Goal: Task Accomplishment & Management: Use online tool/utility

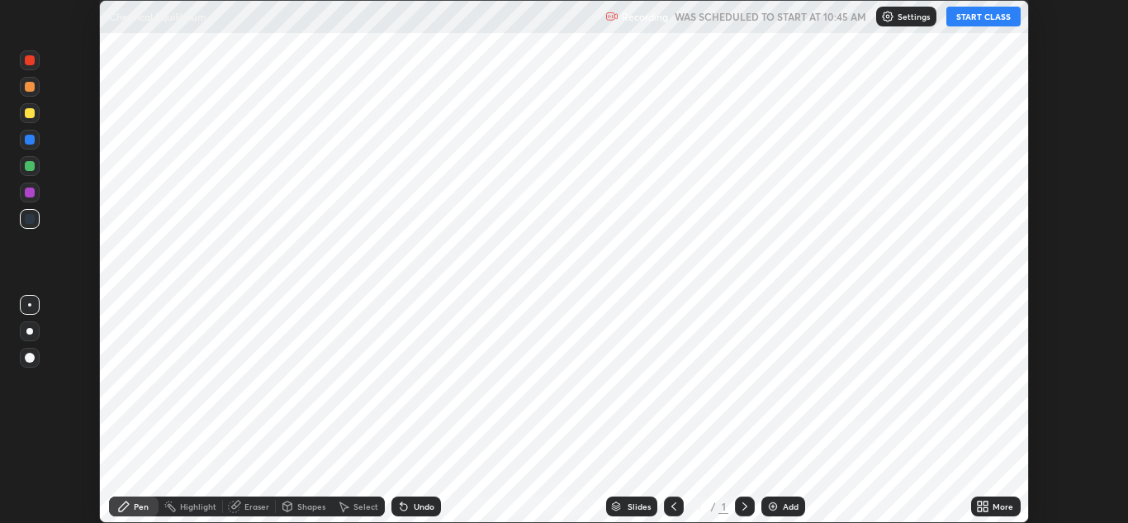
scroll to position [523, 1128]
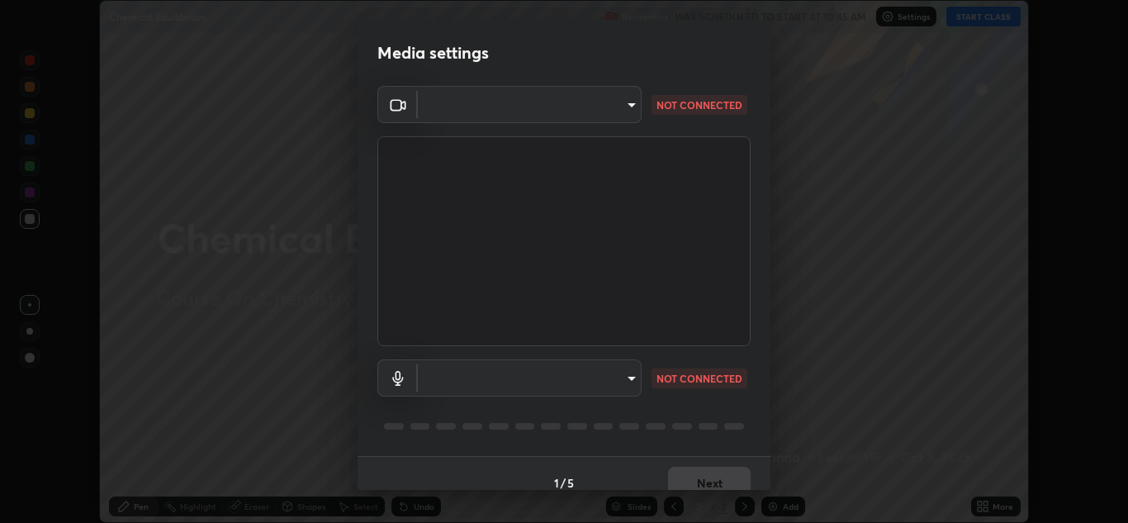
type input "1e49b53be58bf3658c32ba4c8e2538d2601885ca91182b01ba969948c87b8f29"
type input "f7c6ee8ef428f4c0c73a4799a386e724c784fa96b1b4d02d3a2d8c83d75c84bb"
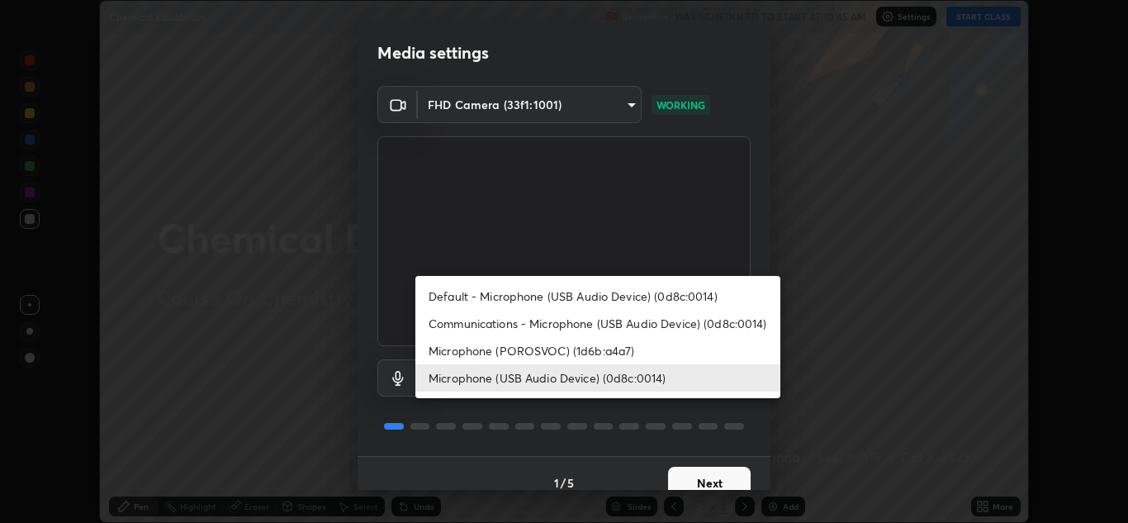
click at [609, 382] on body "Erase all Chemical Equilibrium Recording WAS SCHEDULED TO START AT 10:45 AM Set…" at bounding box center [564, 261] width 1128 height 523
click at [695, 414] on div at bounding box center [564, 261] width 1128 height 523
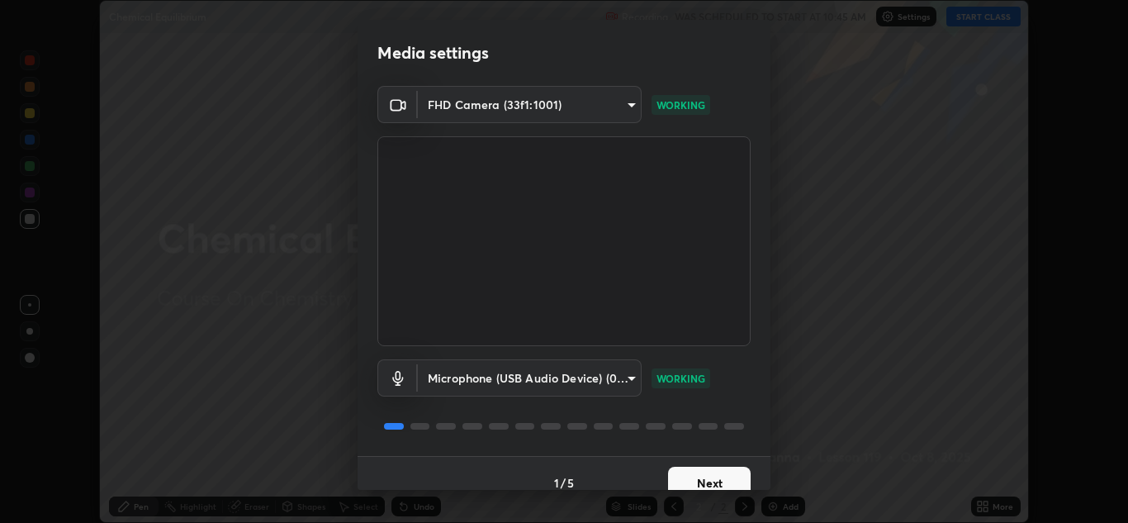
click at [703, 470] on button "Next" at bounding box center [709, 482] width 83 height 33
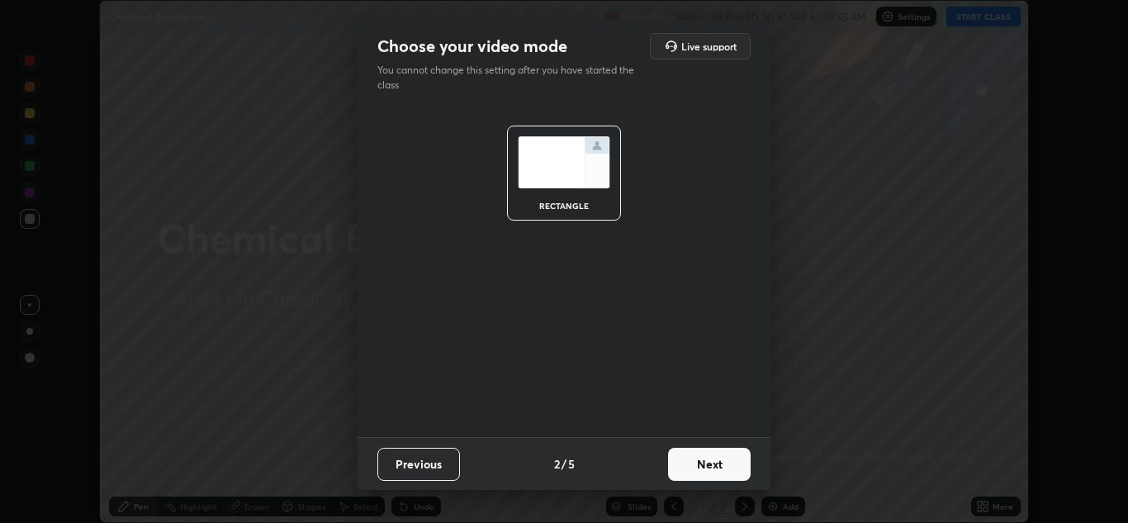
click at [719, 473] on button "Next" at bounding box center [709, 463] width 83 height 33
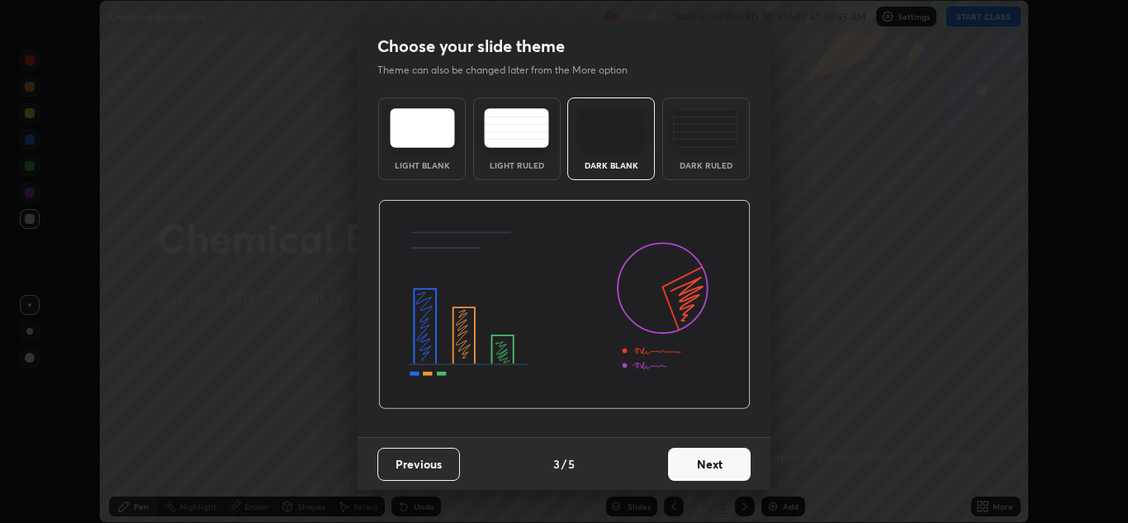
click at [710, 472] on button "Next" at bounding box center [709, 463] width 83 height 33
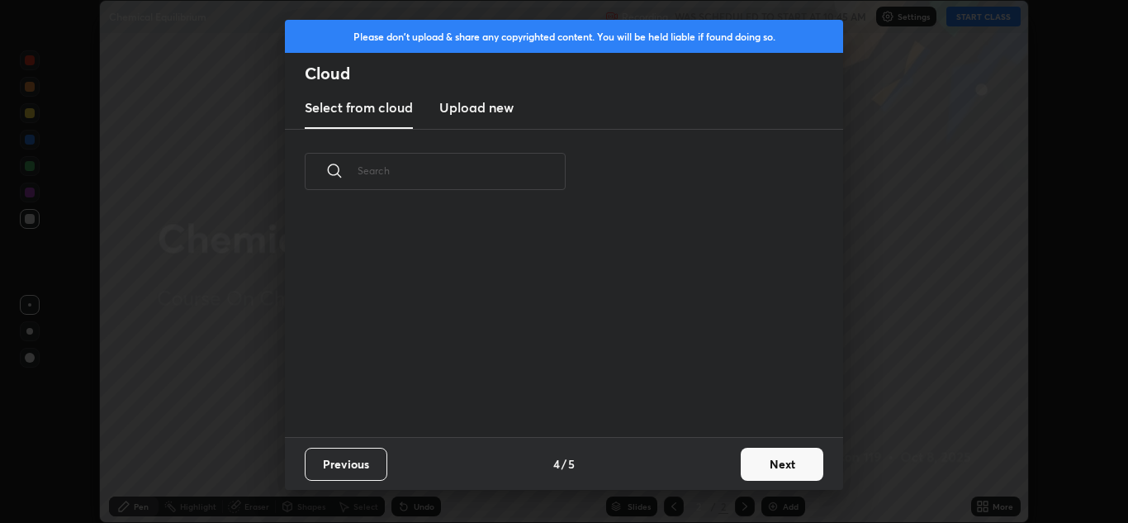
scroll to position [223, 530]
click at [765, 466] on button "Next" at bounding box center [782, 463] width 83 height 33
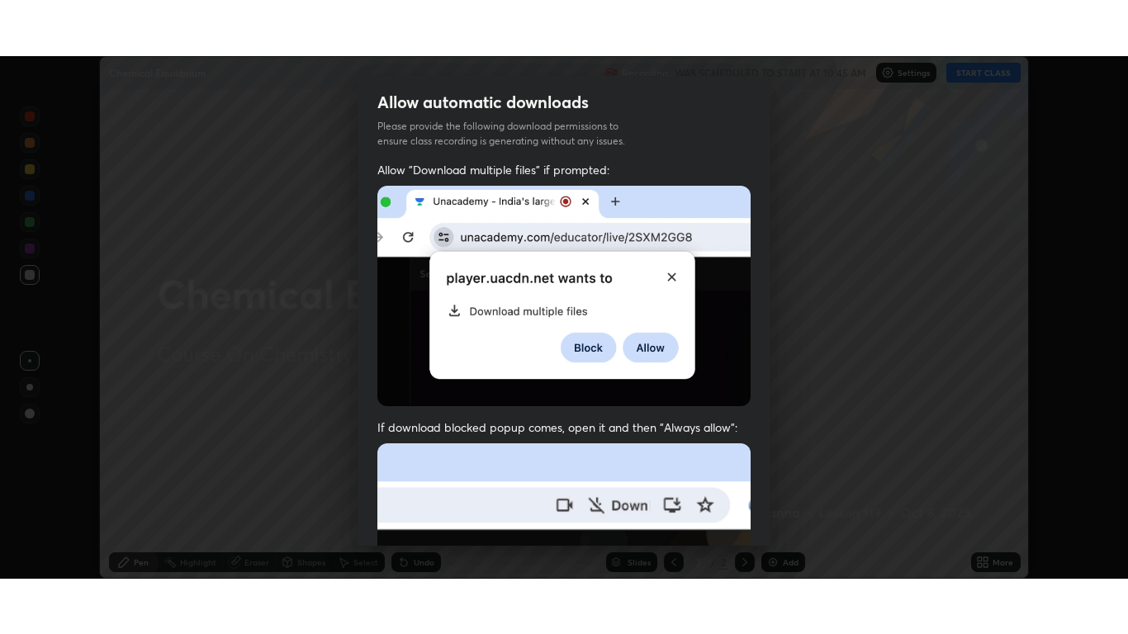
scroll to position [357, 0]
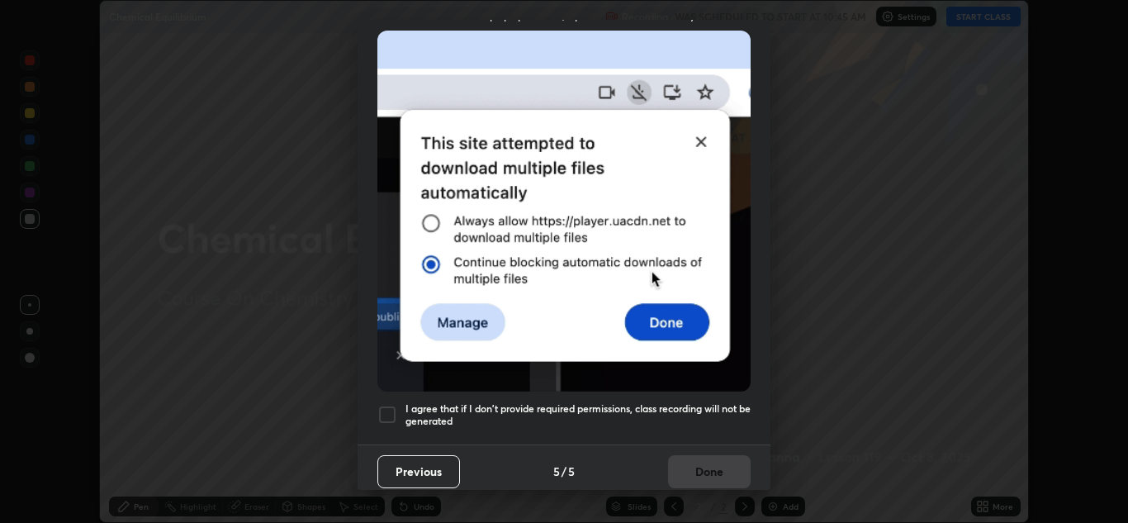
click at [390, 411] on div at bounding box center [387, 415] width 20 height 20
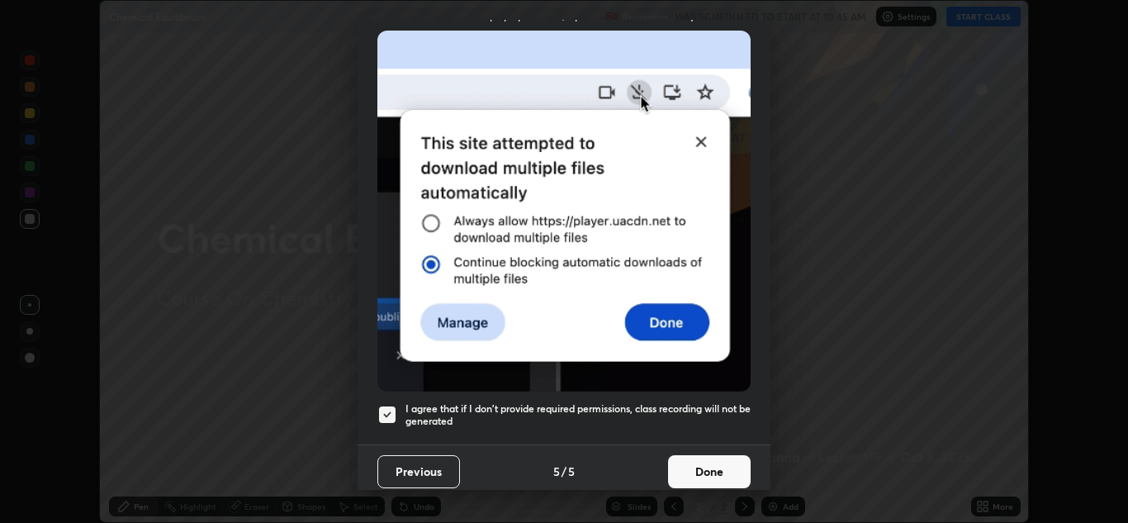
click at [679, 455] on button "Done" at bounding box center [709, 471] width 83 height 33
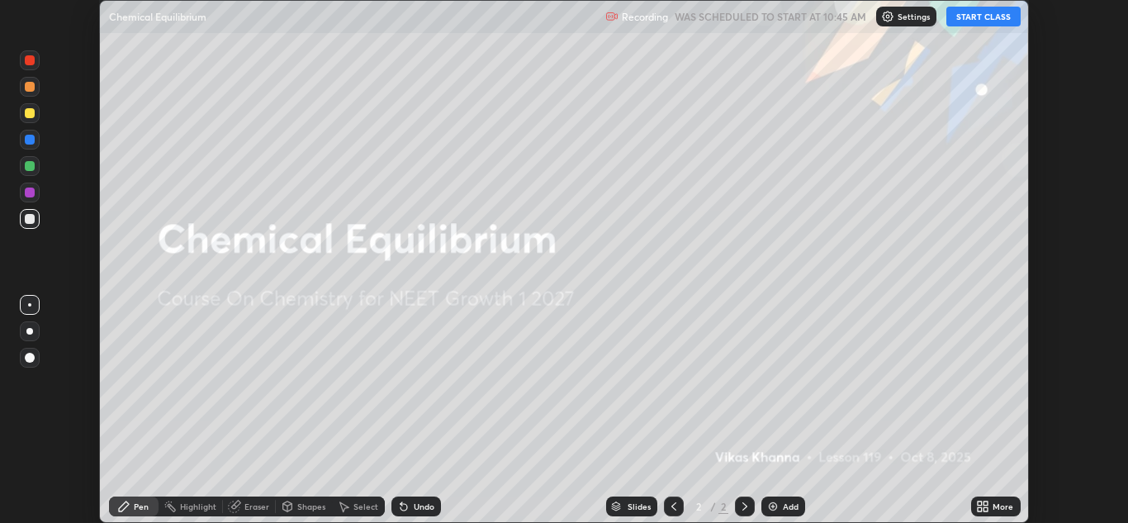
click at [987, 502] on icon at bounding box center [985, 503] width 4 height 4
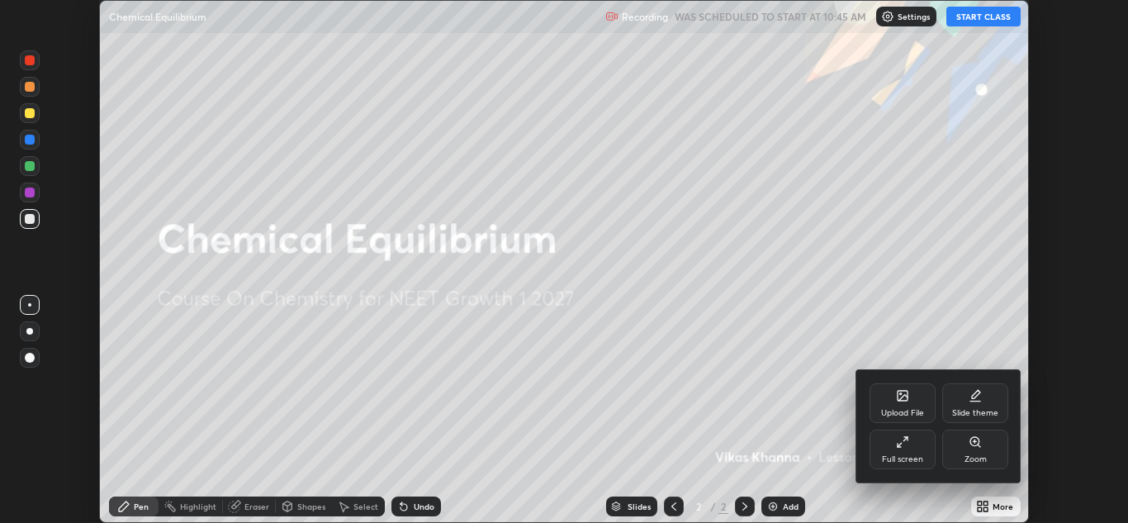
click at [908, 447] on icon at bounding box center [902, 441] width 13 height 13
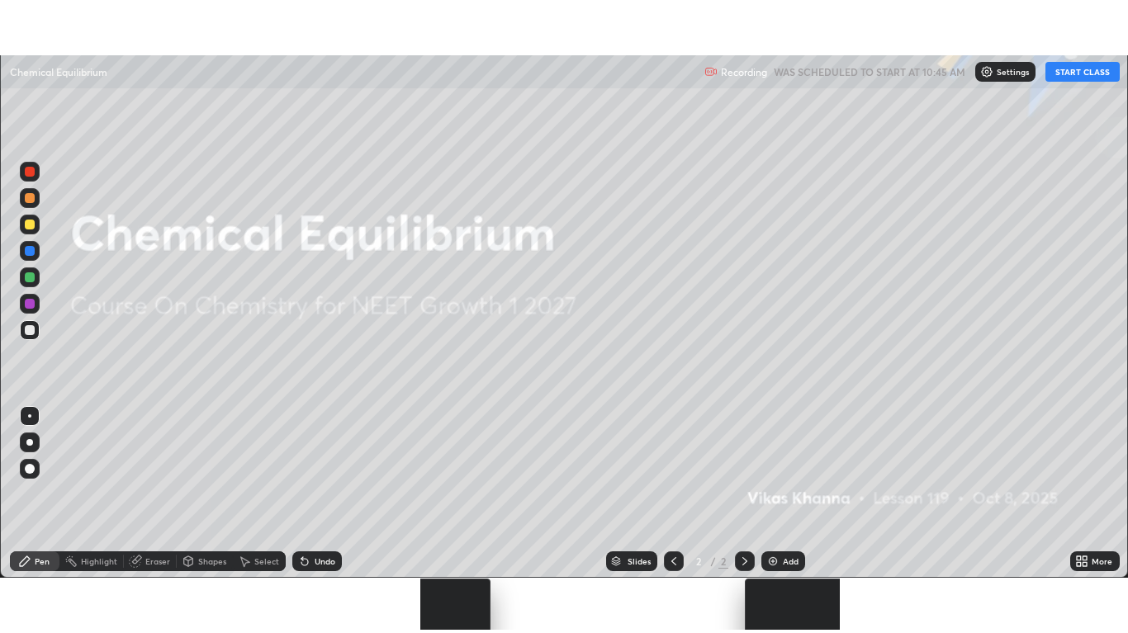
scroll to position [634, 1128]
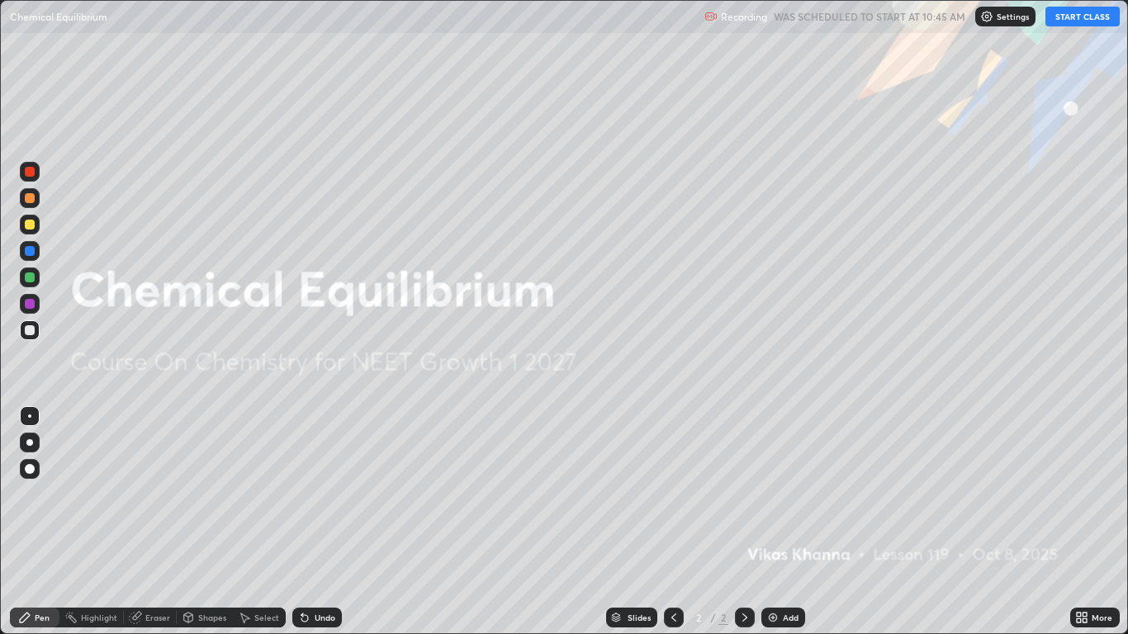
click at [1066, 15] on button "START CLASS" at bounding box center [1082, 17] width 74 height 20
click at [784, 522] on div "Add" at bounding box center [791, 617] width 16 height 8
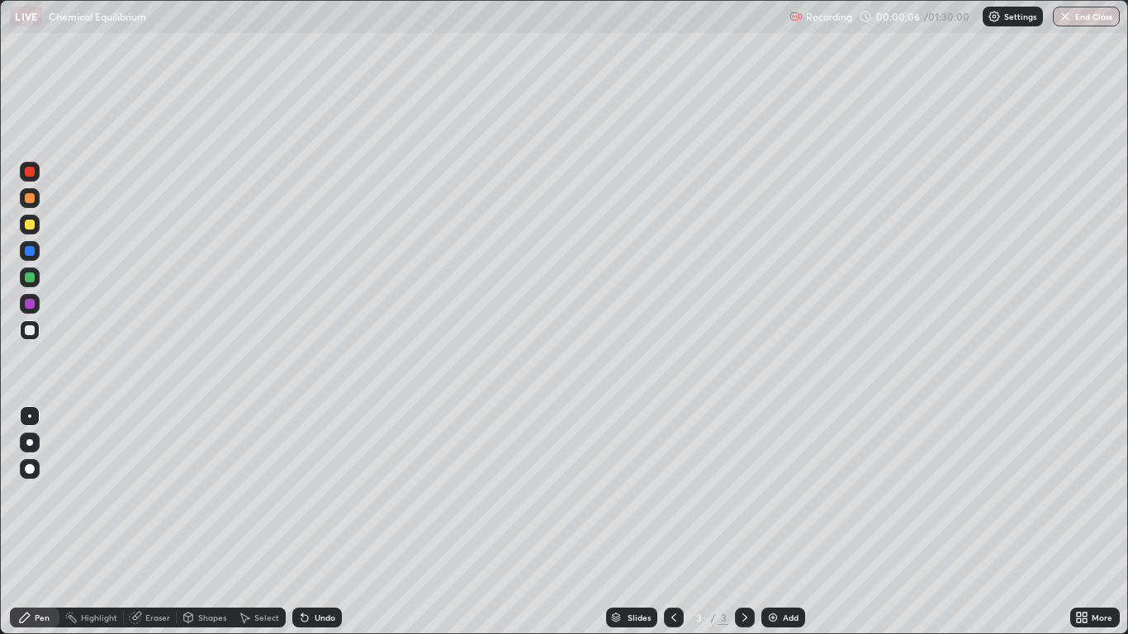
click at [31, 225] on div at bounding box center [30, 225] width 10 height 10
click at [202, 522] on div "Shapes" at bounding box center [212, 617] width 28 height 8
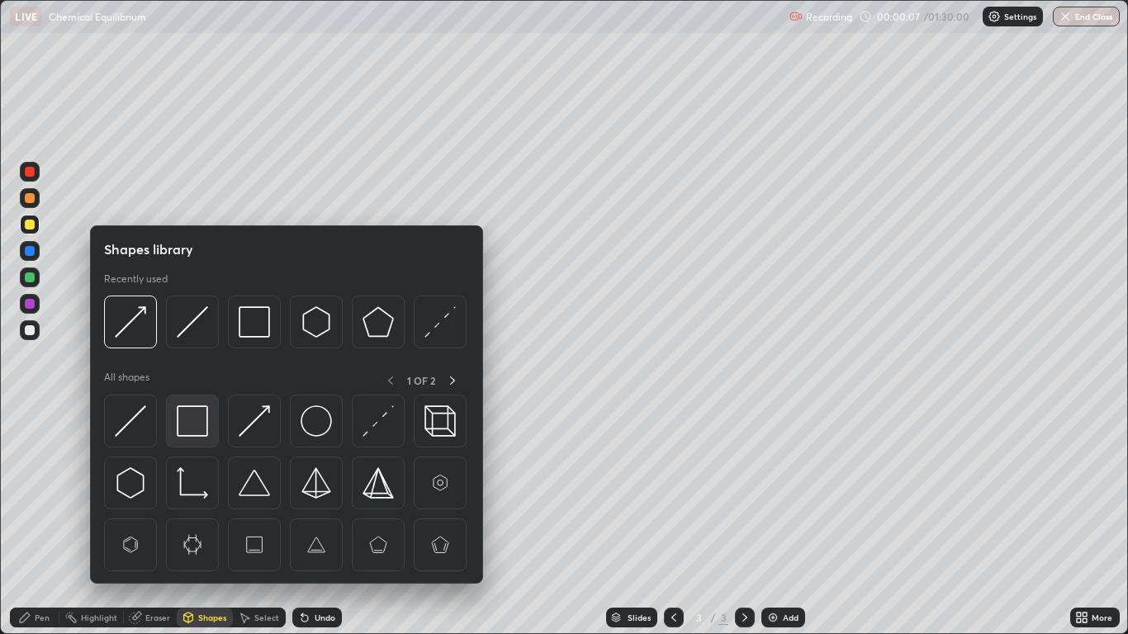
click at [195, 423] on img at bounding box center [192, 420] width 31 height 31
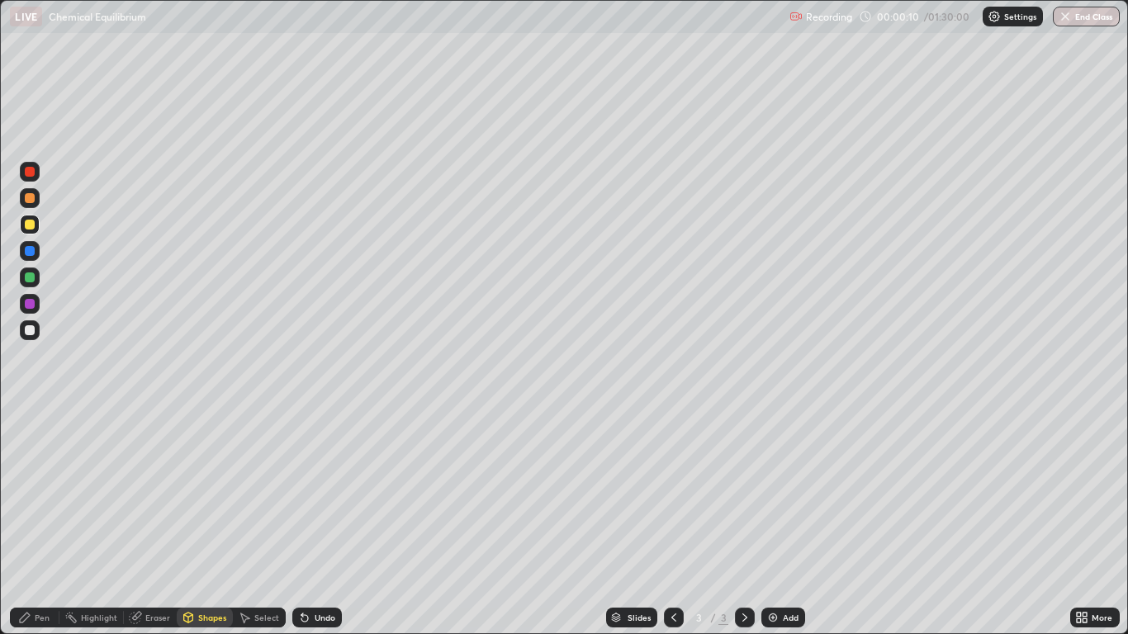
click at [36, 522] on div "Pen" at bounding box center [42, 617] width 15 height 8
click at [32, 225] on div at bounding box center [30, 225] width 10 height 10
click at [317, 522] on div "Undo" at bounding box center [317, 618] width 50 height 20
click at [317, 522] on div "Undo" at bounding box center [325, 617] width 21 height 8
click at [322, 522] on div "Undo" at bounding box center [317, 618] width 50 height 20
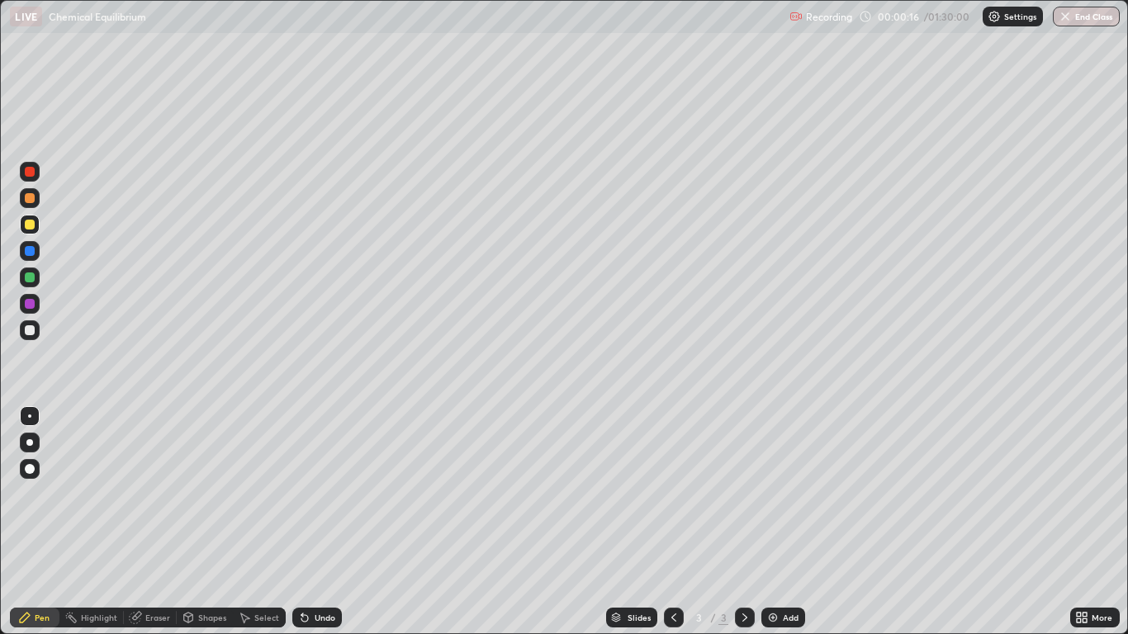
click at [32, 462] on div at bounding box center [30, 469] width 20 height 20
click at [31, 201] on div at bounding box center [30, 198] width 10 height 10
click at [30, 442] on div at bounding box center [29, 442] width 7 height 7
click at [30, 416] on div at bounding box center [29, 415] width 3 height 3
click at [27, 468] on div at bounding box center [30, 469] width 10 height 10
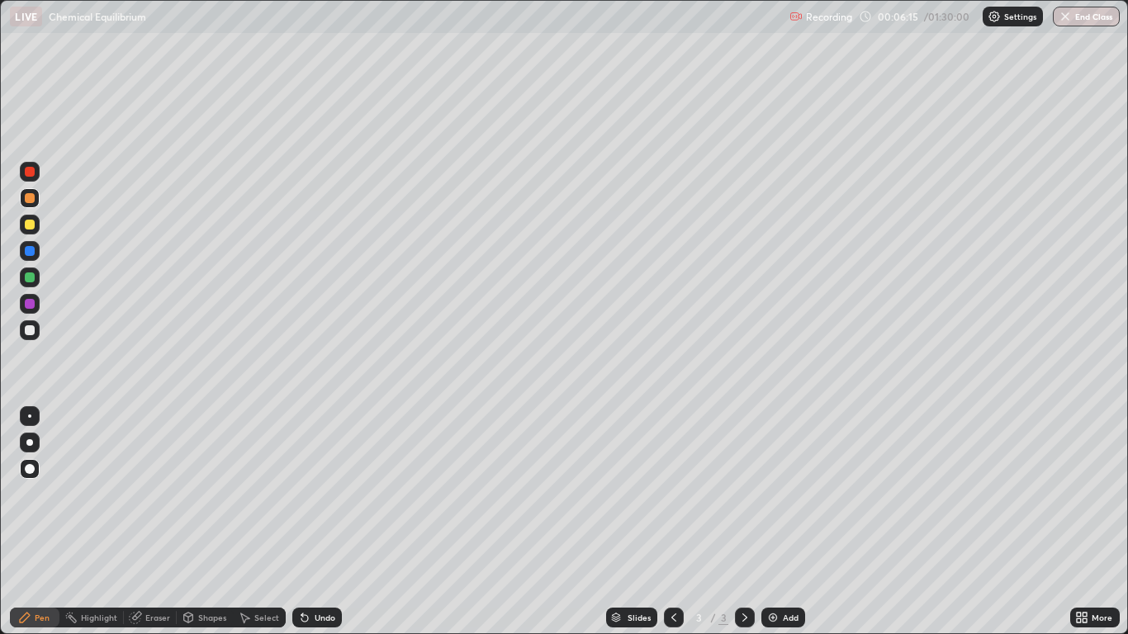
click at [311, 522] on div "Undo" at bounding box center [317, 618] width 50 height 20
click at [310, 522] on div "Undo" at bounding box center [317, 618] width 50 height 20
click at [312, 522] on div "Undo" at bounding box center [317, 618] width 50 height 20
click at [306, 522] on icon at bounding box center [304, 618] width 7 height 7
click at [309, 522] on icon at bounding box center [304, 617] width 13 height 13
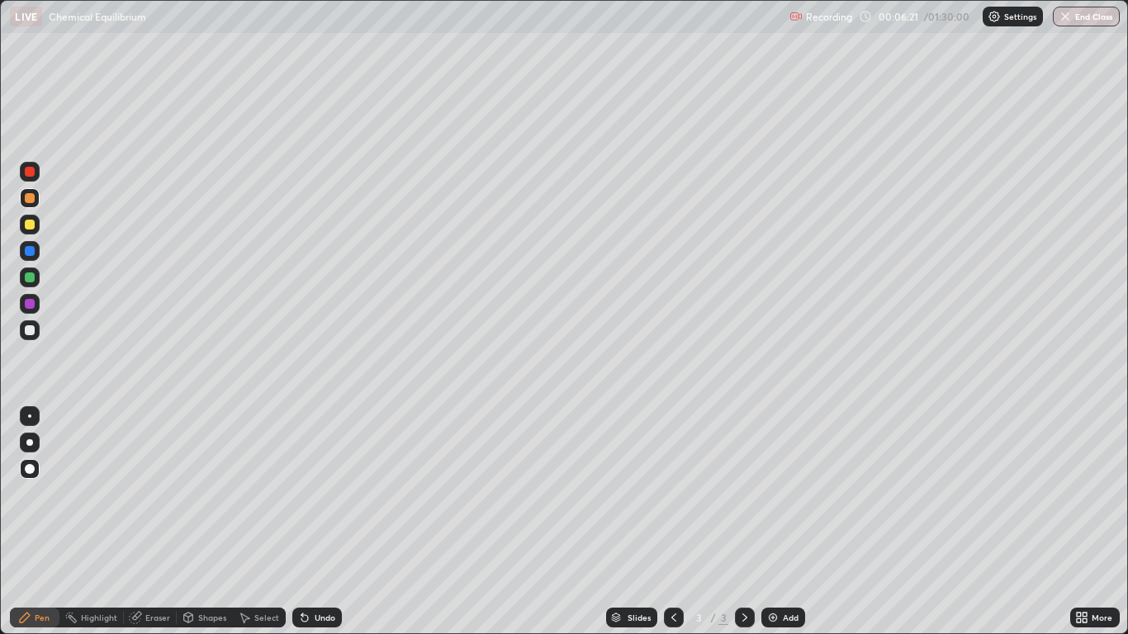
click at [139, 522] on icon at bounding box center [137, 616] width 9 height 8
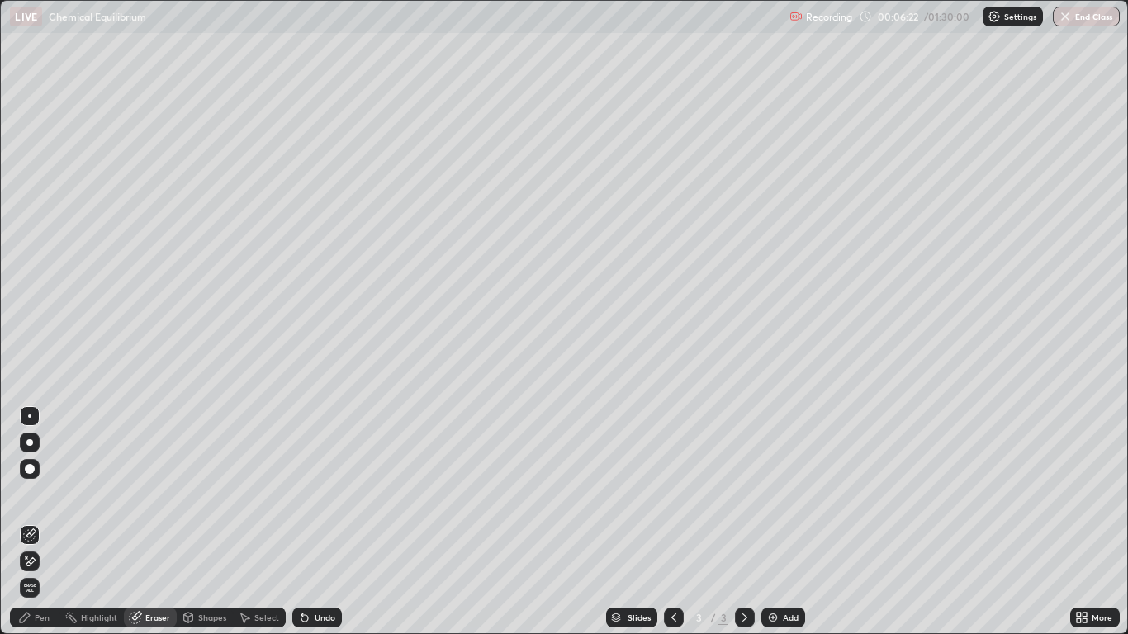
click at [30, 442] on div at bounding box center [29, 442] width 7 height 7
click at [39, 522] on div "Pen" at bounding box center [35, 618] width 50 height 20
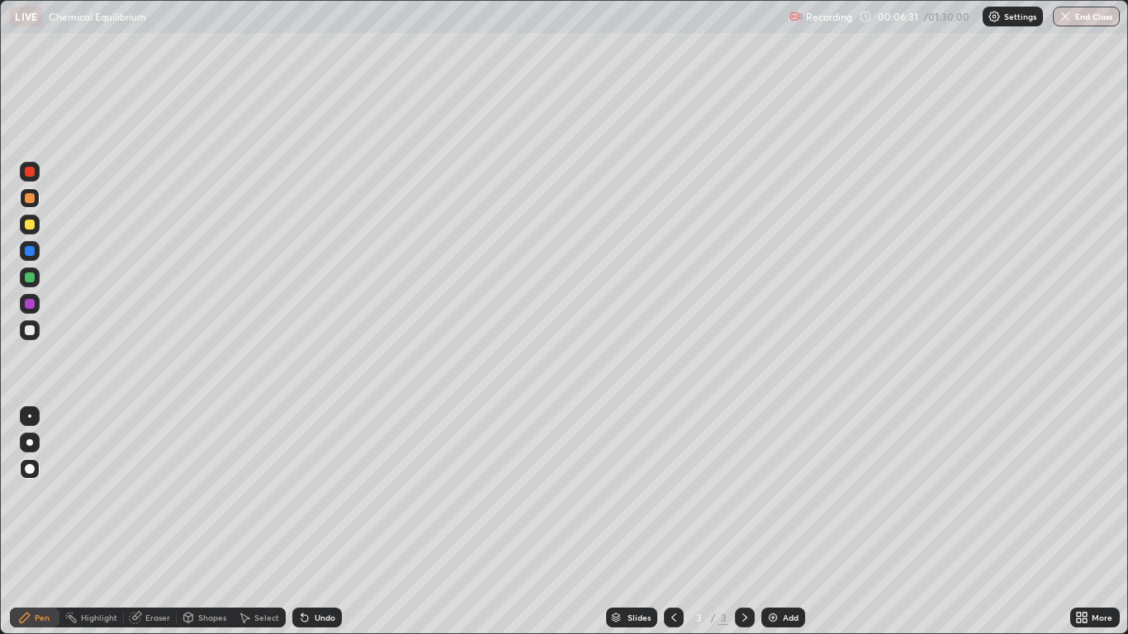
click at [310, 522] on div "Undo" at bounding box center [317, 618] width 50 height 20
click at [744, 522] on icon at bounding box center [744, 617] width 13 height 13
click at [783, 522] on div "Add" at bounding box center [791, 617] width 16 height 8
click at [206, 522] on div "Shapes" at bounding box center [212, 617] width 28 height 8
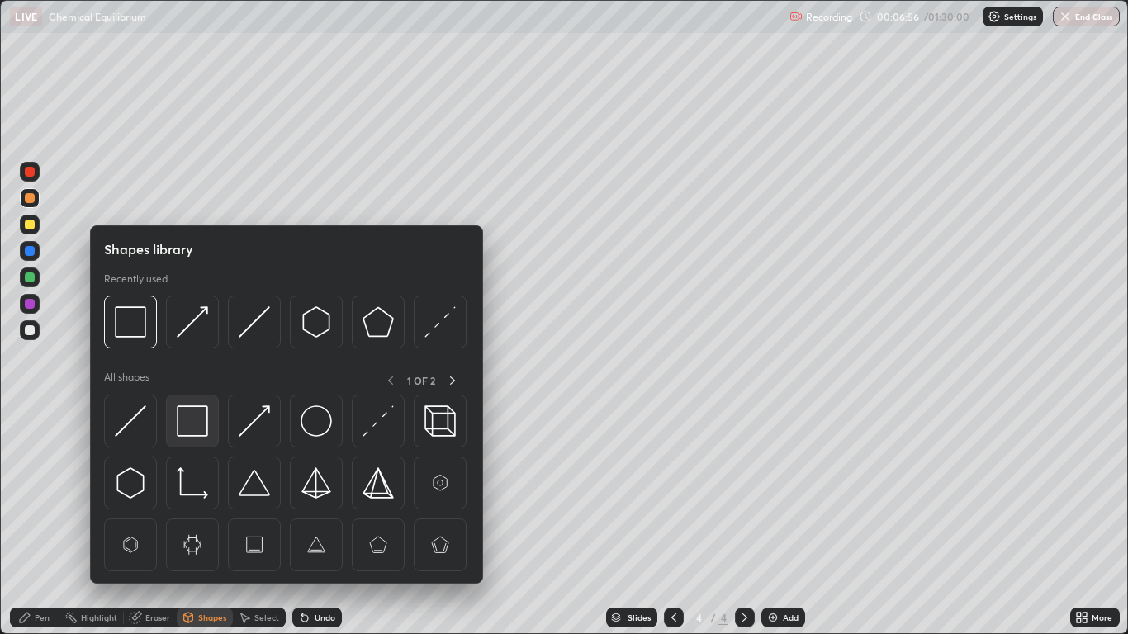
click at [197, 424] on img at bounding box center [192, 420] width 31 height 31
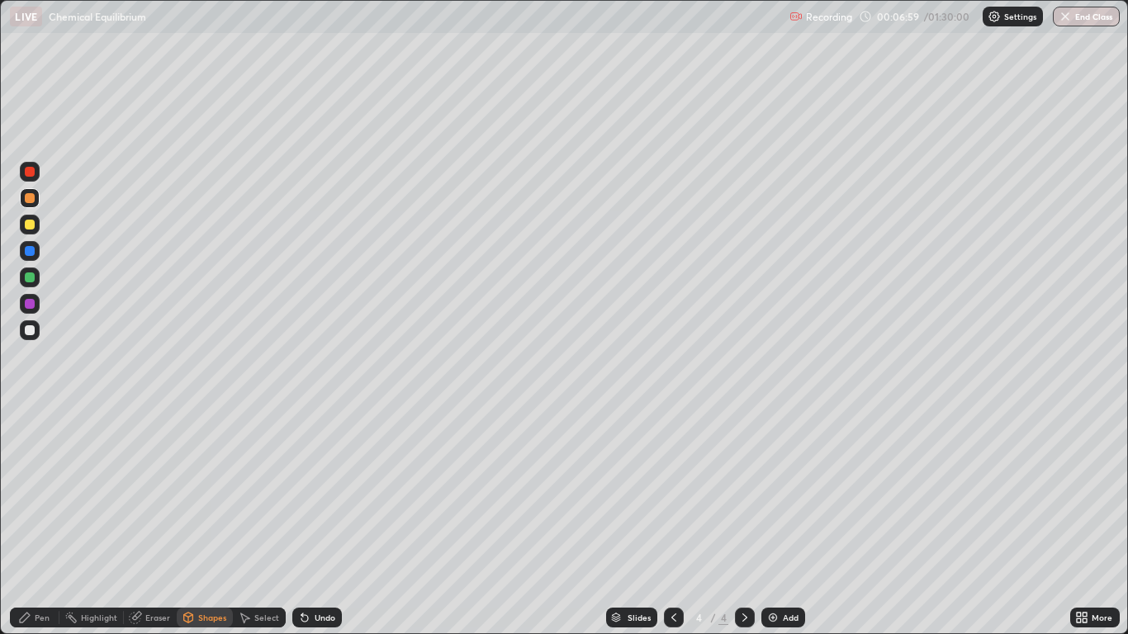
click at [40, 522] on div "Pen" at bounding box center [35, 618] width 50 height 20
click at [31, 225] on div at bounding box center [30, 225] width 10 height 10
click at [315, 522] on div "Undo" at bounding box center [325, 617] width 21 height 8
click at [325, 522] on div "Undo" at bounding box center [317, 618] width 50 height 20
click at [670, 522] on icon at bounding box center [673, 617] width 13 height 13
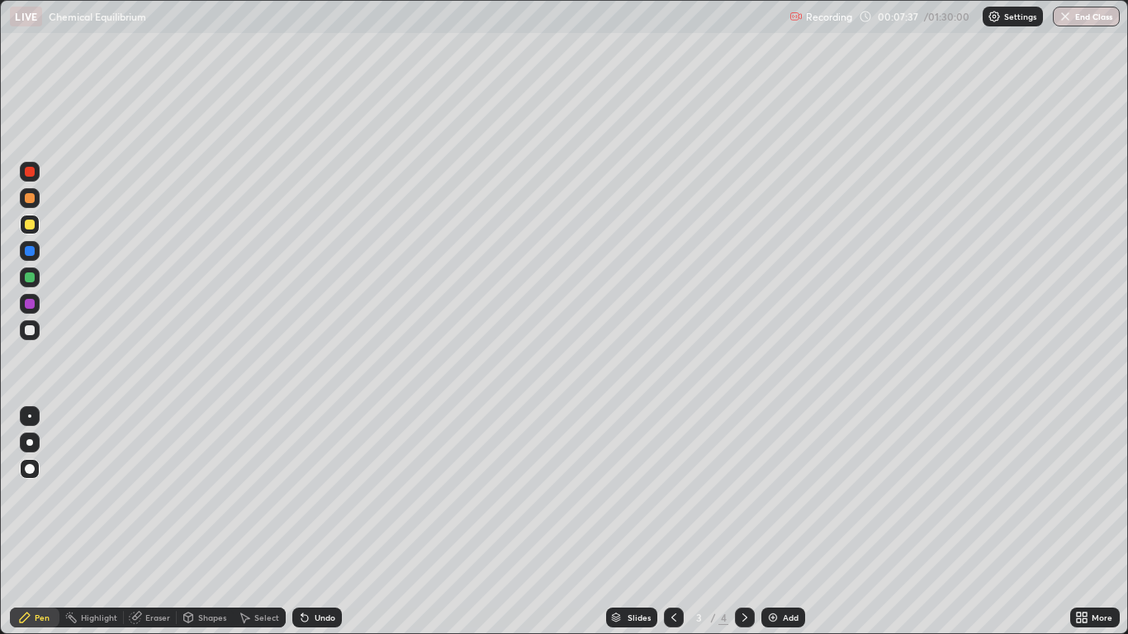
click at [735, 522] on div at bounding box center [745, 618] width 20 height 20
click at [201, 522] on div "Shapes" at bounding box center [212, 617] width 28 height 8
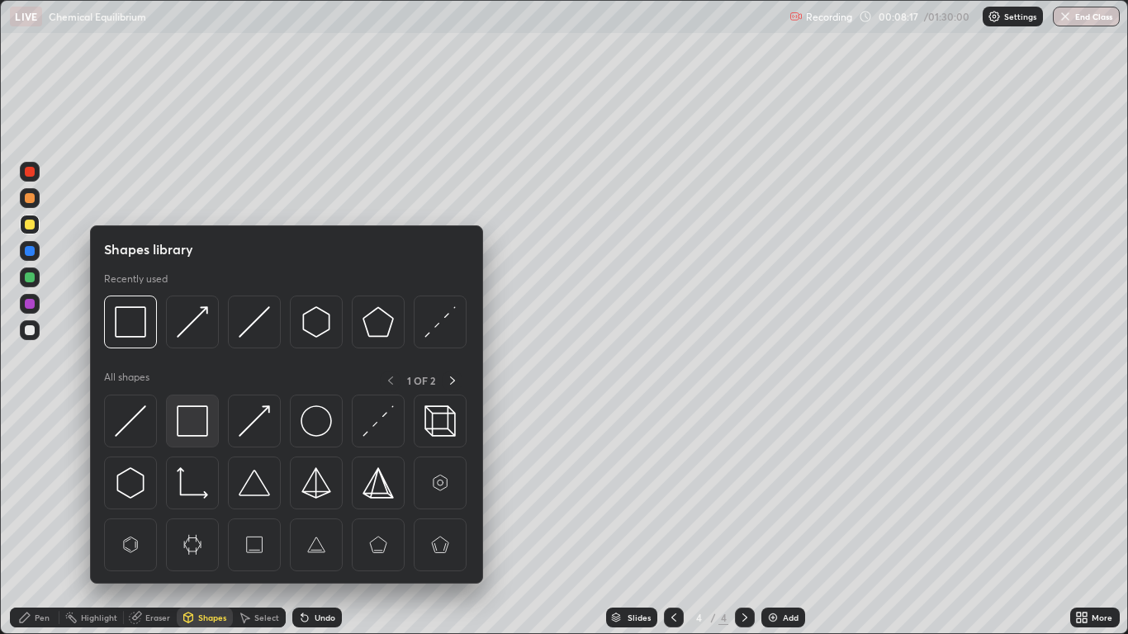
click at [192, 428] on img at bounding box center [192, 420] width 31 height 31
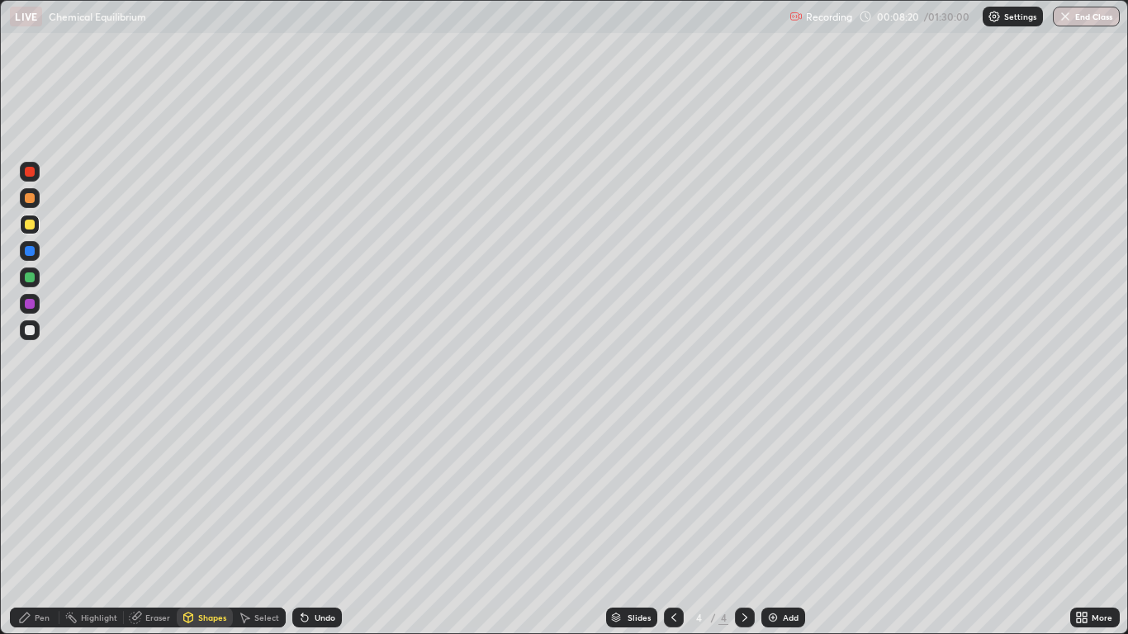
click at [203, 522] on div "Shapes" at bounding box center [212, 617] width 28 height 8
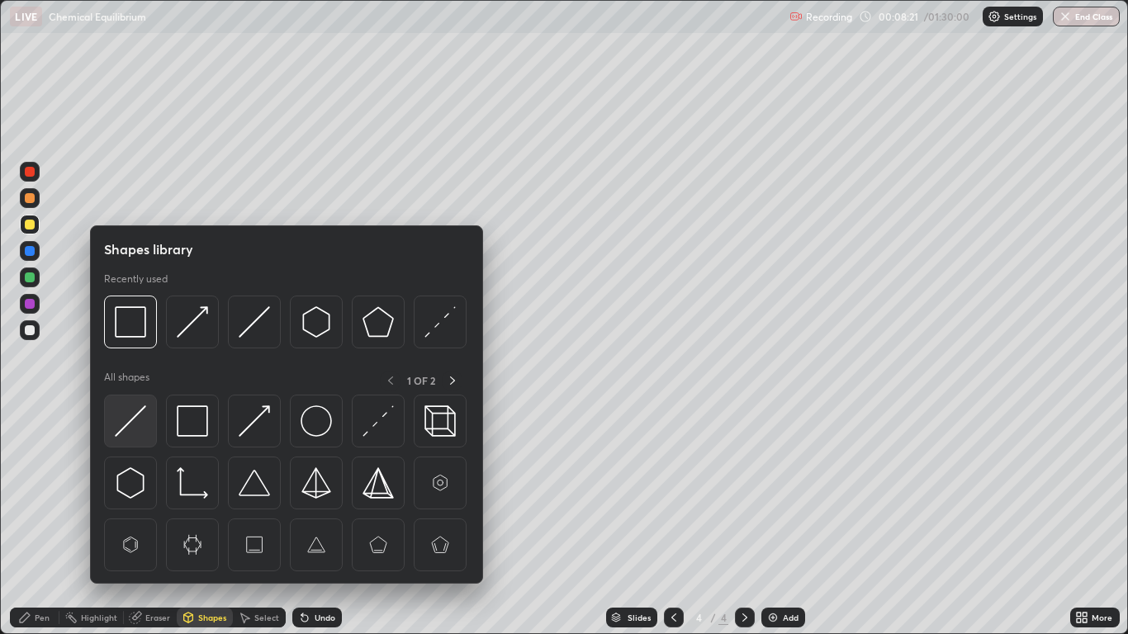
click at [138, 419] on img at bounding box center [130, 420] width 31 height 31
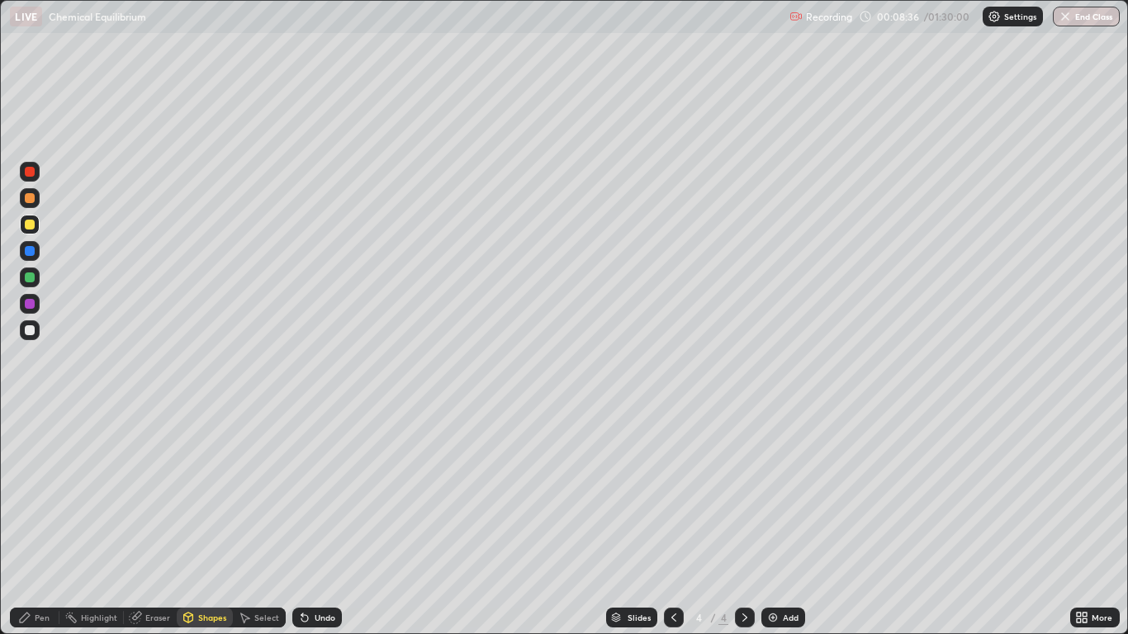
click at [157, 522] on div "Eraser" at bounding box center [157, 617] width 25 height 8
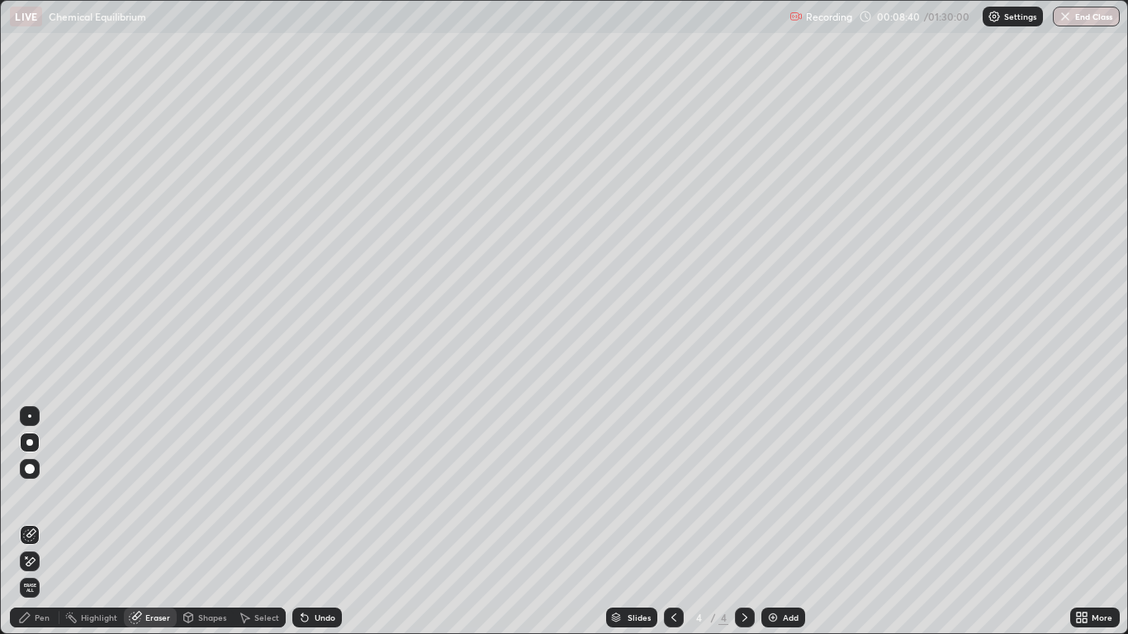
click at [205, 522] on div "Shapes" at bounding box center [212, 617] width 28 height 8
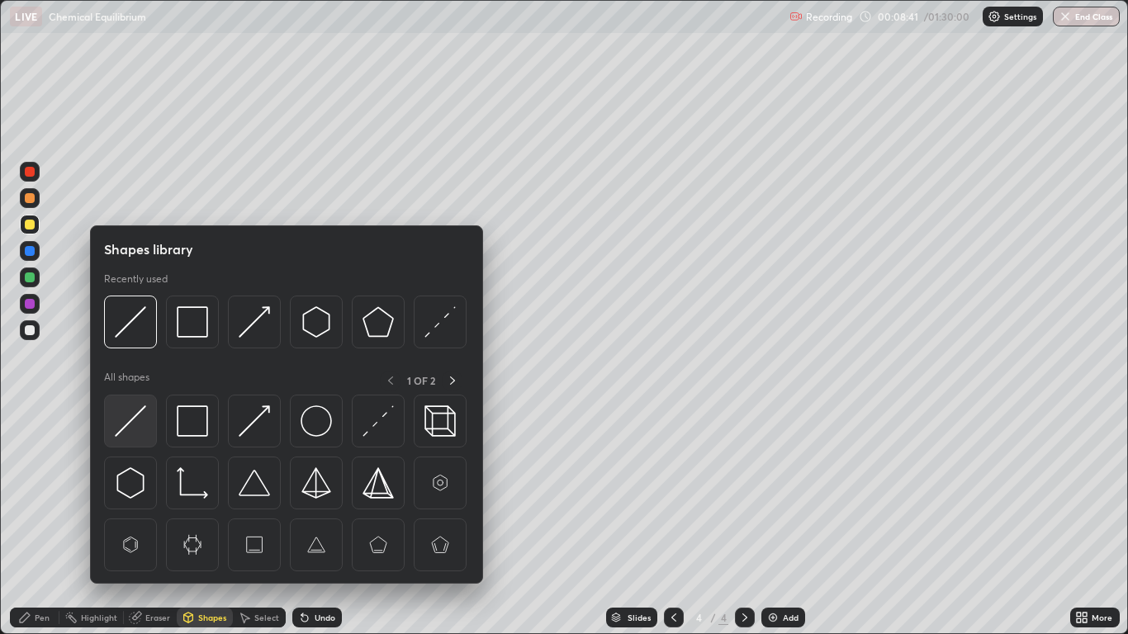
click at [150, 414] on div at bounding box center [130, 421] width 53 height 53
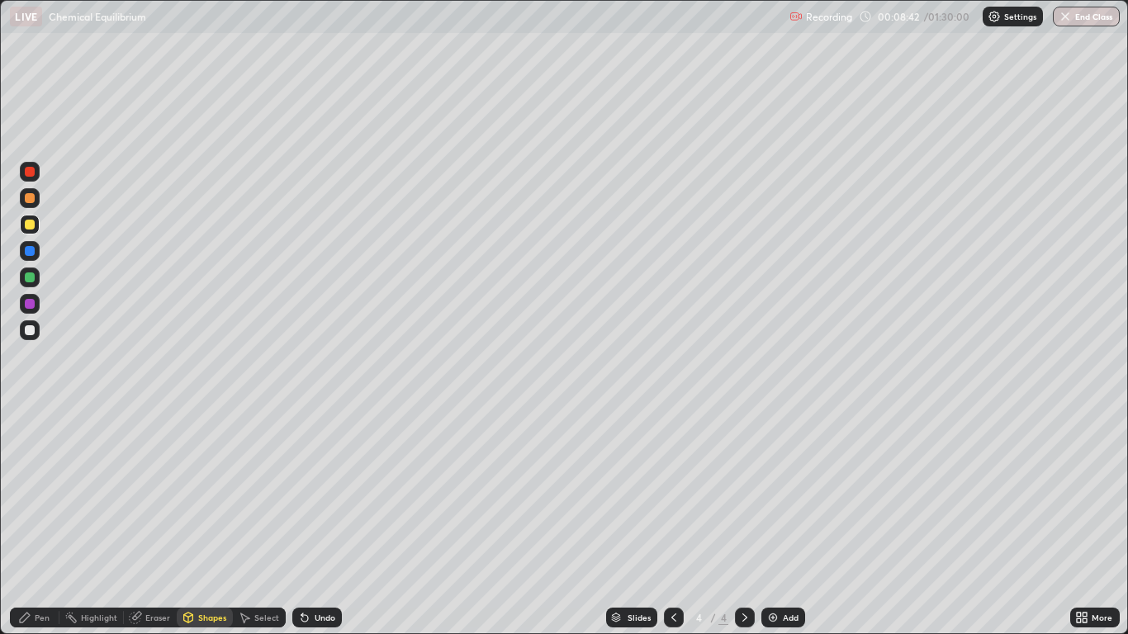
click at [26, 254] on div at bounding box center [30, 251] width 10 height 10
click at [34, 522] on div "Pen" at bounding box center [35, 618] width 50 height 20
click at [27, 301] on div at bounding box center [30, 304] width 10 height 10
click at [313, 522] on div "Undo" at bounding box center [317, 618] width 50 height 20
click at [312, 522] on div "Undo" at bounding box center [317, 618] width 50 height 20
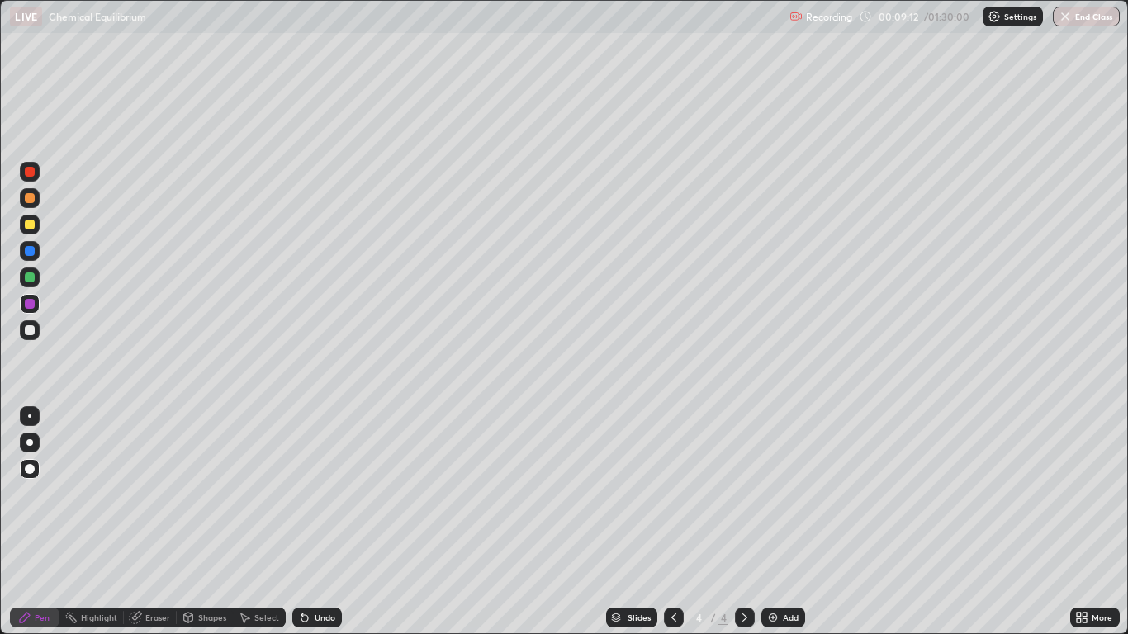
click at [30, 276] on div at bounding box center [30, 277] width 10 height 10
click at [318, 522] on div "Undo" at bounding box center [325, 617] width 21 height 8
click at [784, 522] on div "Add" at bounding box center [791, 617] width 16 height 8
click at [206, 522] on div "Shapes" at bounding box center [212, 617] width 28 height 8
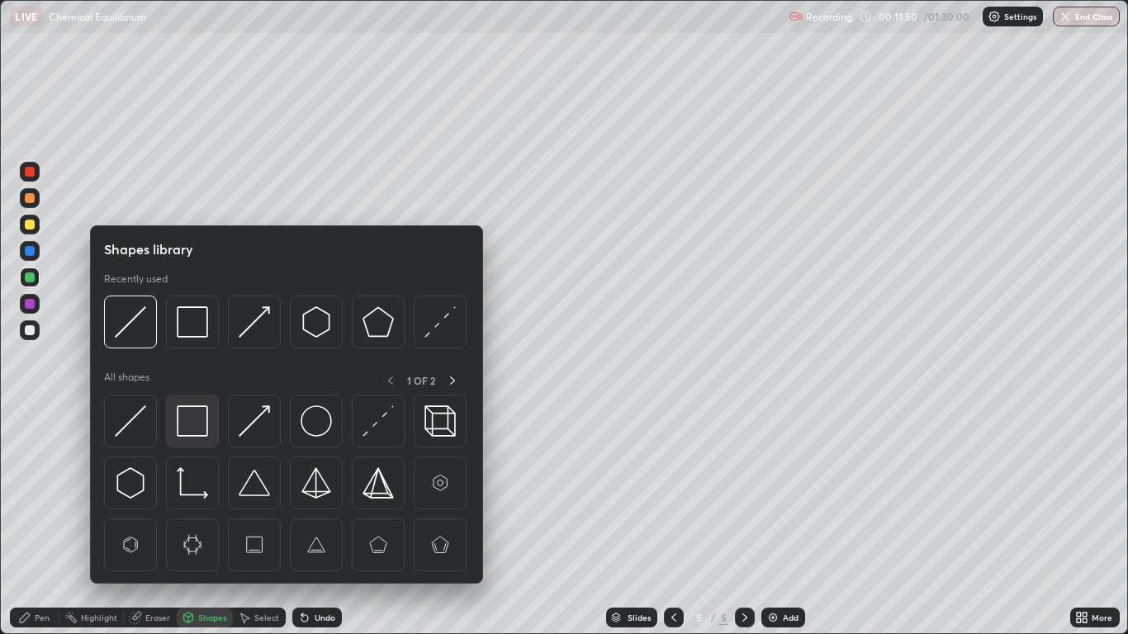
click at [196, 419] on img at bounding box center [192, 420] width 31 height 31
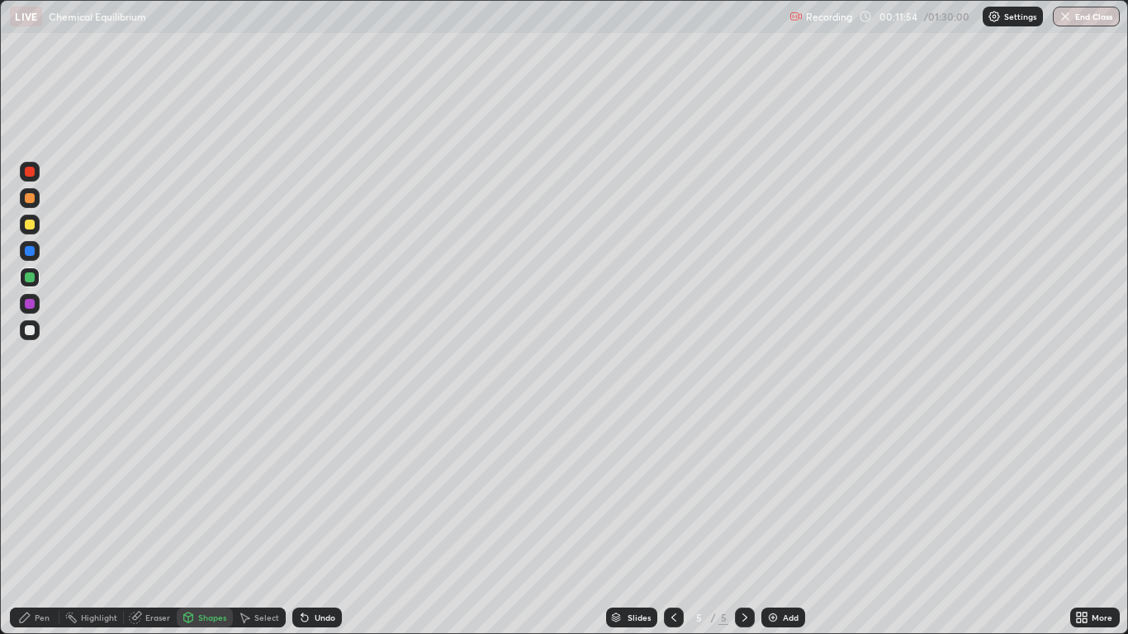
click at [32, 522] on div "Pen" at bounding box center [35, 618] width 50 height 20
click at [31, 223] on div at bounding box center [30, 225] width 10 height 10
click at [308, 522] on icon at bounding box center [304, 617] width 13 height 13
click at [314, 522] on div "Undo" at bounding box center [317, 618] width 50 height 20
click at [28, 249] on div at bounding box center [30, 251] width 10 height 10
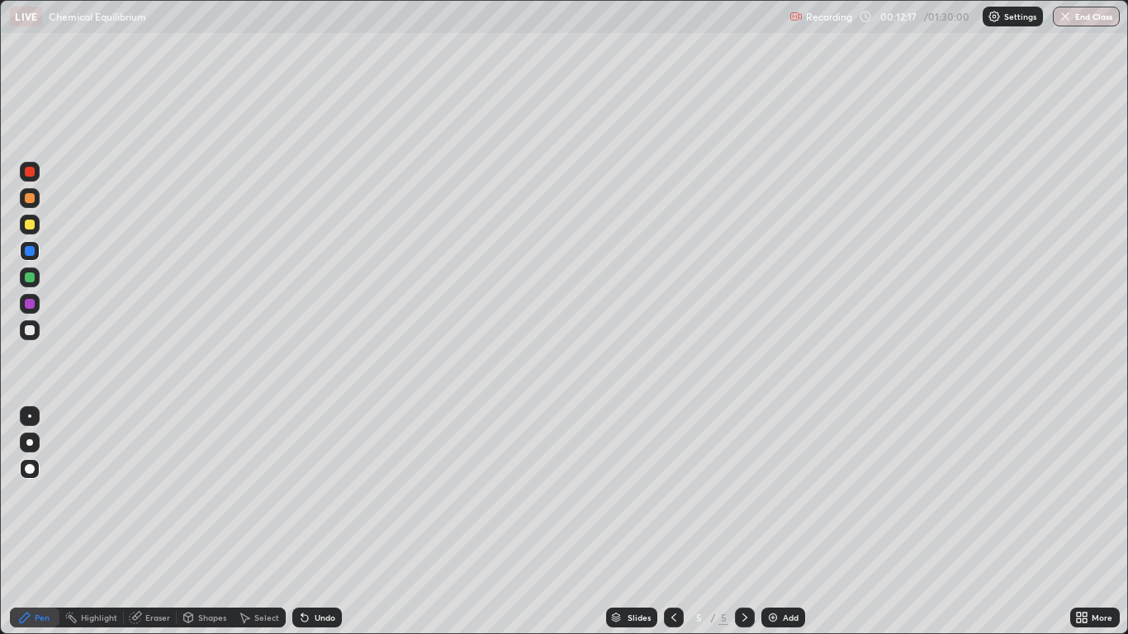
click at [206, 522] on div "Shapes" at bounding box center [212, 617] width 28 height 8
click at [35, 522] on div "Pen" at bounding box center [42, 617] width 15 height 8
click at [200, 522] on div "Shapes" at bounding box center [212, 617] width 28 height 8
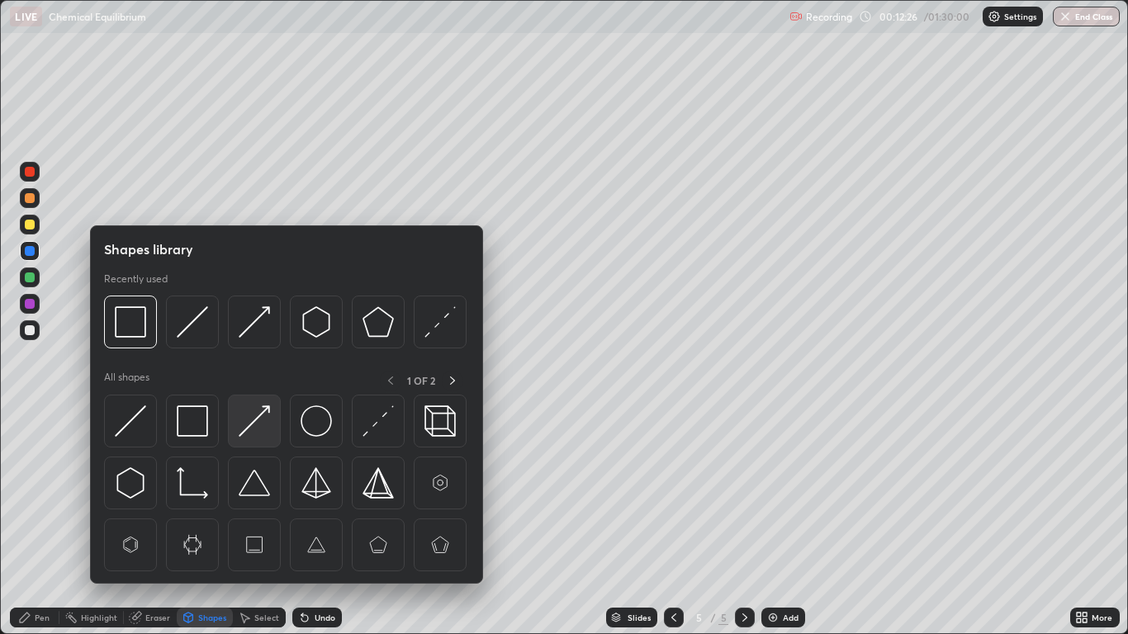
click at [257, 422] on img at bounding box center [254, 420] width 31 height 31
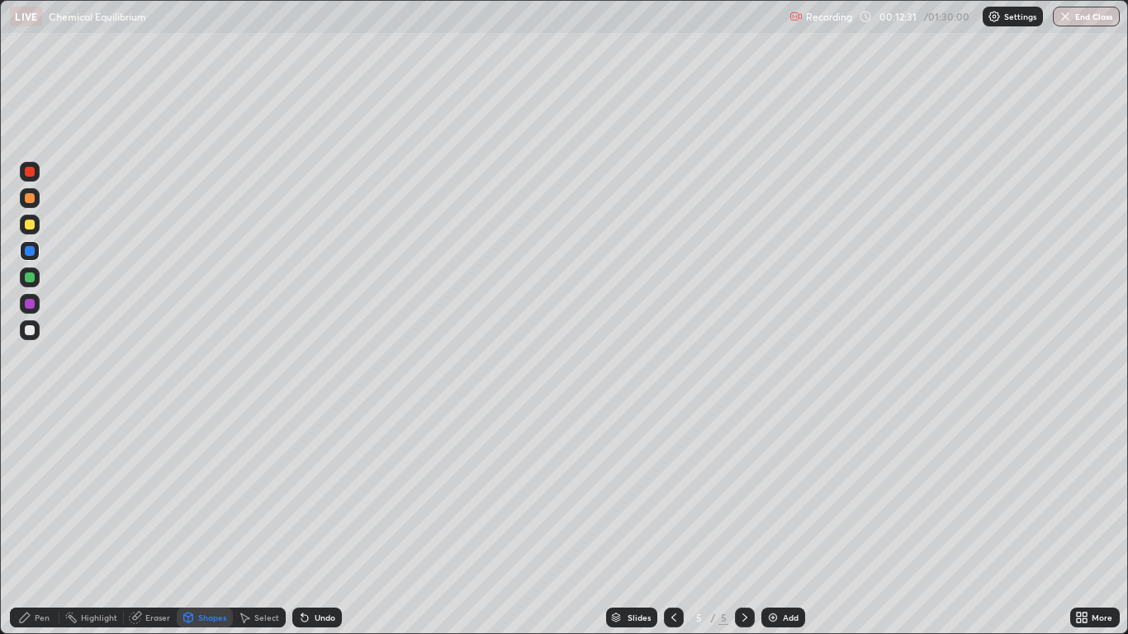
click at [206, 522] on div "Shapes" at bounding box center [205, 618] width 56 height 20
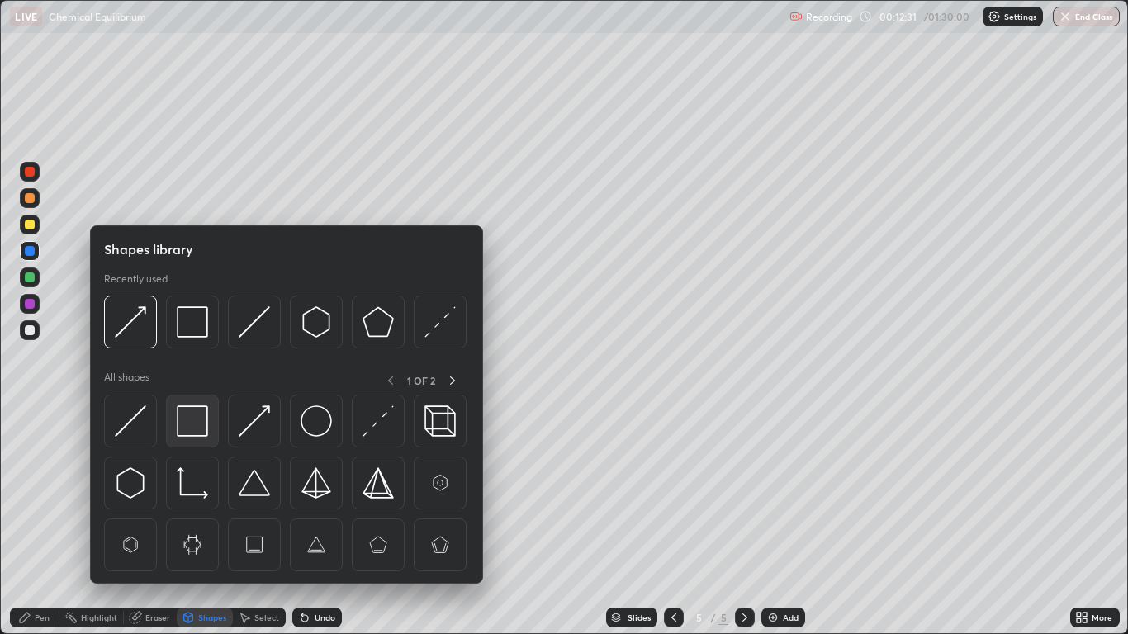
click at [200, 419] on img at bounding box center [192, 420] width 31 height 31
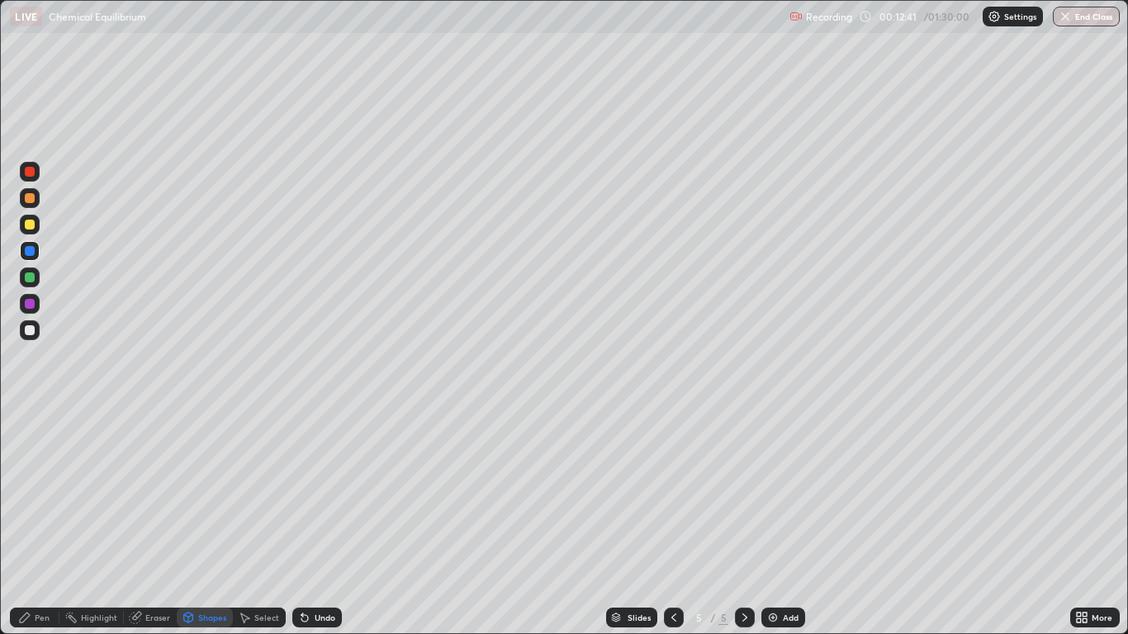
click at [30, 278] on div at bounding box center [30, 277] width 10 height 10
click at [29, 228] on div at bounding box center [30, 225] width 10 height 10
click at [321, 522] on div "Undo" at bounding box center [325, 617] width 21 height 8
click at [31, 522] on icon at bounding box center [24, 617] width 13 height 13
click at [201, 522] on div "Shapes" at bounding box center [212, 617] width 28 height 8
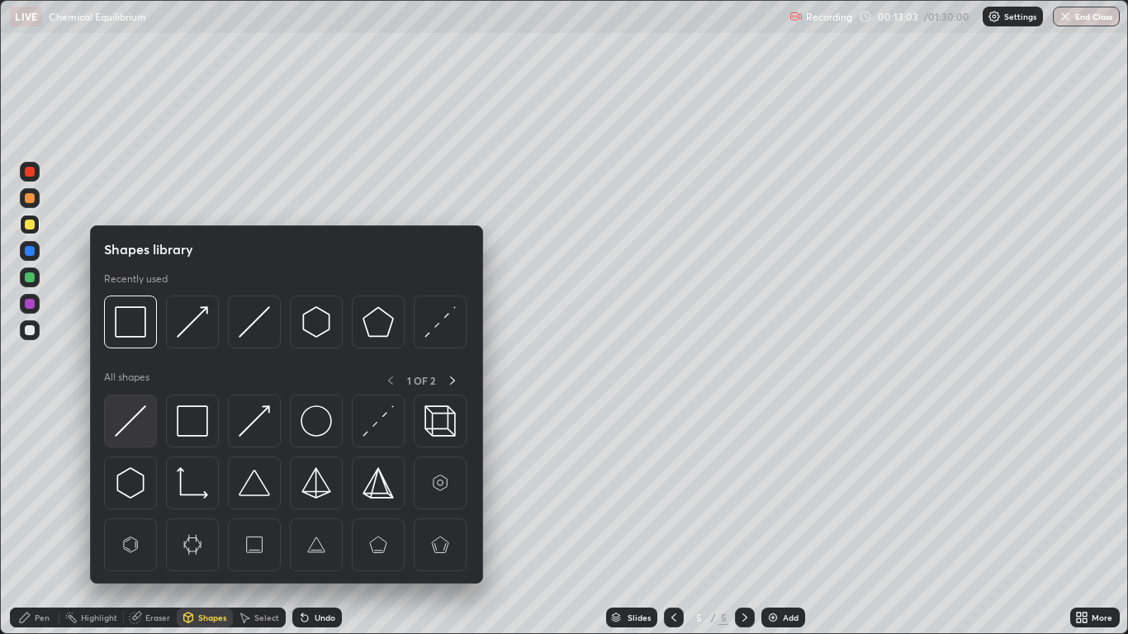
click at [140, 420] on img at bounding box center [130, 420] width 31 height 31
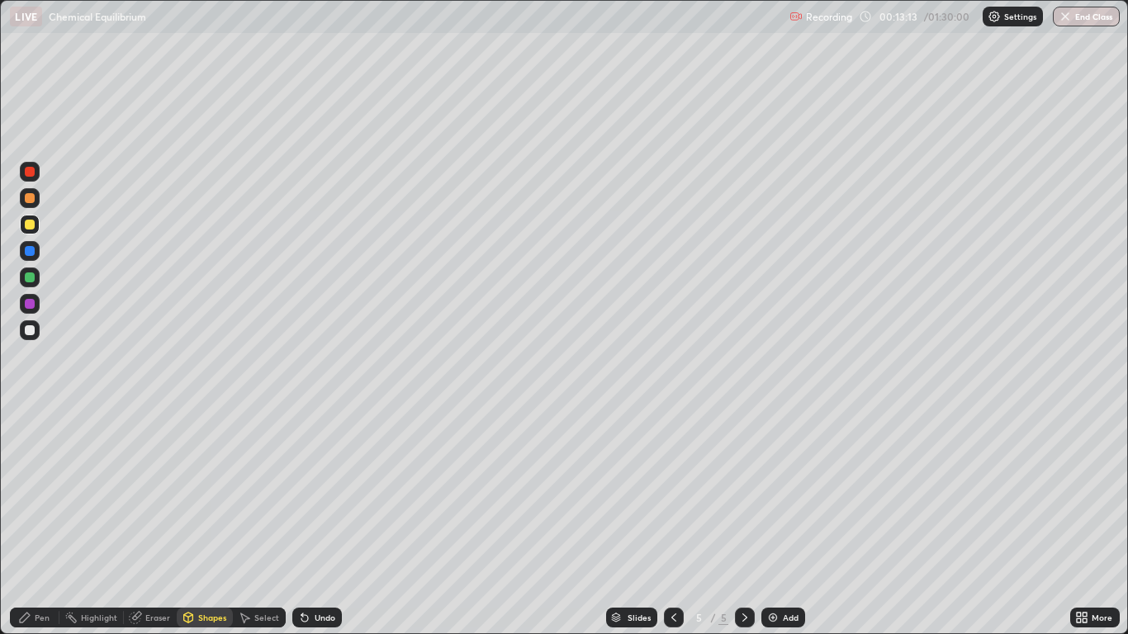
click at [40, 522] on div "Pen" at bounding box center [35, 618] width 50 height 20
click at [32, 274] on div at bounding box center [30, 277] width 10 height 10
click at [27, 302] on div at bounding box center [30, 304] width 10 height 10
click at [205, 522] on div "Shapes" at bounding box center [212, 617] width 28 height 8
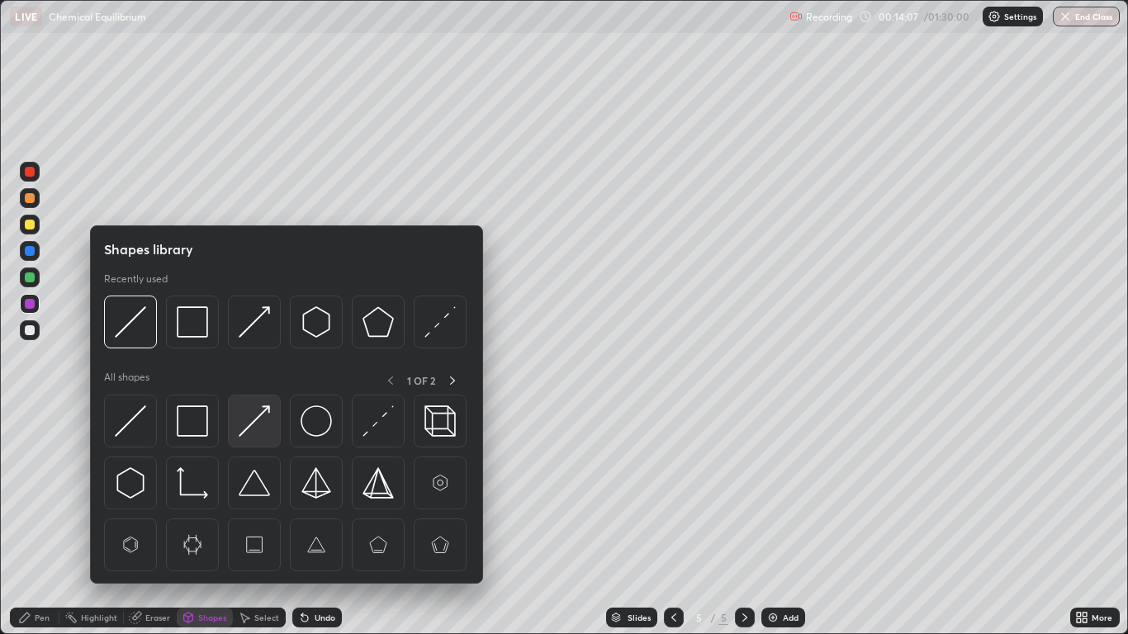
click at [258, 422] on img at bounding box center [254, 420] width 31 height 31
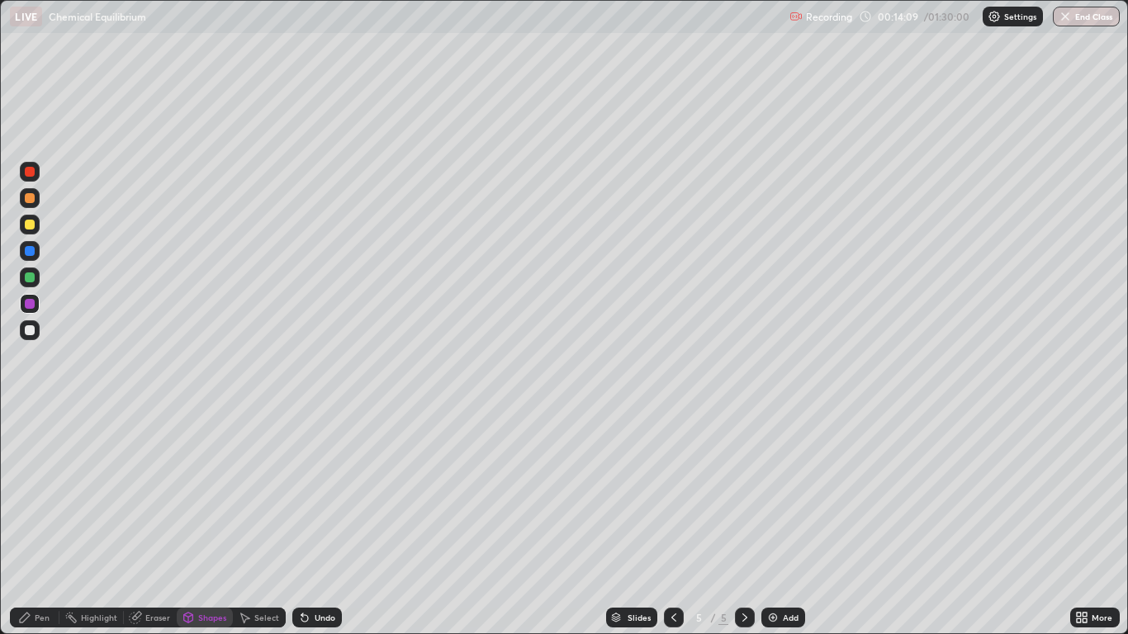
click at [33, 522] on div "Pen" at bounding box center [35, 618] width 50 height 20
click at [206, 522] on div "Shapes" at bounding box center [212, 617] width 28 height 8
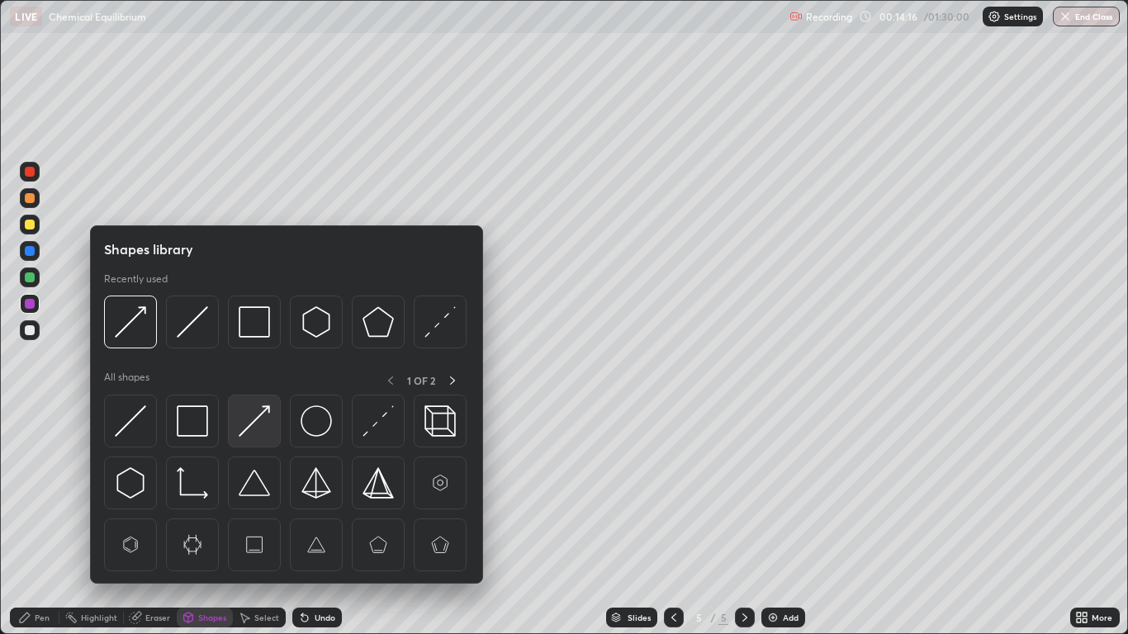
click at [255, 415] on img at bounding box center [254, 420] width 31 height 31
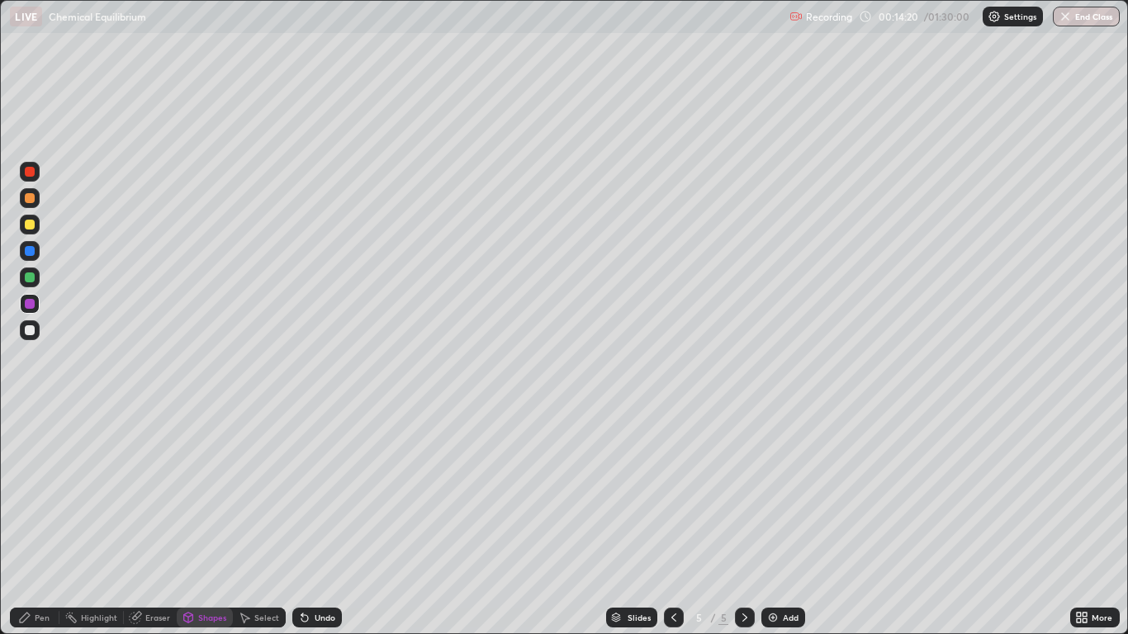
click at [31, 522] on div "Pen" at bounding box center [35, 618] width 50 height 20
click at [31, 522] on icon at bounding box center [24, 617] width 13 height 13
click at [319, 522] on div "Undo" at bounding box center [317, 618] width 50 height 20
click at [312, 522] on div "Undo" at bounding box center [317, 618] width 50 height 20
click at [672, 522] on icon at bounding box center [673, 617] width 13 height 13
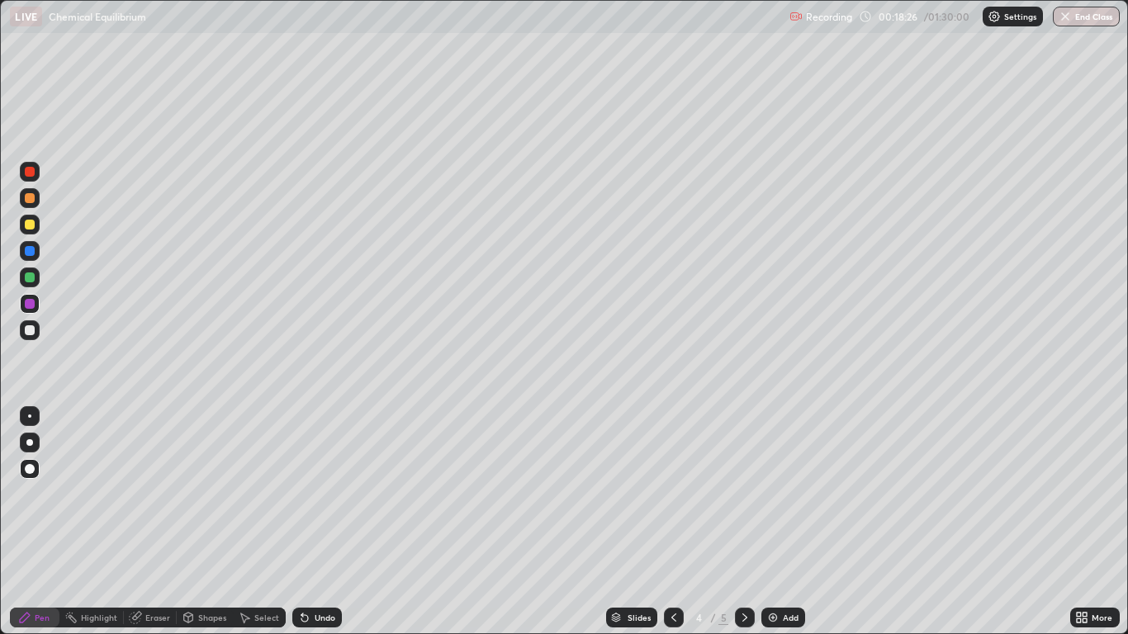
click at [744, 522] on icon at bounding box center [744, 617] width 13 height 13
click at [773, 522] on div "Add" at bounding box center [783, 618] width 44 height 20
click at [208, 522] on div "Shapes" at bounding box center [212, 617] width 28 height 8
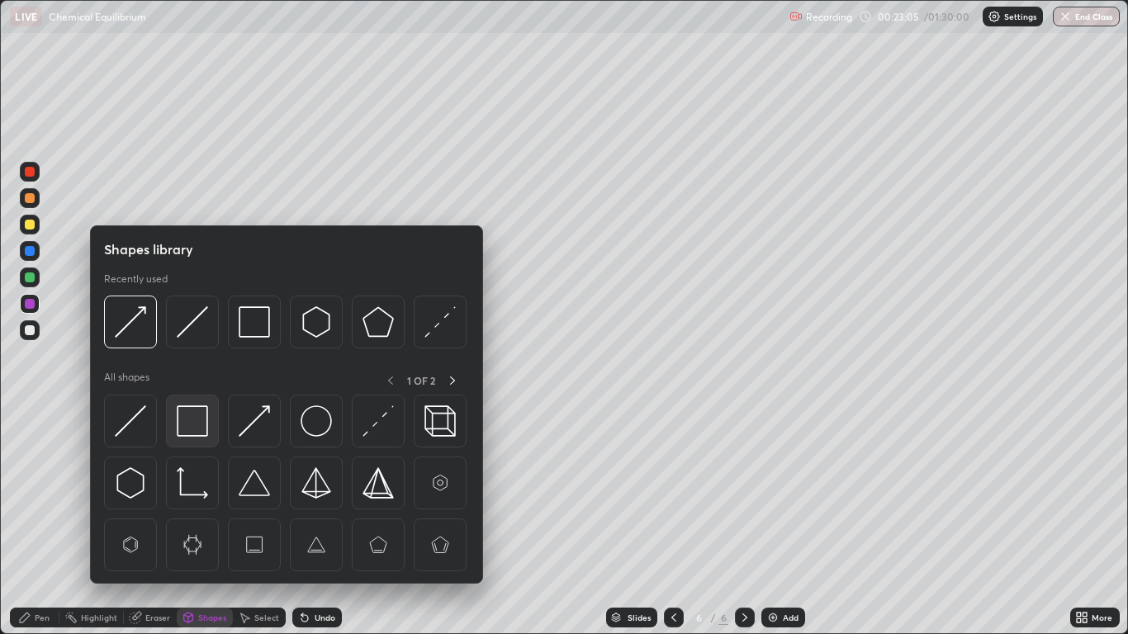
click at [194, 423] on img at bounding box center [192, 420] width 31 height 31
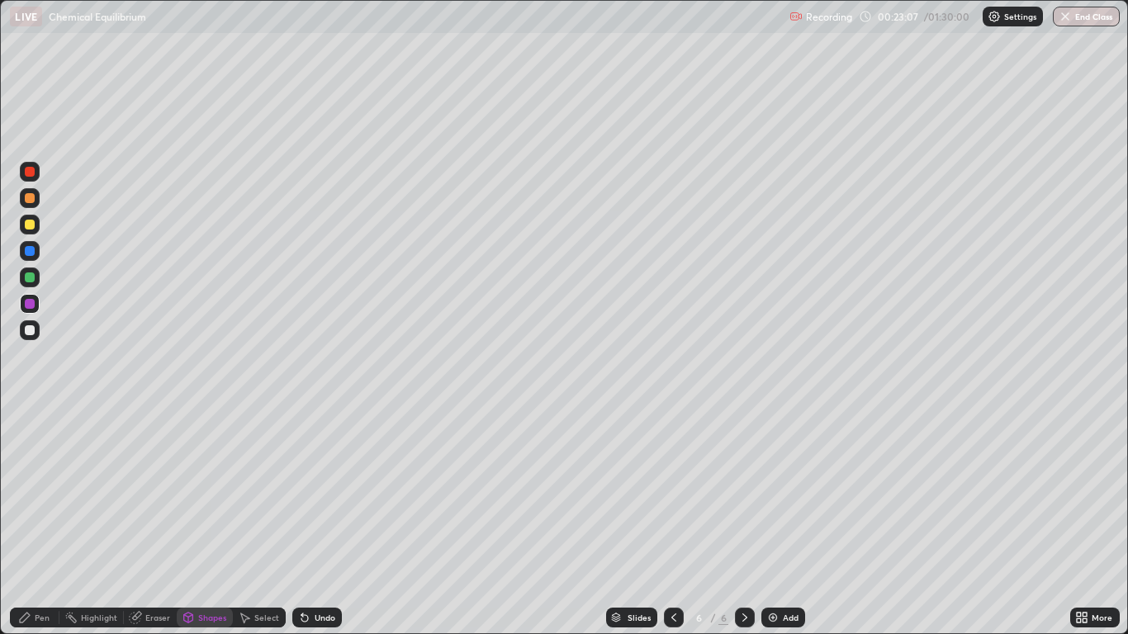
click at [34, 522] on div "Pen" at bounding box center [35, 618] width 50 height 20
click at [31, 251] on div at bounding box center [30, 251] width 10 height 10
click at [777, 522] on img at bounding box center [772, 617] width 13 height 13
click at [31, 277] on div at bounding box center [30, 277] width 10 height 10
click at [206, 522] on div "Shapes" at bounding box center [212, 617] width 28 height 8
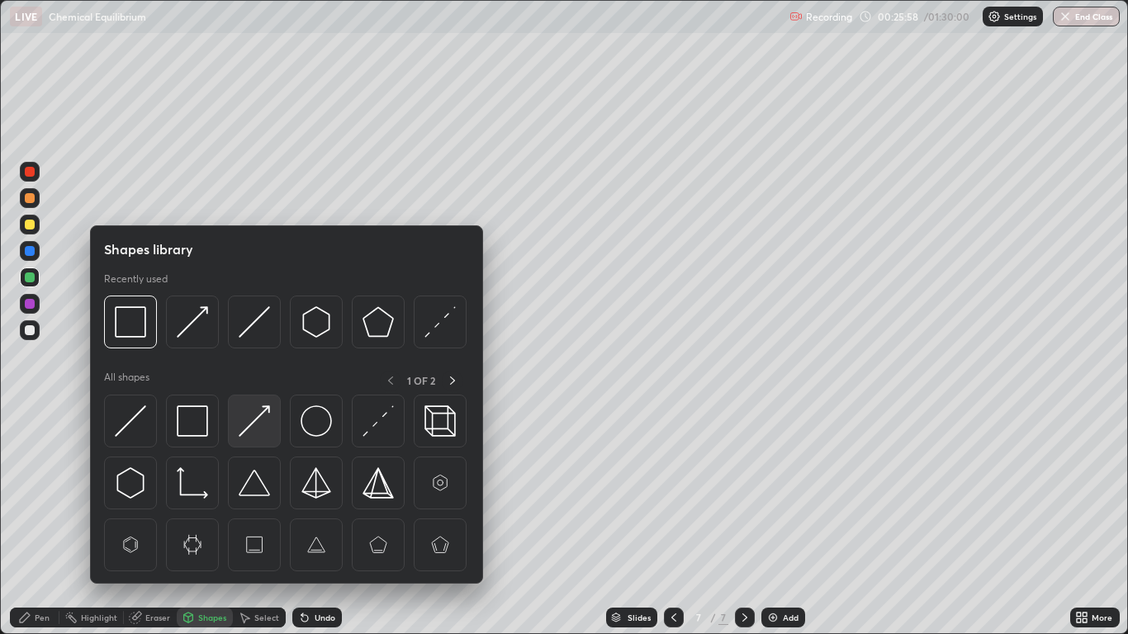
click at [257, 421] on img at bounding box center [254, 420] width 31 height 31
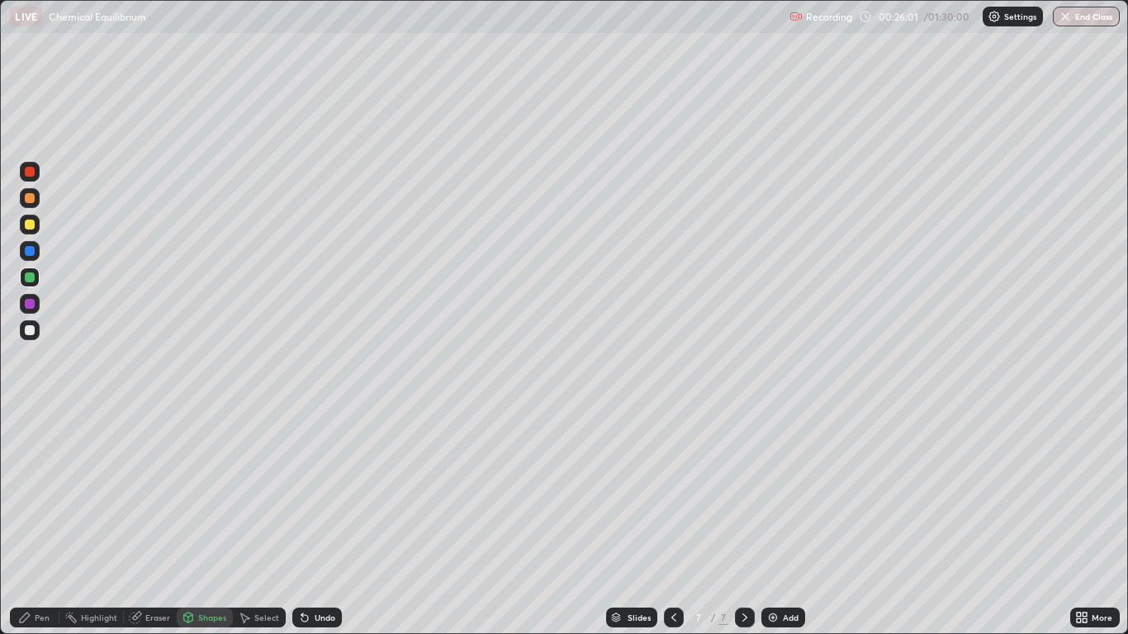
click at [38, 522] on div "Pen" at bounding box center [42, 617] width 15 height 8
click at [26, 304] on div at bounding box center [30, 304] width 10 height 10
click at [789, 522] on div "Add" at bounding box center [791, 617] width 16 height 8
click at [211, 522] on div "Shapes" at bounding box center [212, 617] width 28 height 8
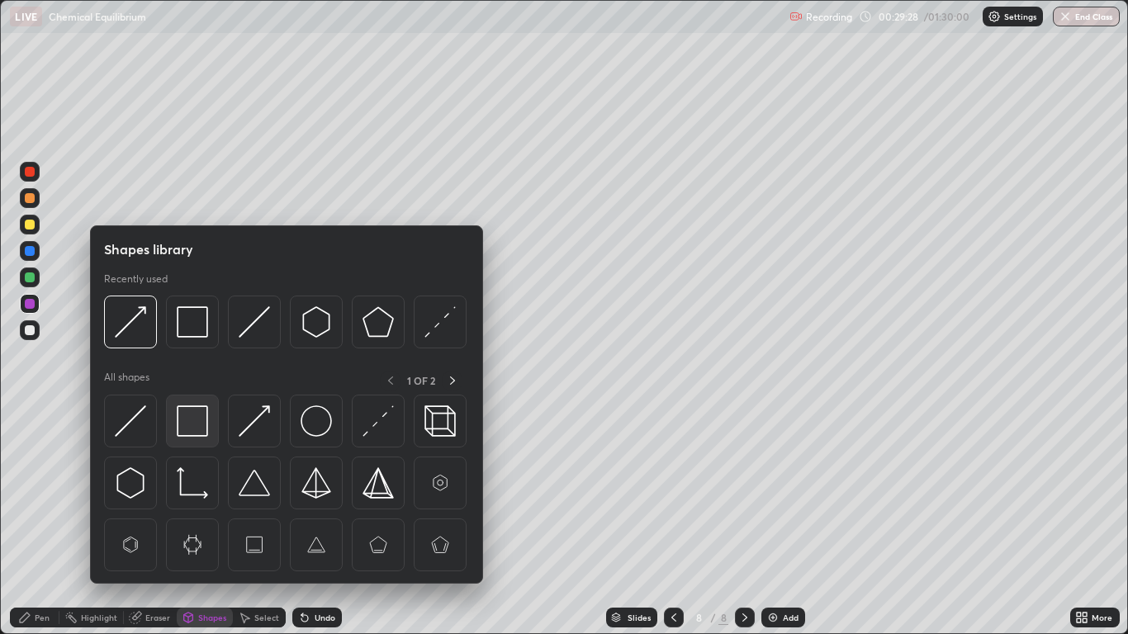
click at [193, 414] on img at bounding box center [192, 420] width 31 height 31
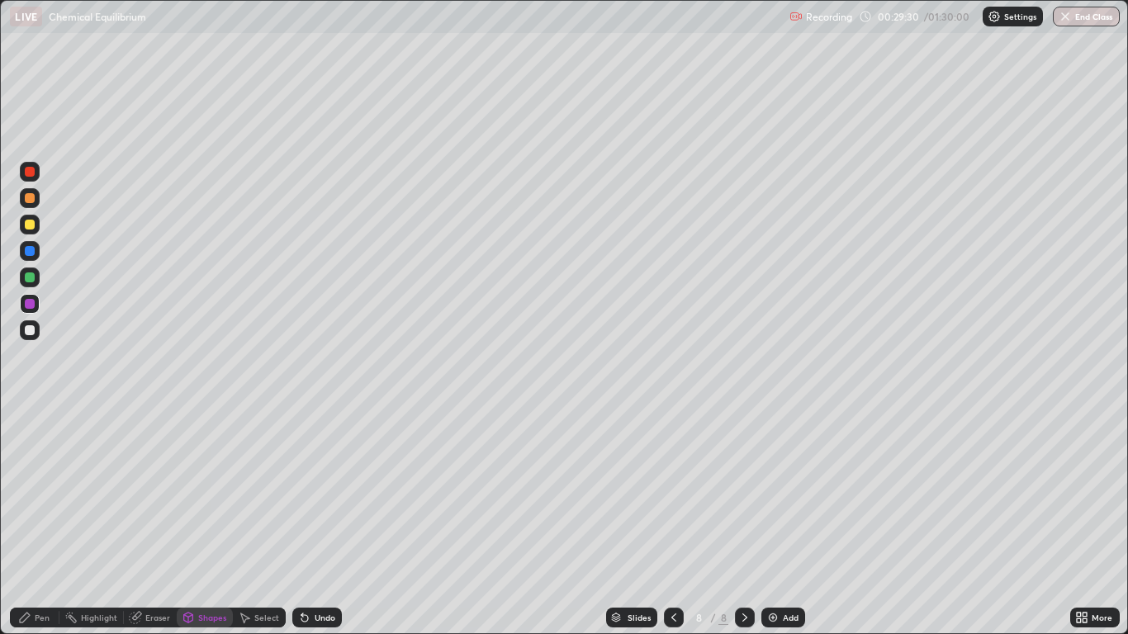
click at [34, 522] on div "Pen" at bounding box center [35, 618] width 50 height 20
click at [31, 225] on div at bounding box center [30, 225] width 10 height 10
click at [310, 522] on div "Undo" at bounding box center [317, 618] width 50 height 20
click at [292, 522] on div "Undo" at bounding box center [317, 618] width 50 height 20
click at [788, 522] on div "Add" at bounding box center [783, 618] width 44 height 20
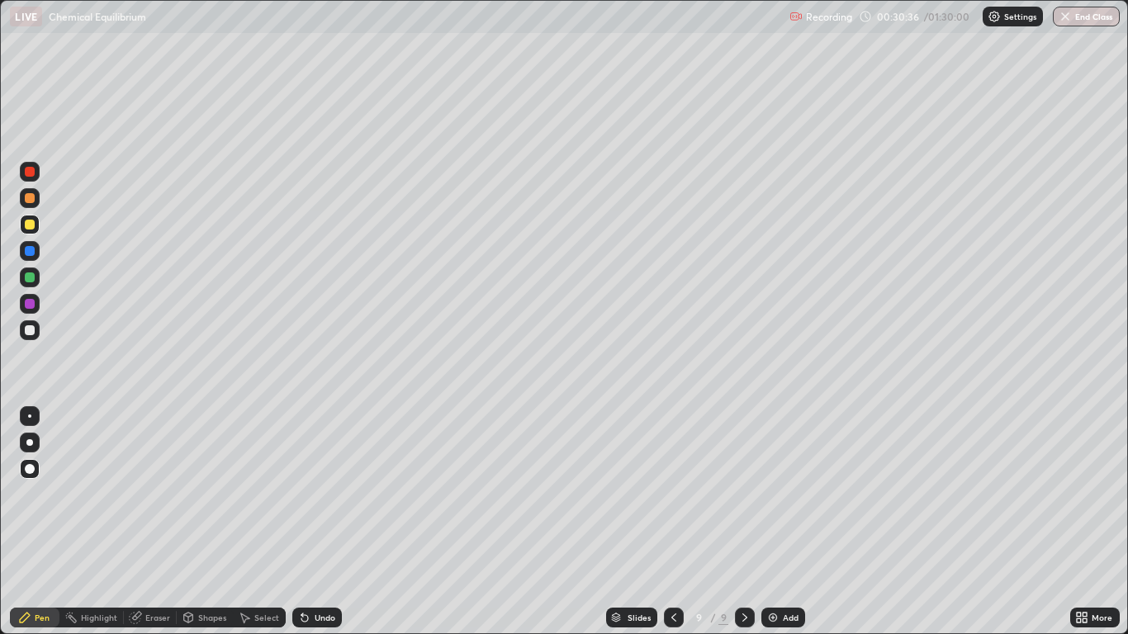
click at [671, 522] on icon at bounding box center [673, 617] width 13 height 13
click at [744, 522] on icon at bounding box center [744, 617] width 13 height 13
click at [670, 522] on icon at bounding box center [673, 617] width 13 height 13
click at [740, 522] on div at bounding box center [745, 618] width 20 height 20
click at [671, 522] on icon at bounding box center [673, 617] width 5 height 8
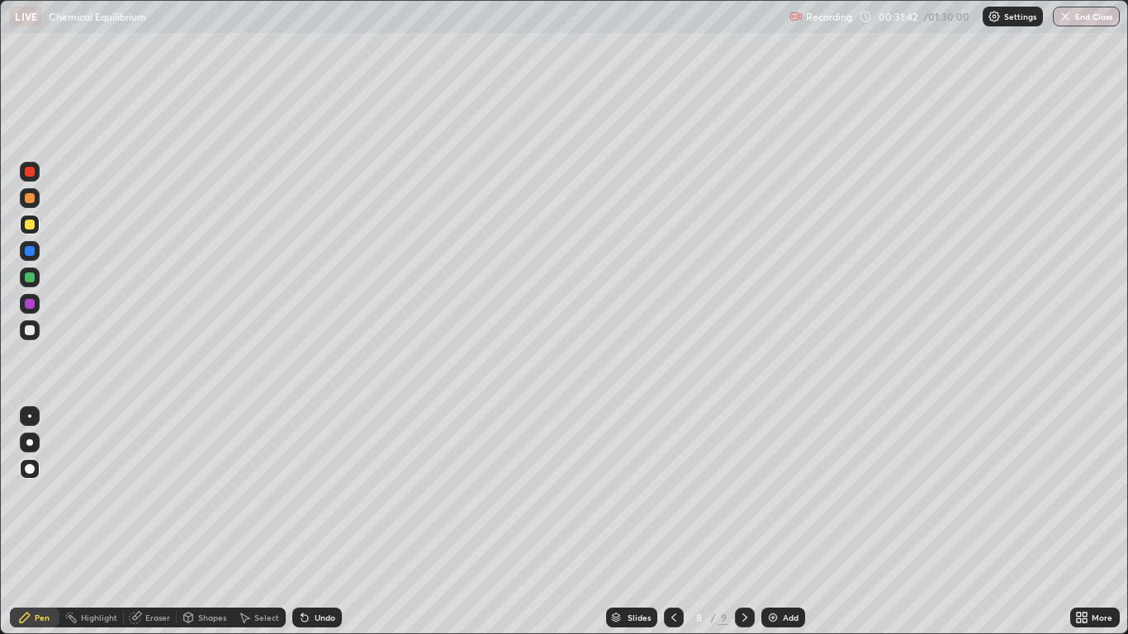
click at [746, 522] on icon at bounding box center [744, 617] width 5 height 8
click at [785, 522] on div "Add" at bounding box center [791, 617] width 16 height 8
click at [31, 278] on div at bounding box center [30, 277] width 10 height 10
click at [204, 522] on div "Shapes" at bounding box center [212, 617] width 28 height 8
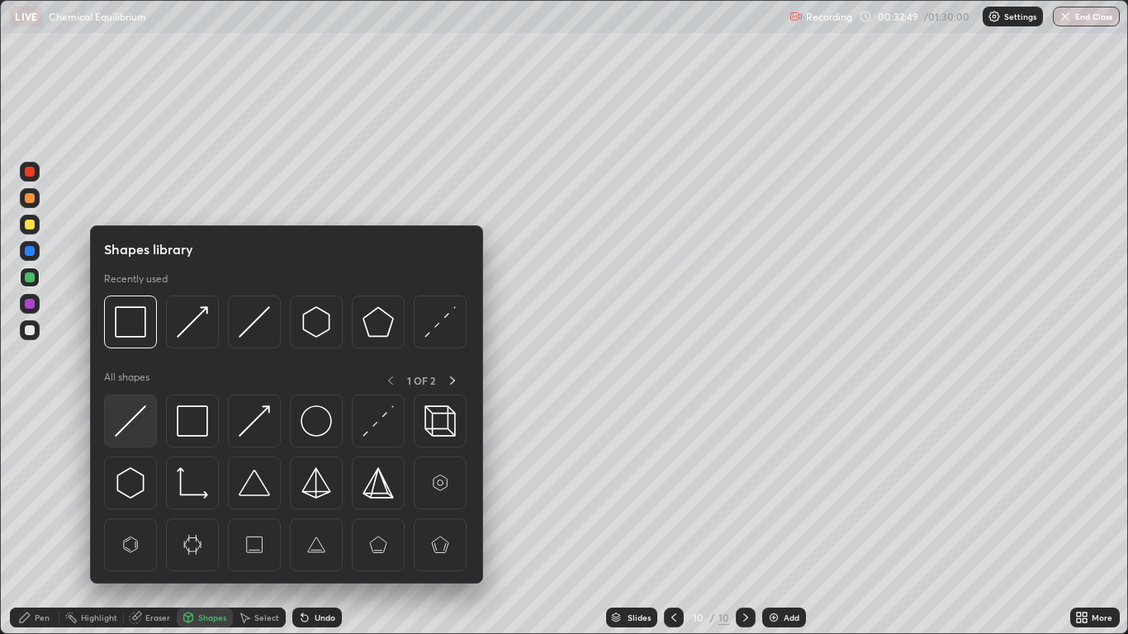
click at [142, 422] on img at bounding box center [130, 420] width 31 height 31
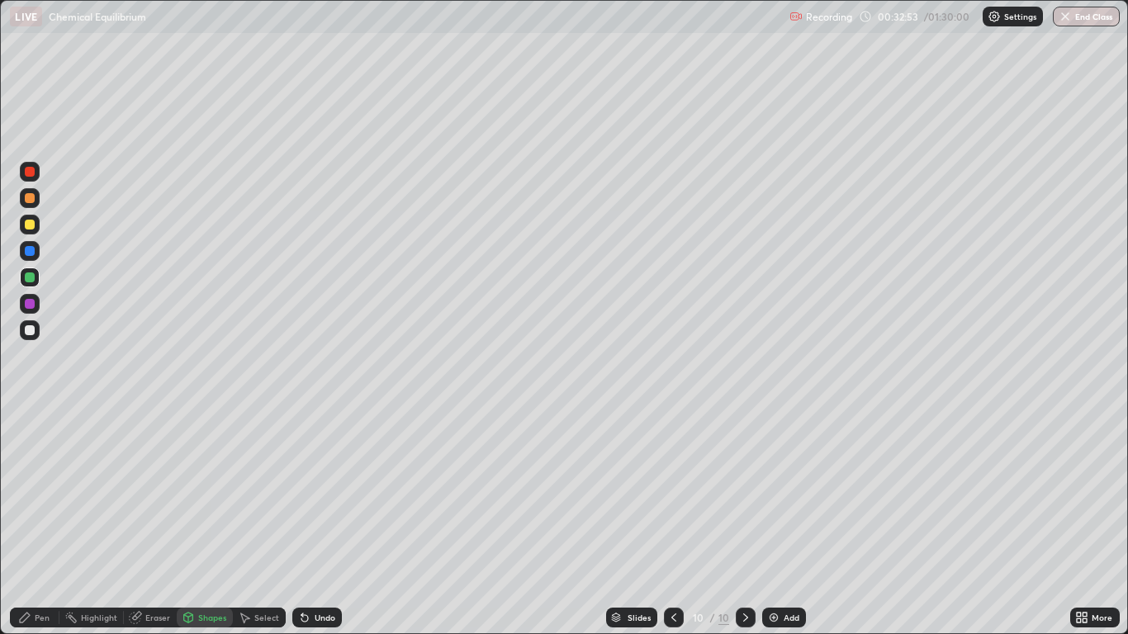
click at [31, 522] on icon at bounding box center [24, 617] width 13 height 13
click at [323, 522] on div "Undo" at bounding box center [325, 617] width 21 height 8
click at [322, 522] on div "Undo" at bounding box center [325, 617] width 21 height 8
click at [321, 522] on div "Undo" at bounding box center [325, 617] width 21 height 8
click at [672, 522] on icon at bounding box center [673, 617] width 13 height 13
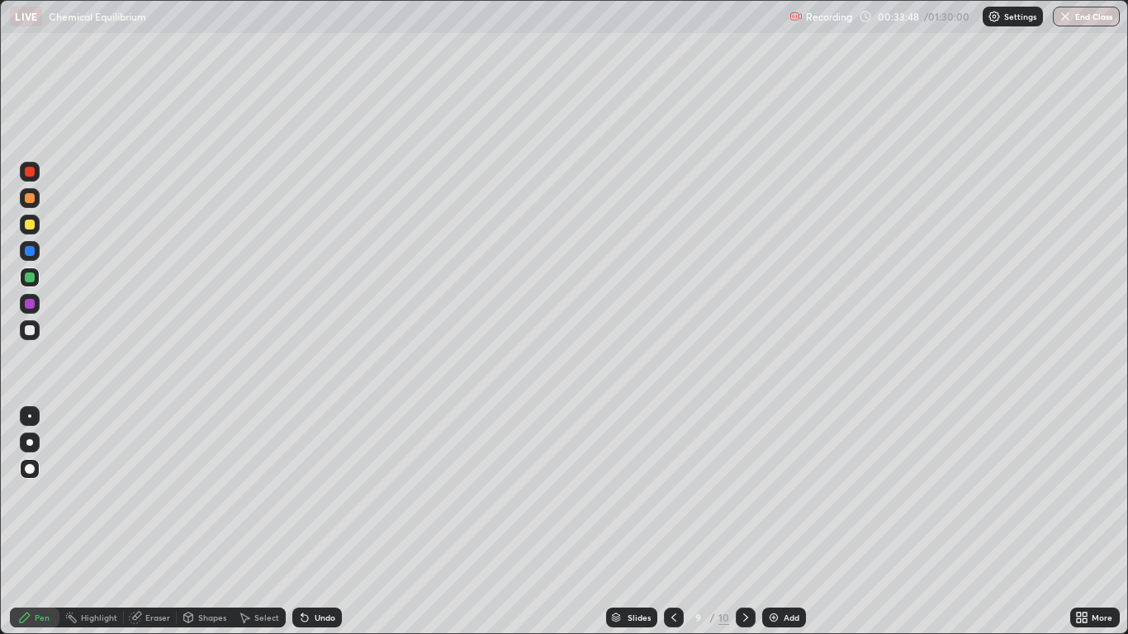
click at [678, 522] on icon at bounding box center [673, 617] width 13 height 13
click at [742, 522] on div at bounding box center [746, 618] width 20 height 20
click at [744, 522] on icon at bounding box center [745, 617] width 13 height 13
click at [783, 522] on div "Add" at bounding box center [791, 617] width 16 height 8
click at [211, 522] on div "Shapes" at bounding box center [212, 617] width 28 height 8
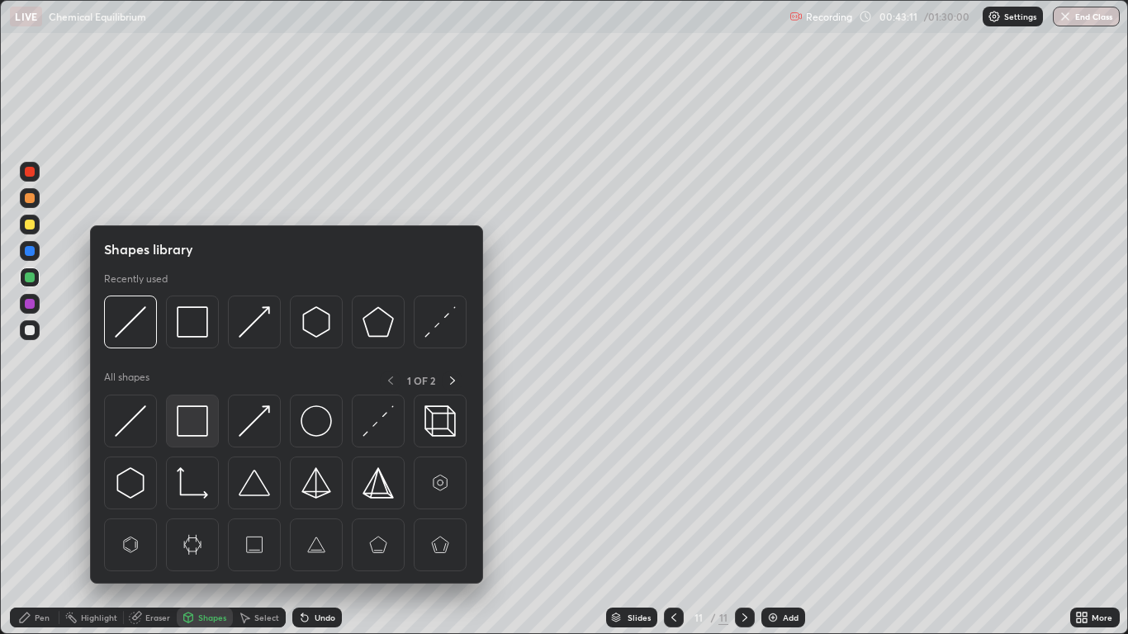
click at [192, 419] on img at bounding box center [192, 420] width 31 height 31
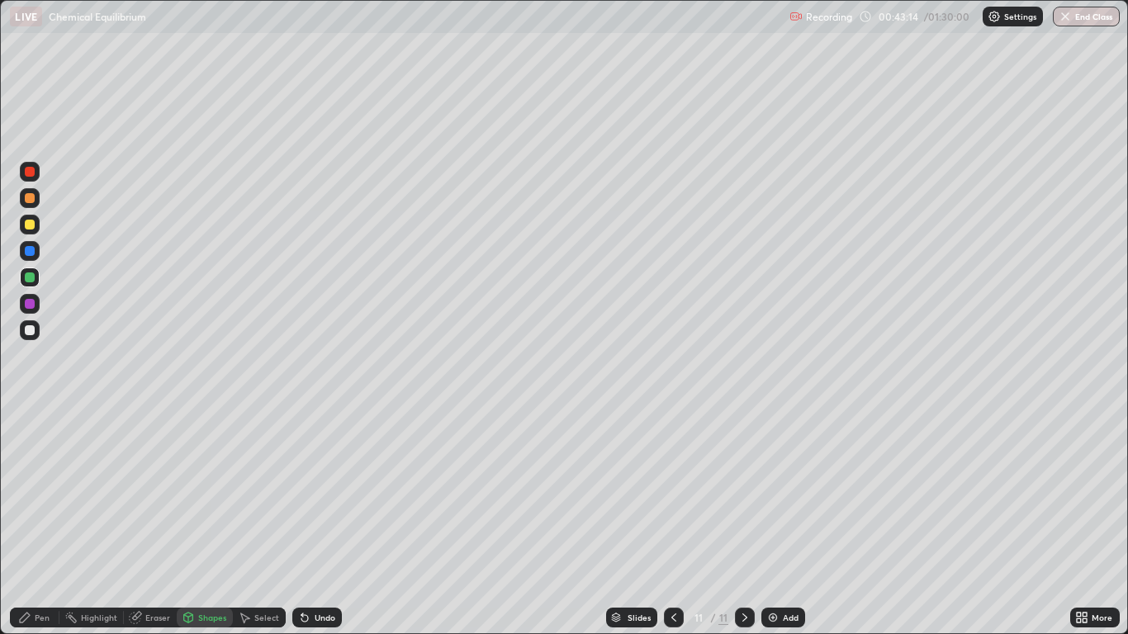
click at [38, 522] on div "Pen" at bounding box center [42, 617] width 15 height 8
click at [33, 246] on div at bounding box center [30, 251] width 10 height 10
click at [212, 522] on div "Shapes" at bounding box center [212, 617] width 28 height 8
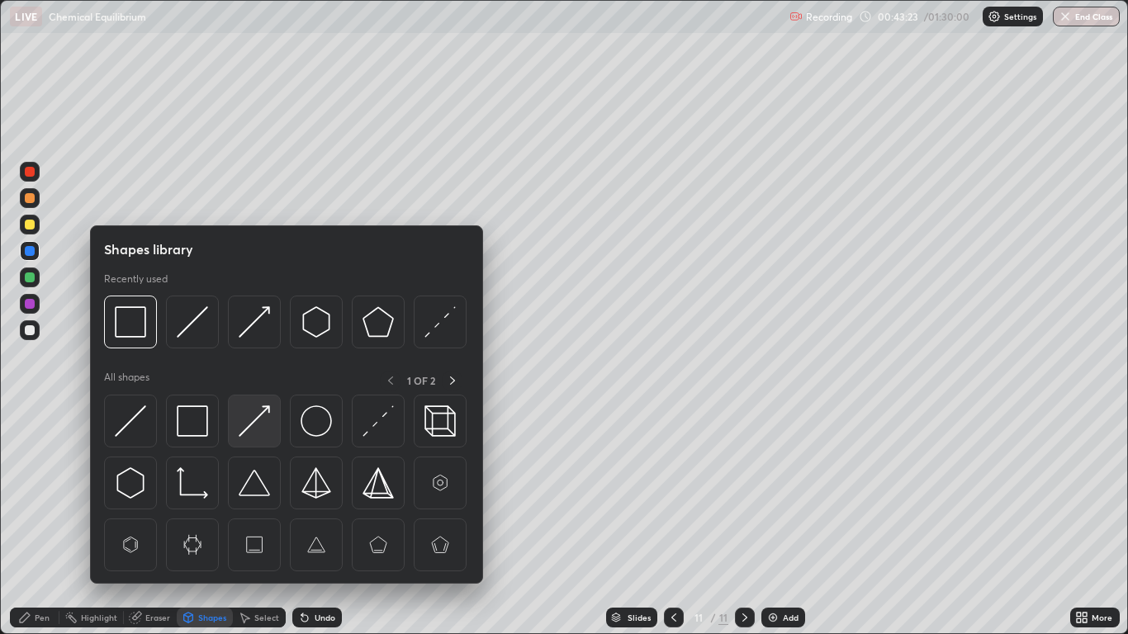
click at [254, 425] on img at bounding box center [254, 420] width 31 height 31
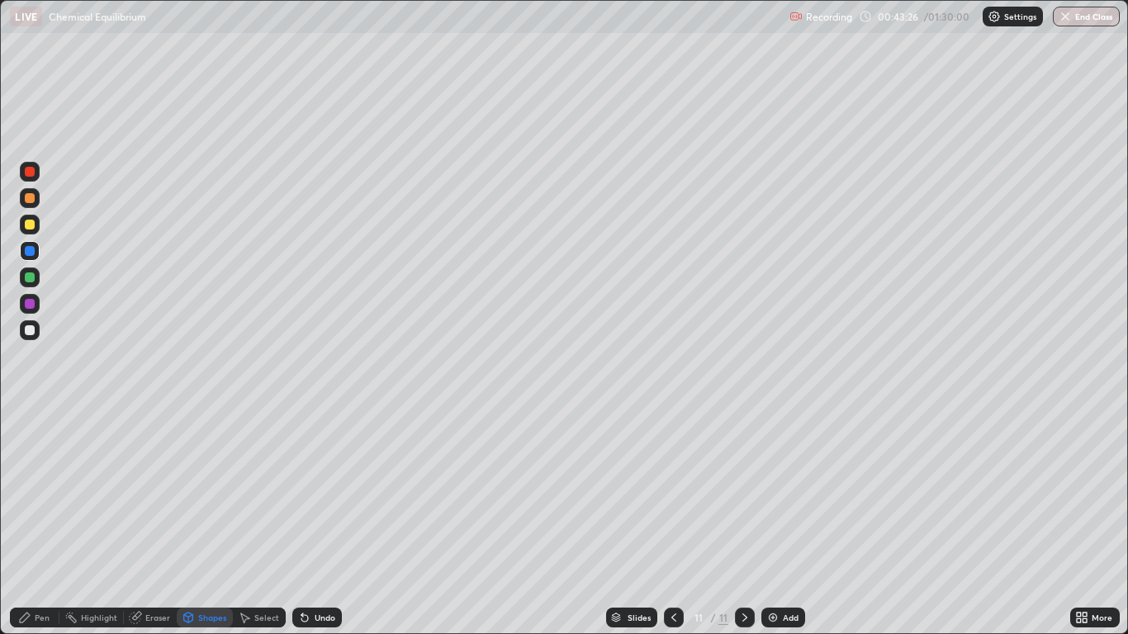
click at [206, 522] on div "Shapes" at bounding box center [212, 617] width 28 height 8
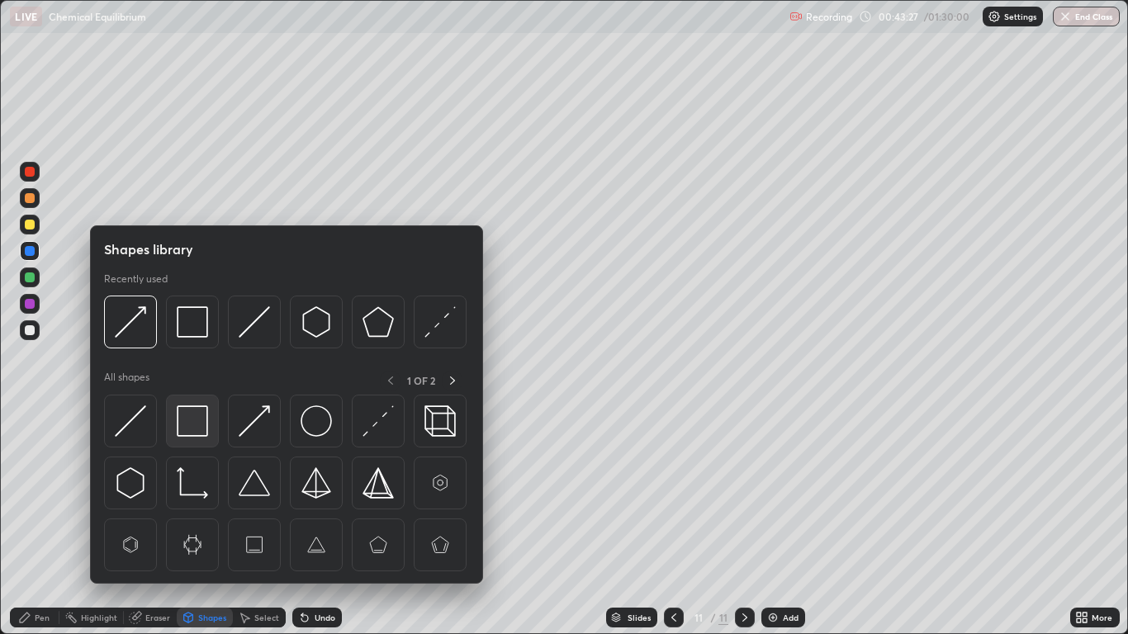
click at [197, 421] on img at bounding box center [192, 420] width 31 height 31
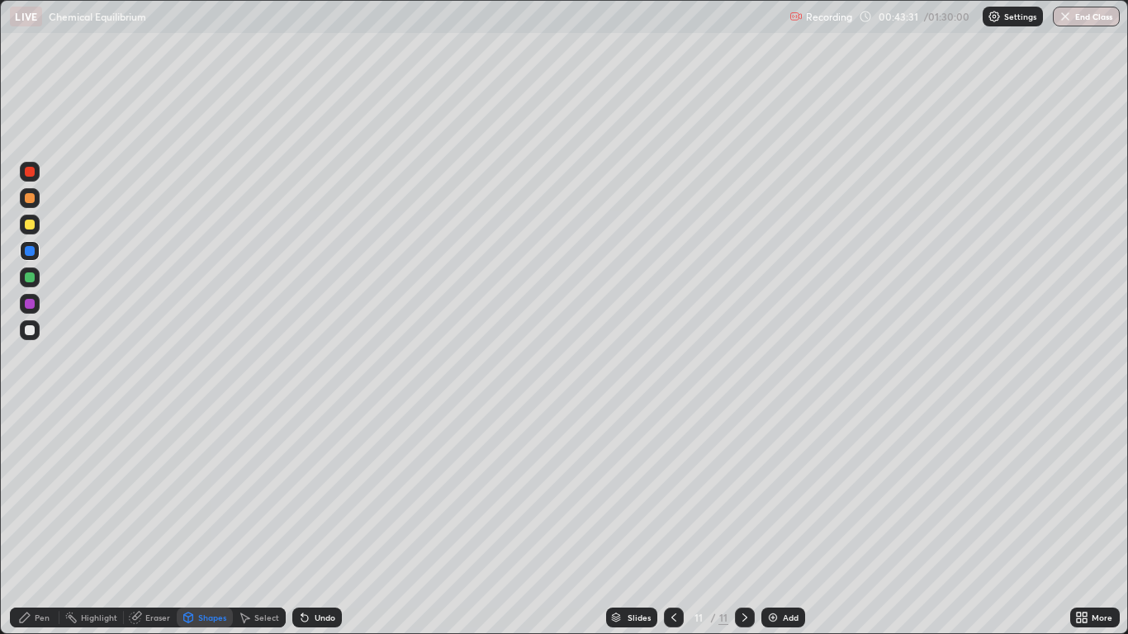
click at [43, 522] on div "Pen" at bounding box center [42, 617] width 15 height 8
click at [31, 219] on div at bounding box center [30, 225] width 20 height 20
click at [193, 522] on icon at bounding box center [188, 617] width 13 height 13
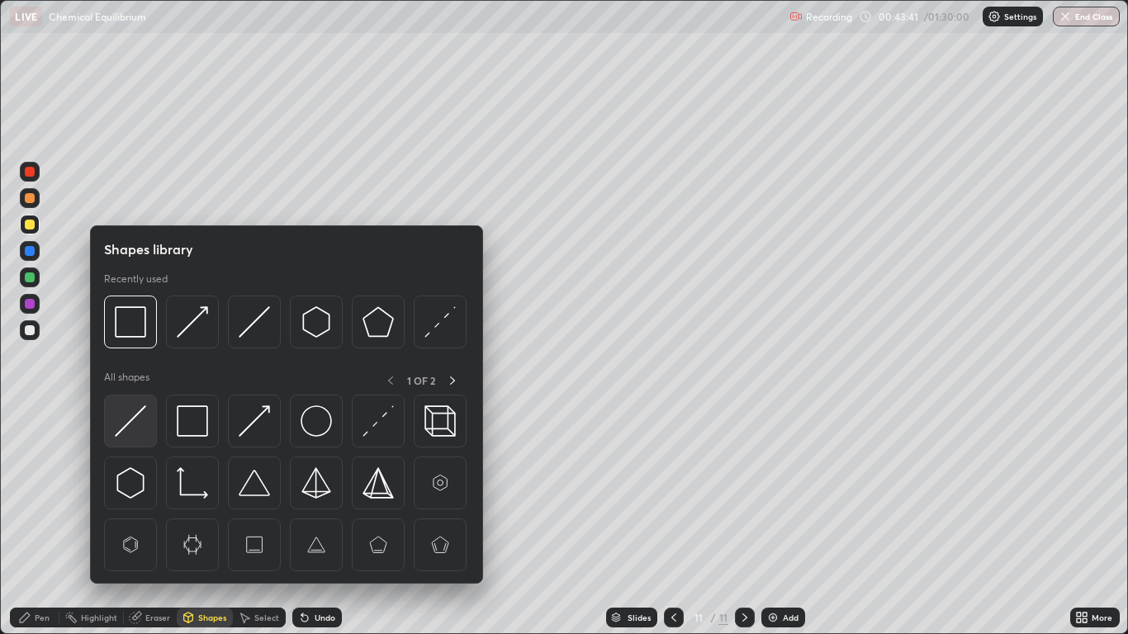
click at [143, 413] on img at bounding box center [130, 420] width 31 height 31
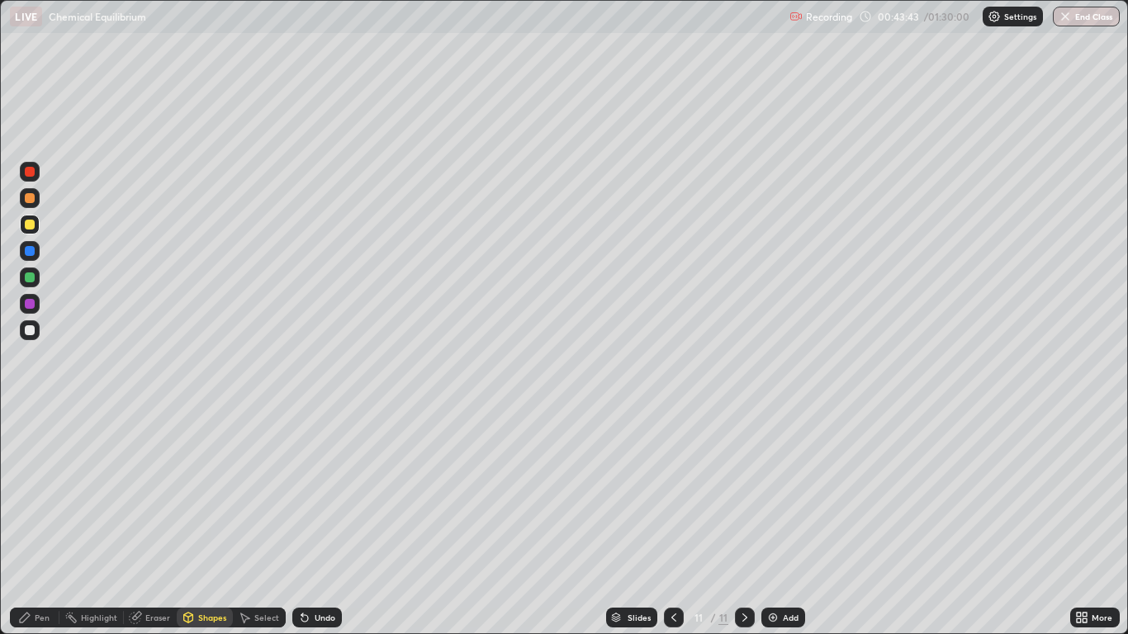
click at [30, 522] on icon at bounding box center [24, 617] width 13 height 13
click at [31, 304] on div at bounding box center [30, 304] width 10 height 10
click at [324, 522] on div "Undo" at bounding box center [325, 617] width 21 height 8
click at [332, 522] on div "Undo" at bounding box center [317, 618] width 50 height 20
click at [33, 278] on div at bounding box center [30, 277] width 10 height 10
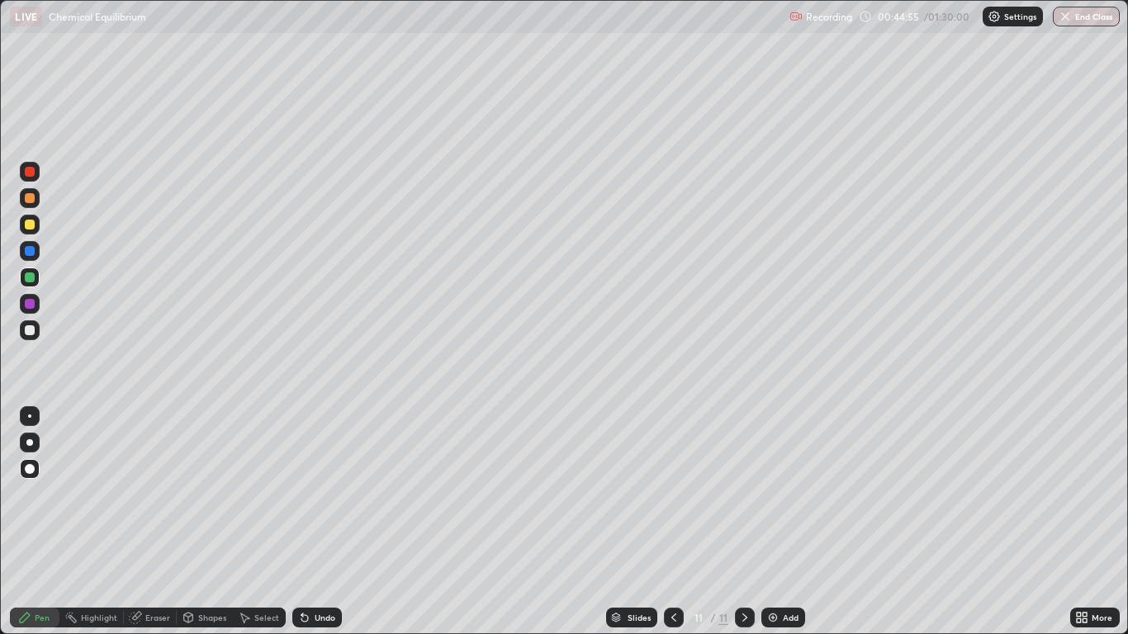
click at [206, 522] on div "Shapes" at bounding box center [212, 617] width 28 height 8
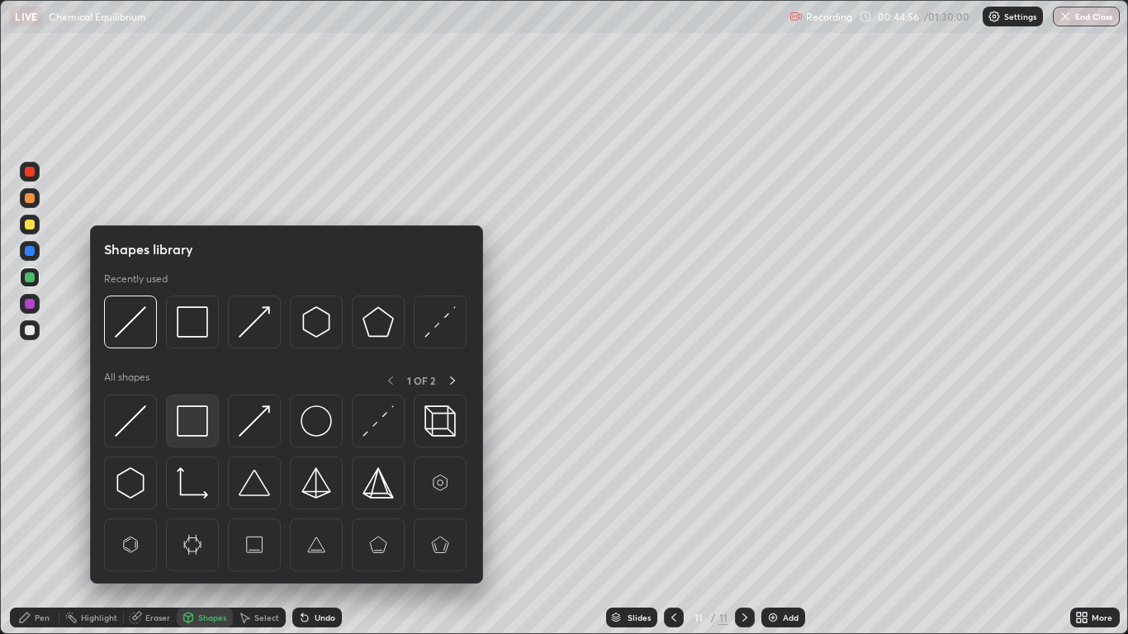
click at [193, 416] on img at bounding box center [192, 420] width 31 height 31
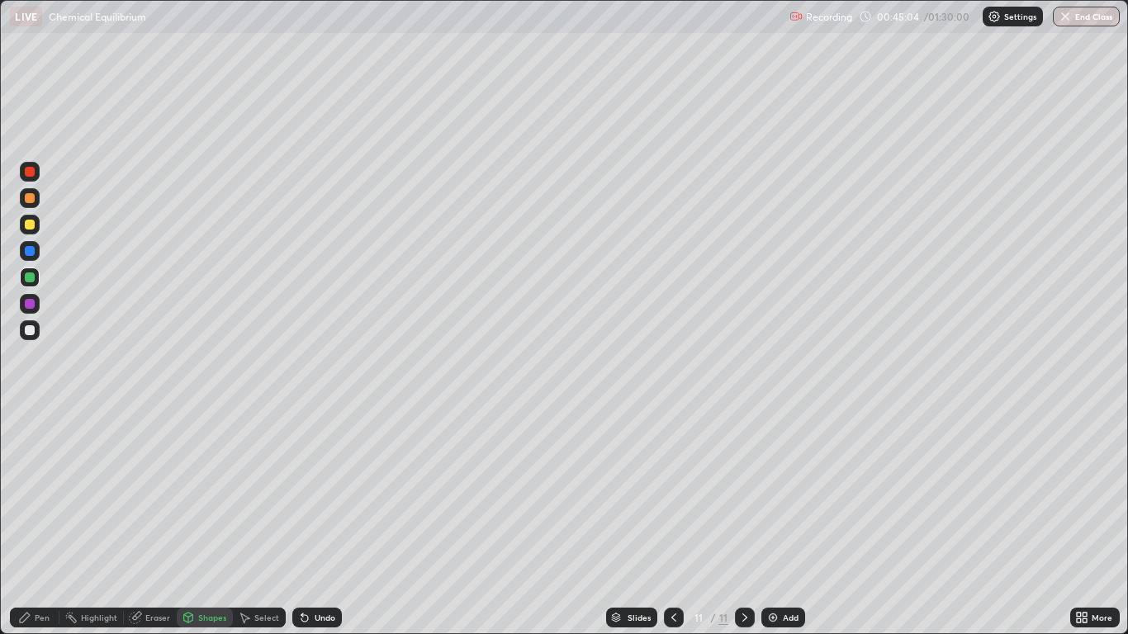
click at [40, 522] on div "Pen" at bounding box center [42, 617] width 15 height 8
click at [787, 522] on div "Add" at bounding box center [791, 617] width 16 height 8
click at [196, 522] on div "Shapes" at bounding box center [205, 618] width 56 height 20
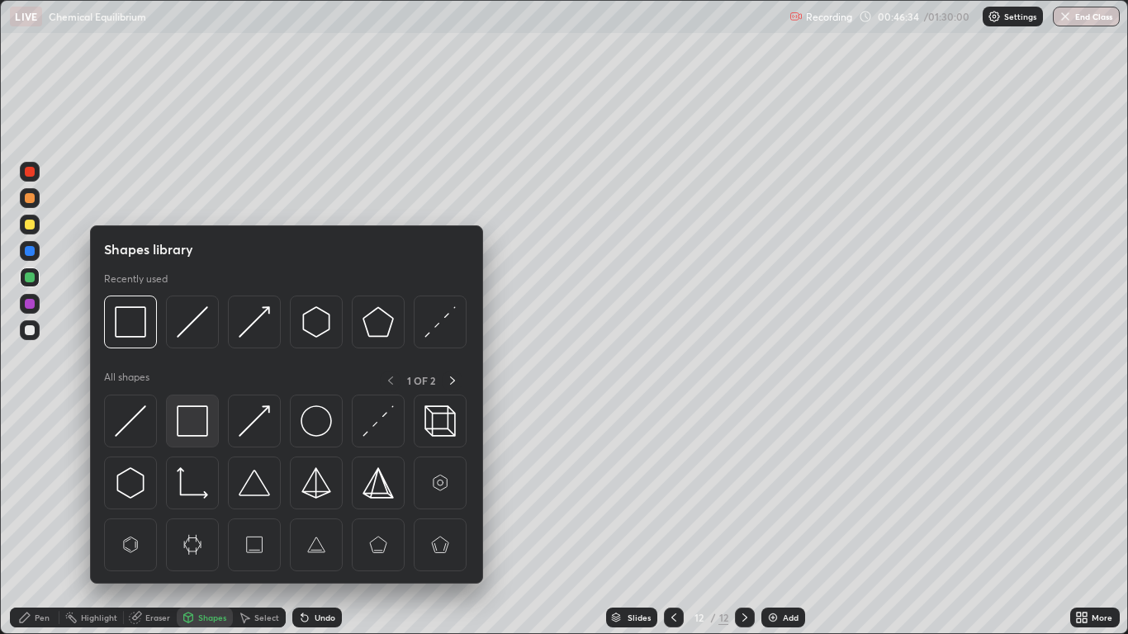
click at [193, 417] on img at bounding box center [192, 420] width 31 height 31
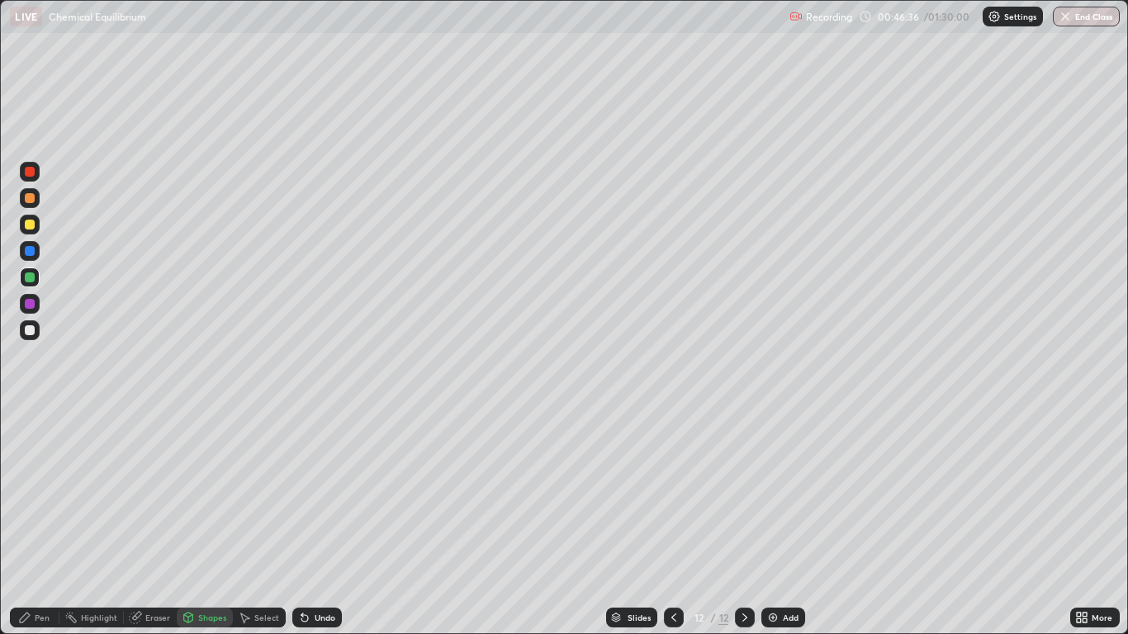
click at [33, 522] on div "Pen" at bounding box center [35, 618] width 50 height 20
click at [31, 226] on div at bounding box center [30, 225] width 10 height 10
click at [210, 522] on div "Shapes" at bounding box center [212, 617] width 28 height 8
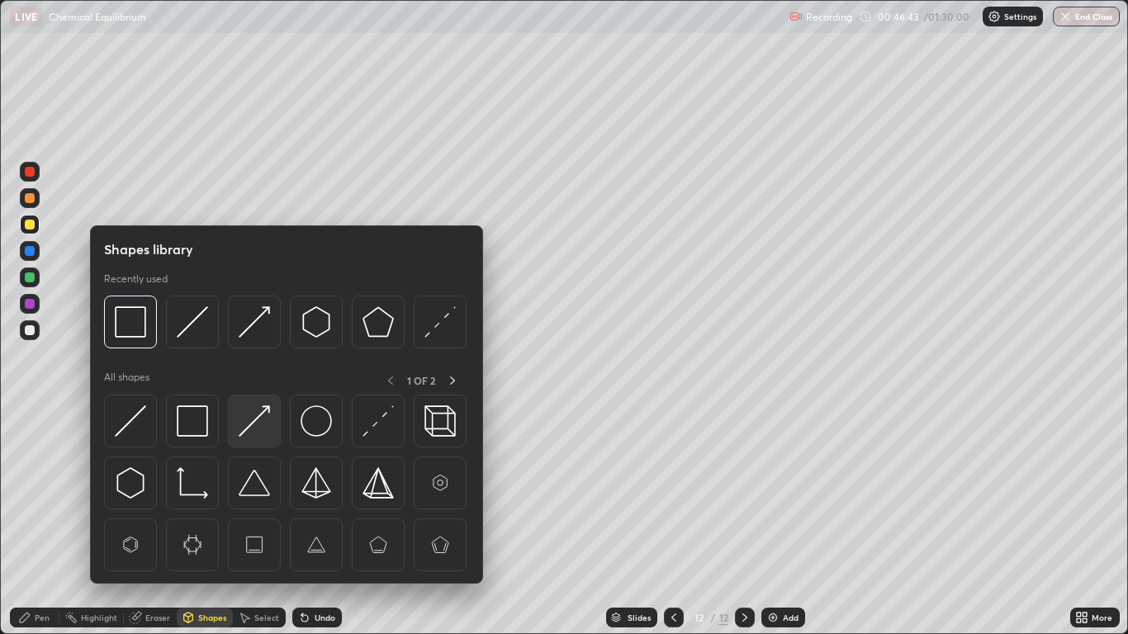
click at [255, 428] on img at bounding box center [254, 420] width 31 height 31
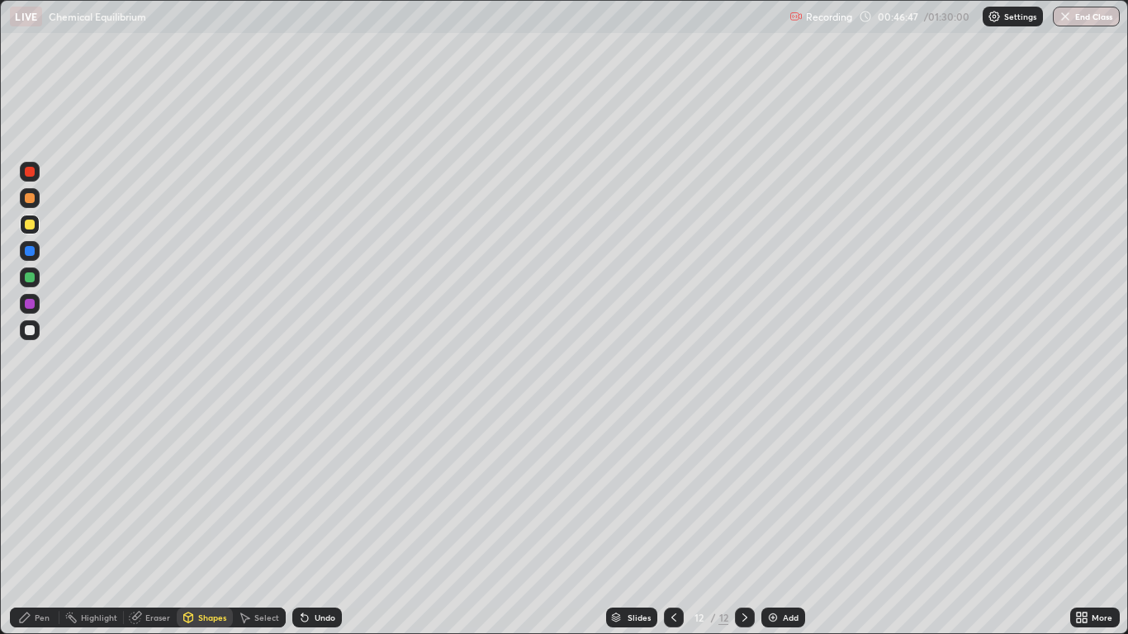
click at [198, 522] on div "Shapes" at bounding box center [212, 617] width 28 height 8
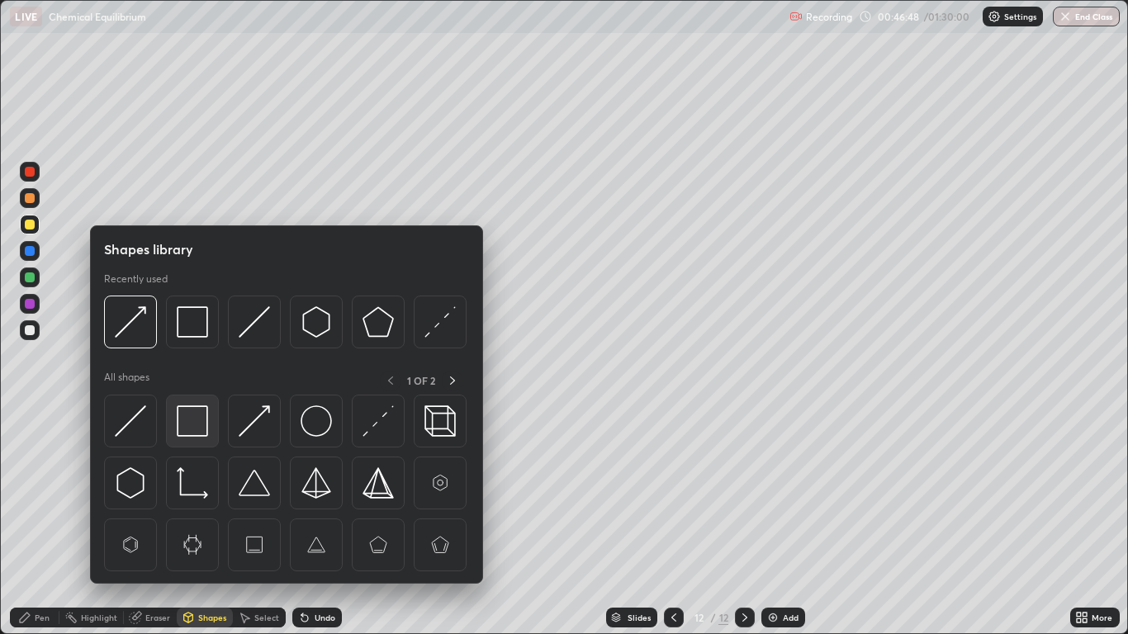
click at [197, 423] on img at bounding box center [192, 420] width 31 height 31
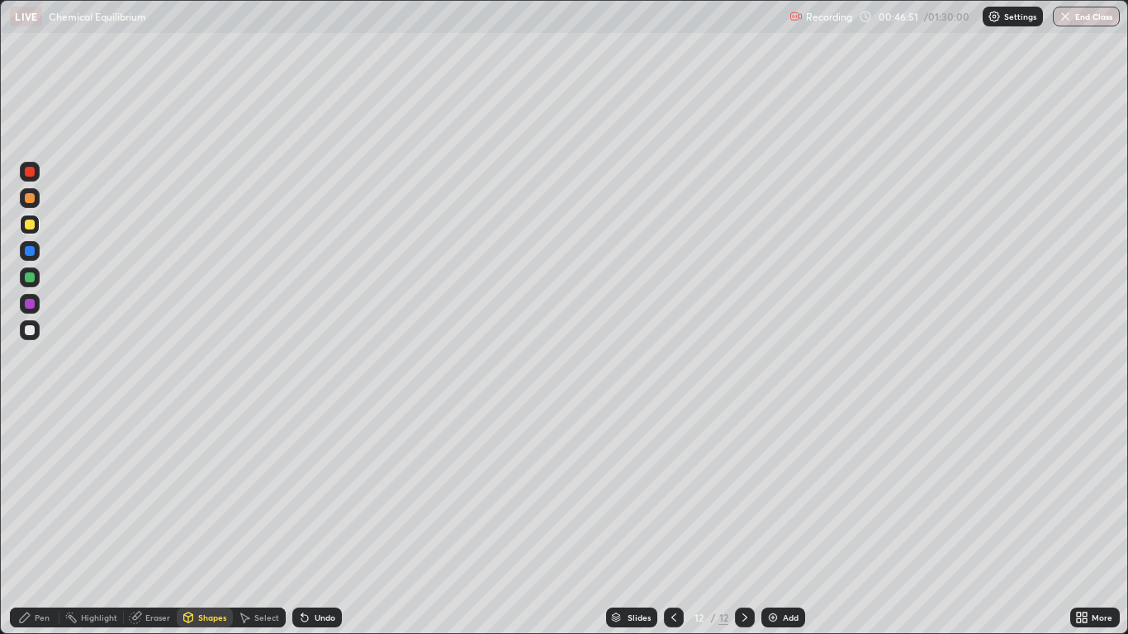
click at [203, 522] on div "Shapes" at bounding box center [205, 618] width 56 height 20
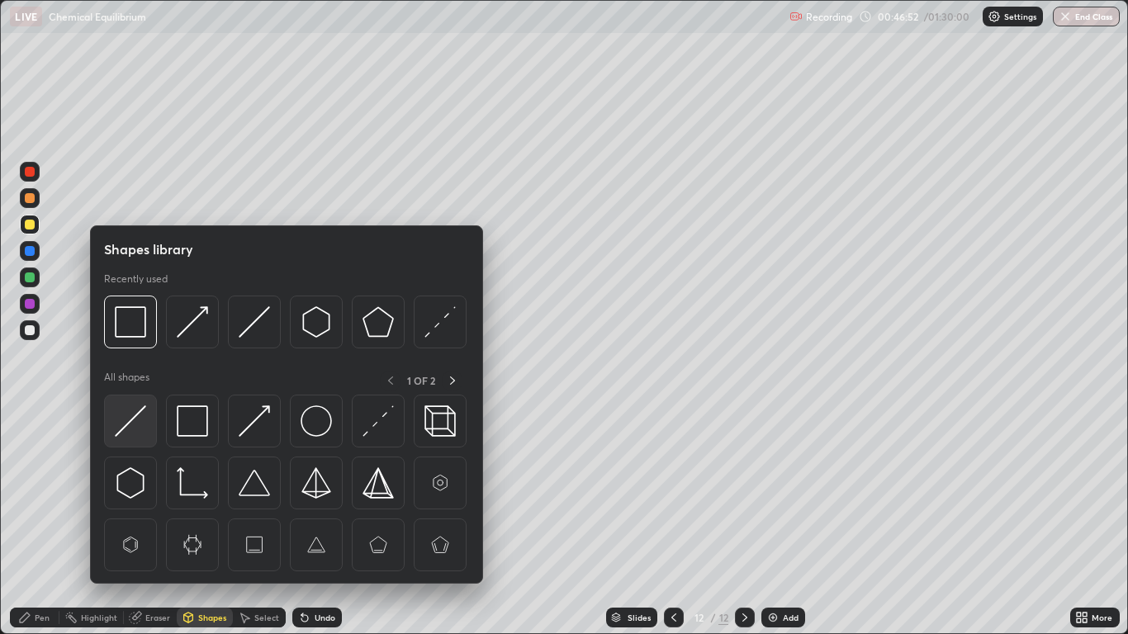
click at [143, 418] on img at bounding box center [130, 420] width 31 height 31
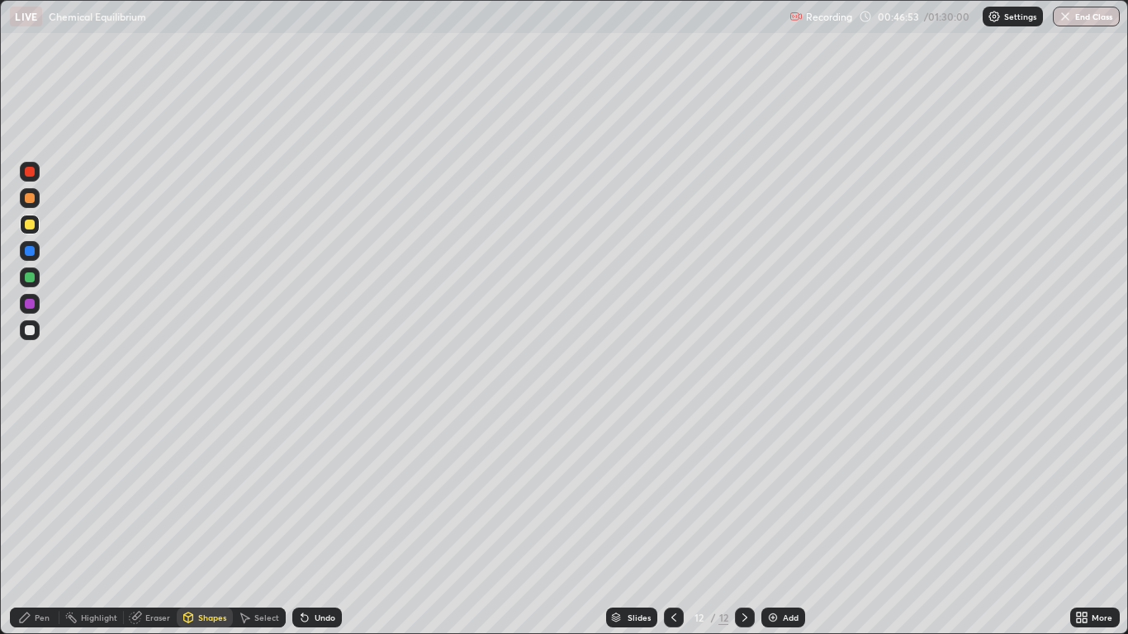
click at [50, 522] on div "Pen" at bounding box center [42, 617] width 15 height 8
click at [28, 249] on div at bounding box center [30, 251] width 10 height 10
click at [318, 522] on div "Undo" at bounding box center [325, 617] width 21 height 8
click at [36, 328] on div at bounding box center [30, 330] width 20 height 20
click at [208, 522] on div "Shapes" at bounding box center [212, 617] width 28 height 8
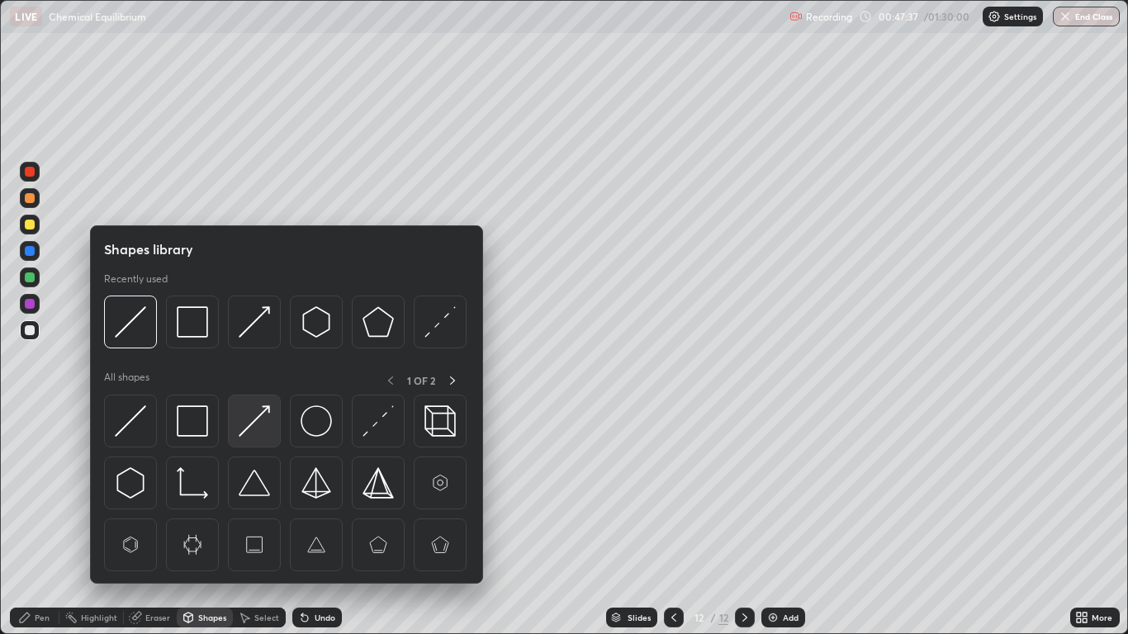
click at [254, 420] on img at bounding box center [254, 420] width 31 height 31
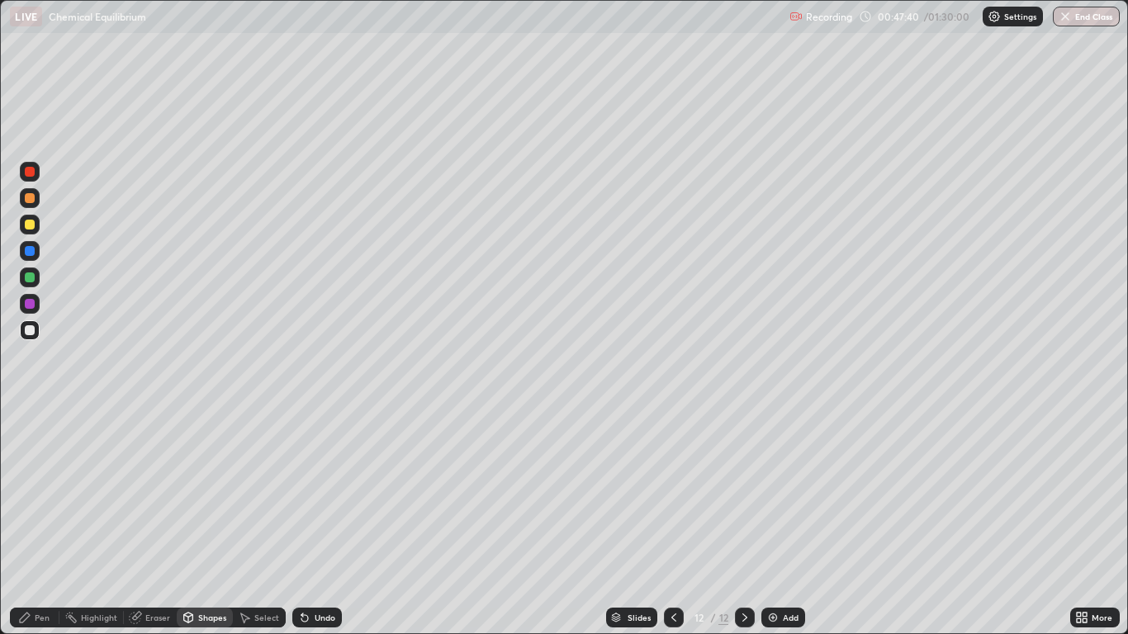
click at [39, 522] on div "Pen" at bounding box center [42, 617] width 15 height 8
click at [207, 522] on div "Shapes" at bounding box center [205, 617] width 56 height 33
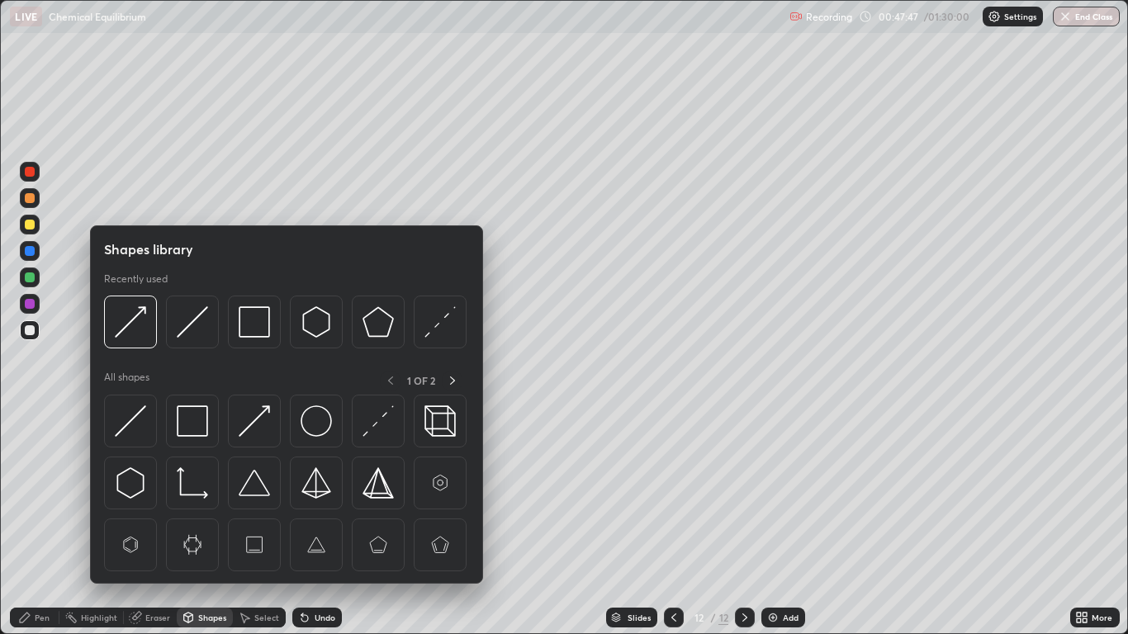
click at [191, 522] on div at bounding box center [286, 488] width 365 height 186
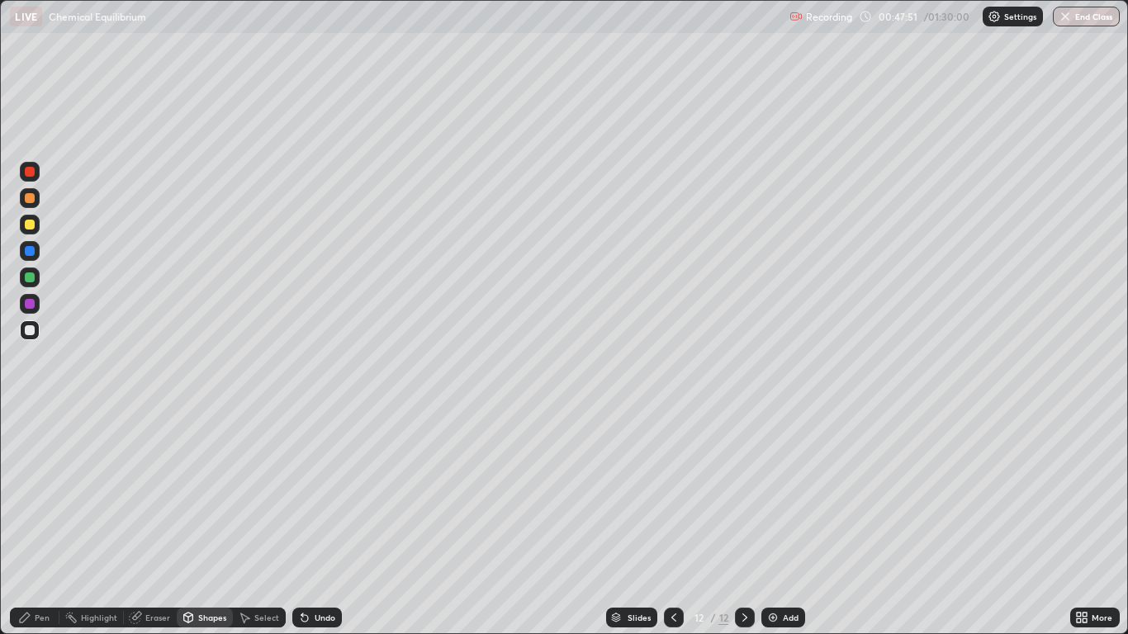
click at [317, 522] on div "Undo" at bounding box center [325, 617] width 21 height 8
click at [32, 304] on div at bounding box center [30, 304] width 10 height 10
click at [324, 522] on div "Undo" at bounding box center [317, 618] width 50 height 20
click at [326, 522] on div "Undo" at bounding box center [317, 618] width 50 height 20
click at [39, 522] on div "Pen" at bounding box center [42, 617] width 15 height 8
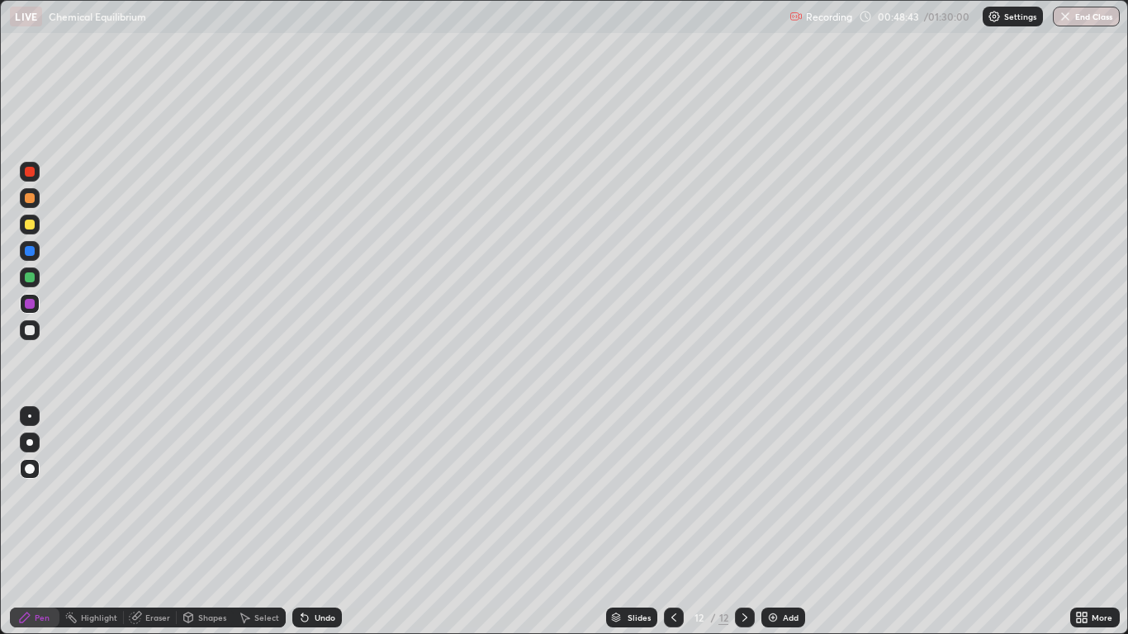
click at [784, 522] on div "Add" at bounding box center [791, 617] width 16 height 8
click at [671, 522] on icon at bounding box center [673, 617] width 5 height 8
click at [742, 522] on icon at bounding box center [744, 617] width 13 height 13
click at [32, 225] on div at bounding box center [30, 225] width 10 height 10
click at [206, 522] on div "Shapes" at bounding box center [212, 617] width 28 height 8
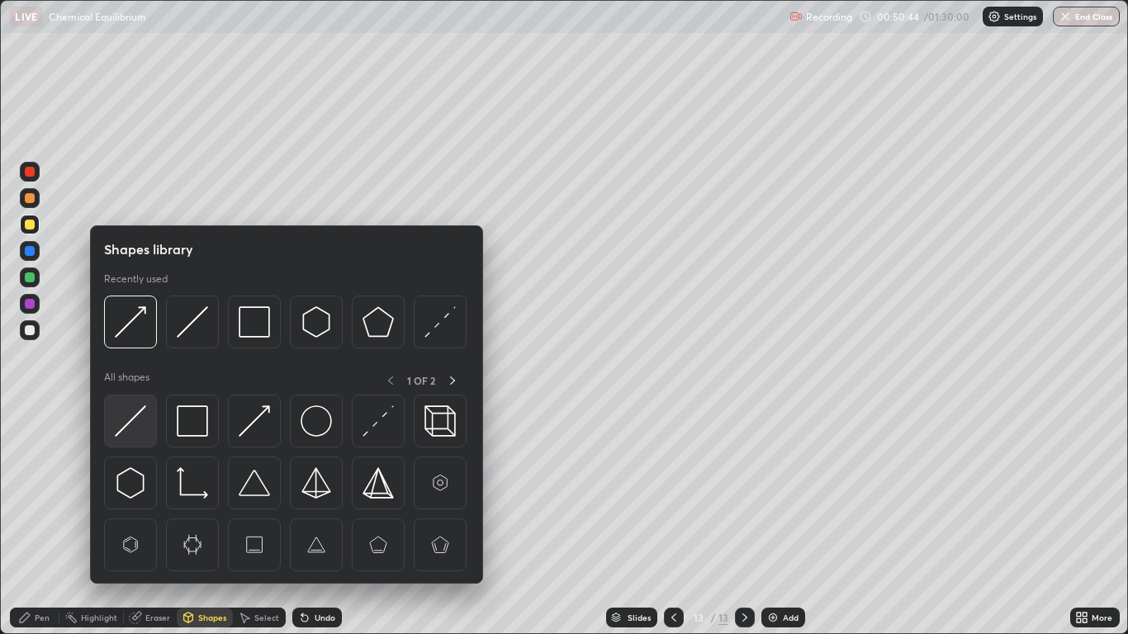
click at [132, 419] on img at bounding box center [130, 420] width 31 height 31
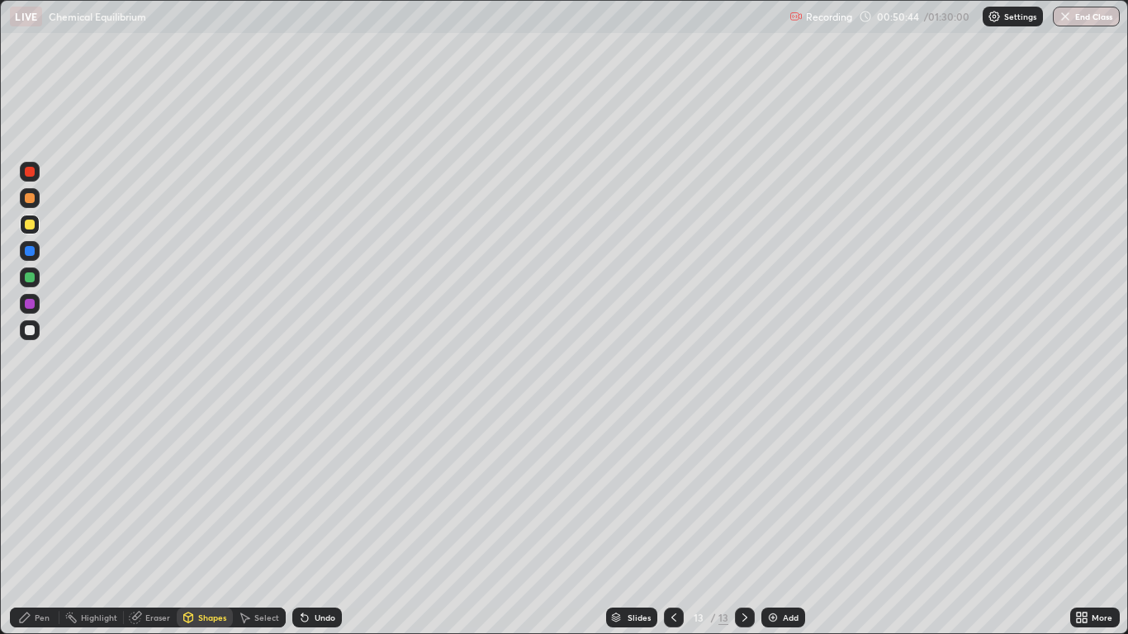
click at [31, 304] on div at bounding box center [30, 304] width 10 height 10
click at [34, 522] on div "Pen" at bounding box center [35, 618] width 50 height 20
click at [31, 224] on div at bounding box center [30, 225] width 10 height 10
click at [39, 522] on div "Pen" at bounding box center [42, 617] width 15 height 8
click at [31, 328] on div at bounding box center [30, 330] width 10 height 10
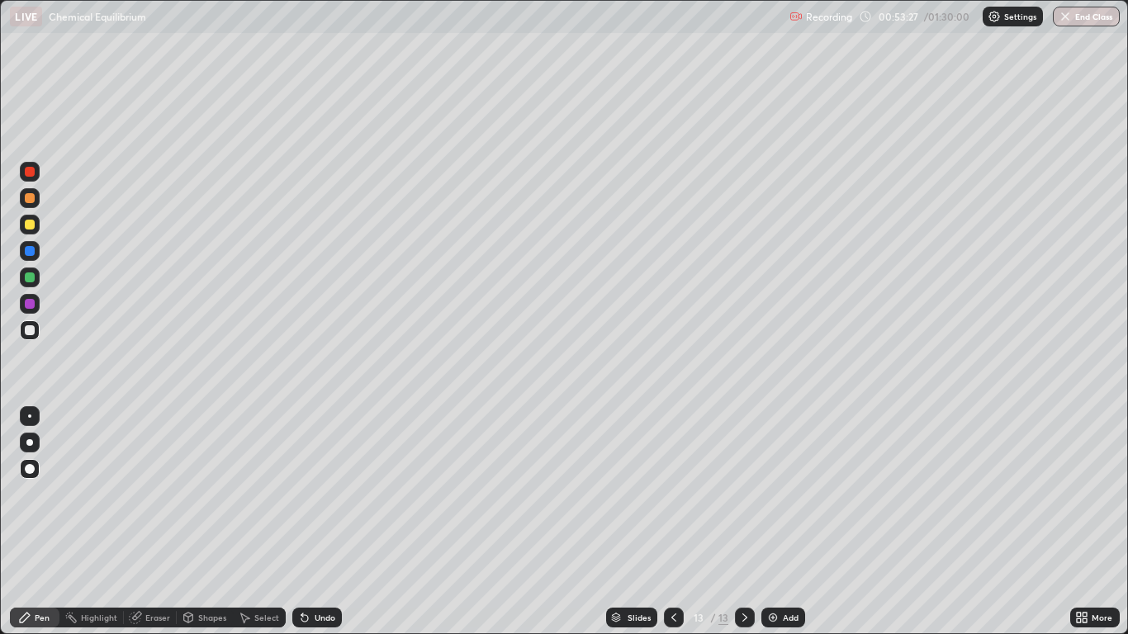
click at [304, 522] on icon at bounding box center [304, 617] width 13 height 13
click at [785, 522] on div "Add" at bounding box center [791, 617] width 16 height 8
click at [26, 249] on div at bounding box center [30, 251] width 10 height 10
click at [305, 522] on icon at bounding box center [304, 618] width 7 height 7
click at [324, 522] on div "Undo" at bounding box center [325, 617] width 21 height 8
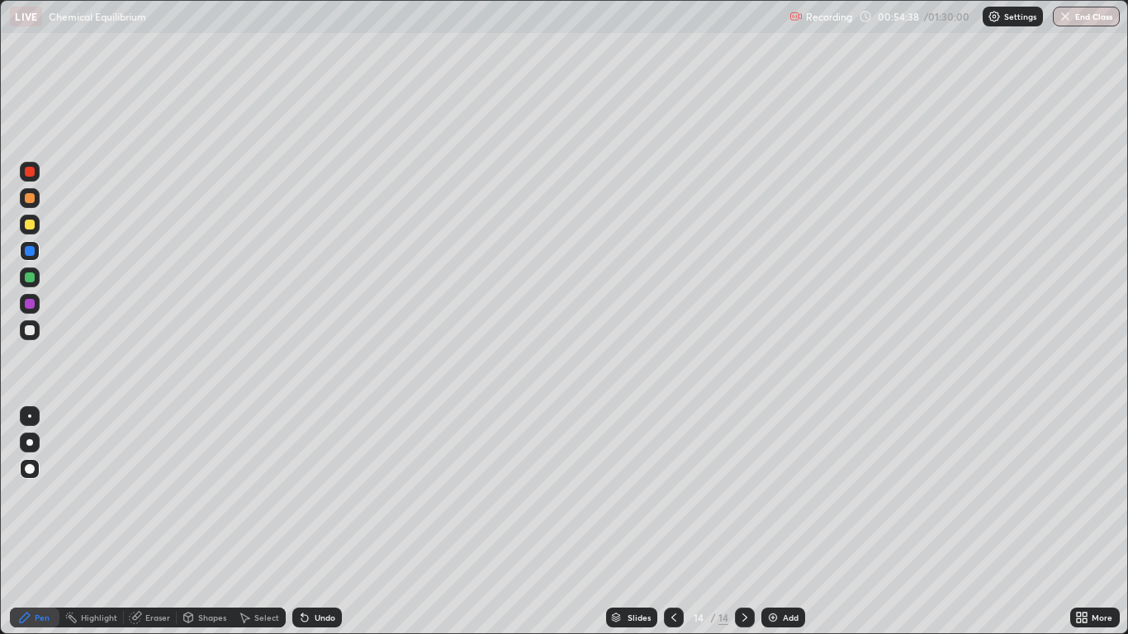
click at [212, 522] on div "Shapes" at bounding box center [212, 617] width 28 height 8
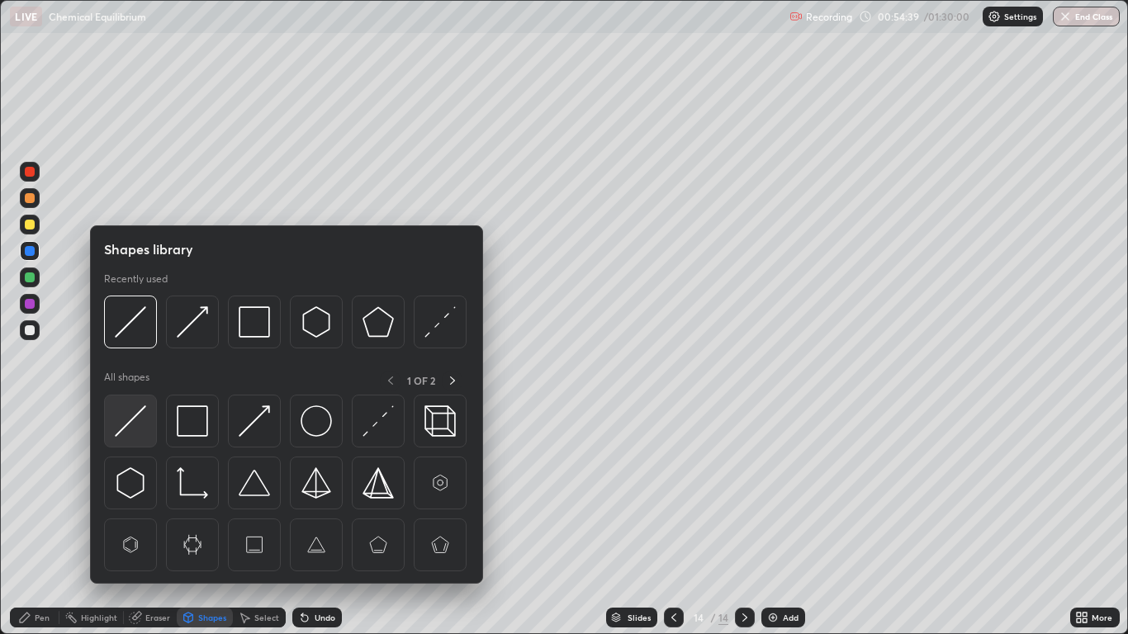
click at [150, 415] on div at bounding box center [130, 421] width 53 height 53
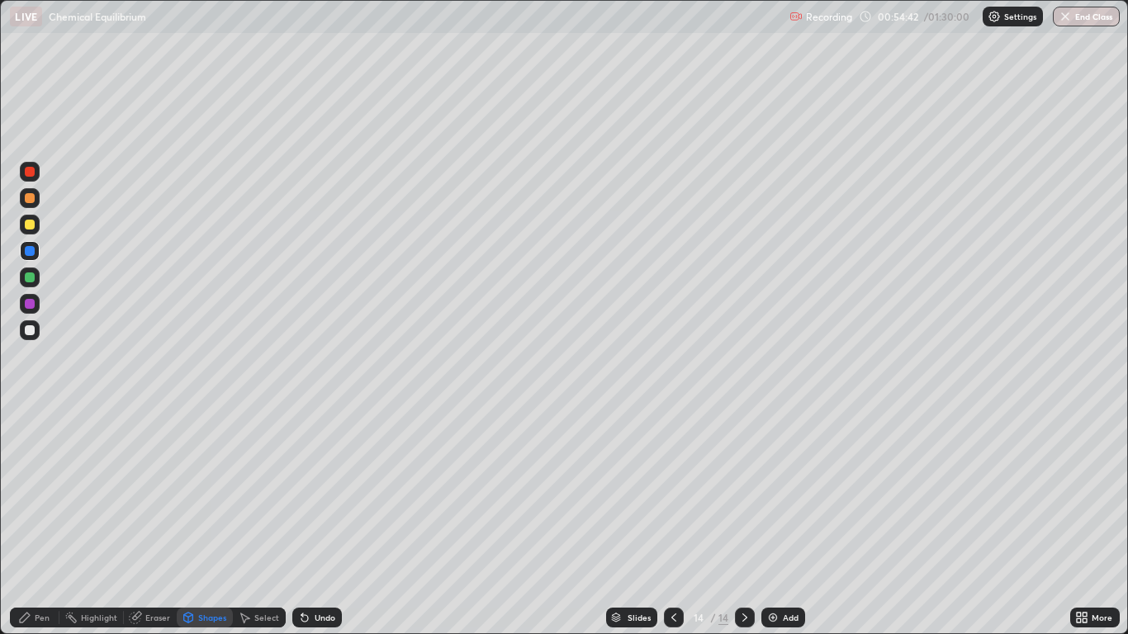
click at [29, 522] on icon at bounding box center [24, 617] width 13 height 13
click at [34, 226] on div at bounding box center [30, 225] width 10 height 10
click at [31, 305] on div at bounding box center [30, 304] width 10 height 10
click at [675, 522] on icon at bounding box center [673, 617] width 13 height 13
click at [152, 522] on div "Eraser" at bounding box center [157, 617] width 25 height 8
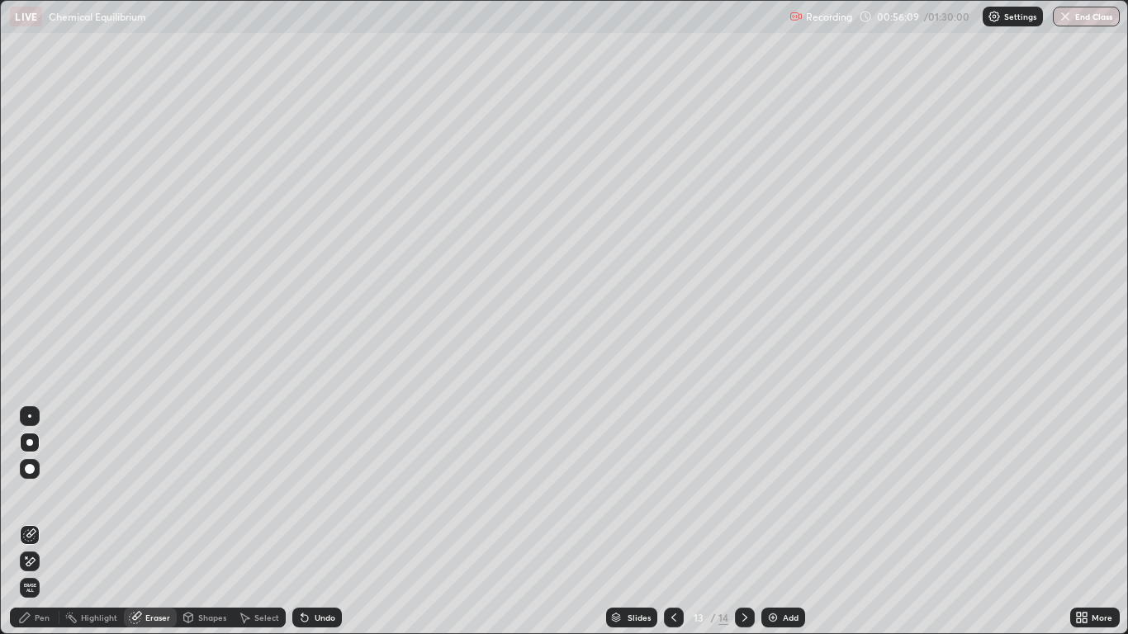
click at [36, 522] on div "Pen" at bounding box center [42, 617] width 15 height 8
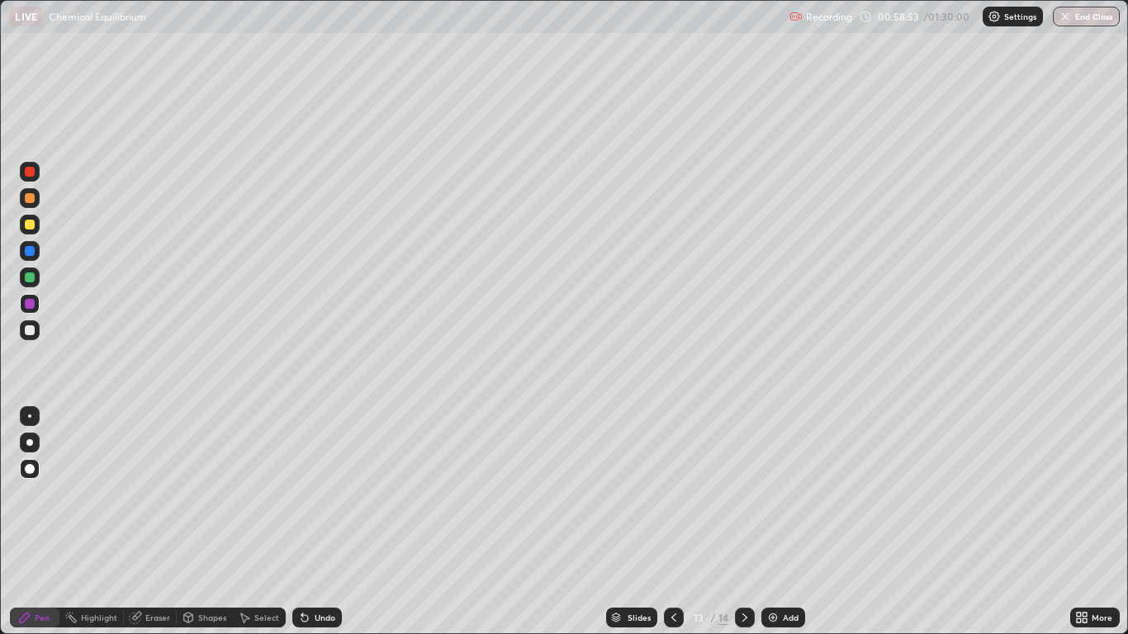
click at [744, 522] on icon at bounding box center [744, 617] width 13 height 13
click at [783, 522] on div "Add" at bounding box center [791, 617] width 16 height 8
click at [209, 522] on div "Shapes" at bounding box center [212, 617] width 28 height 8
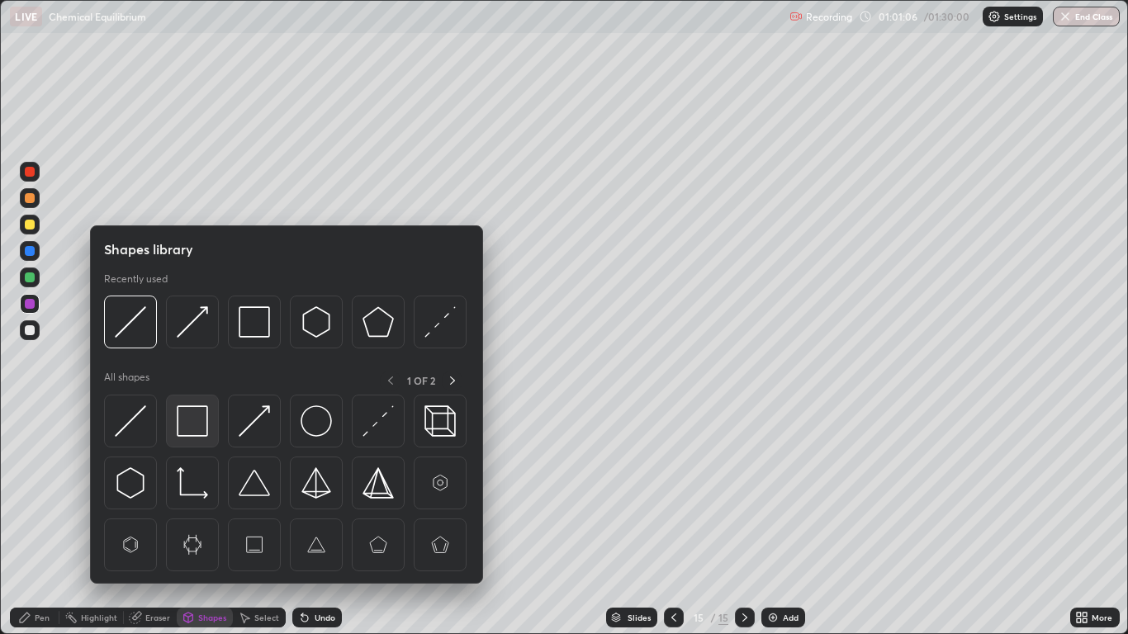
click at [195, 416] on img at bounding box center [192, 420] width 31 height 31
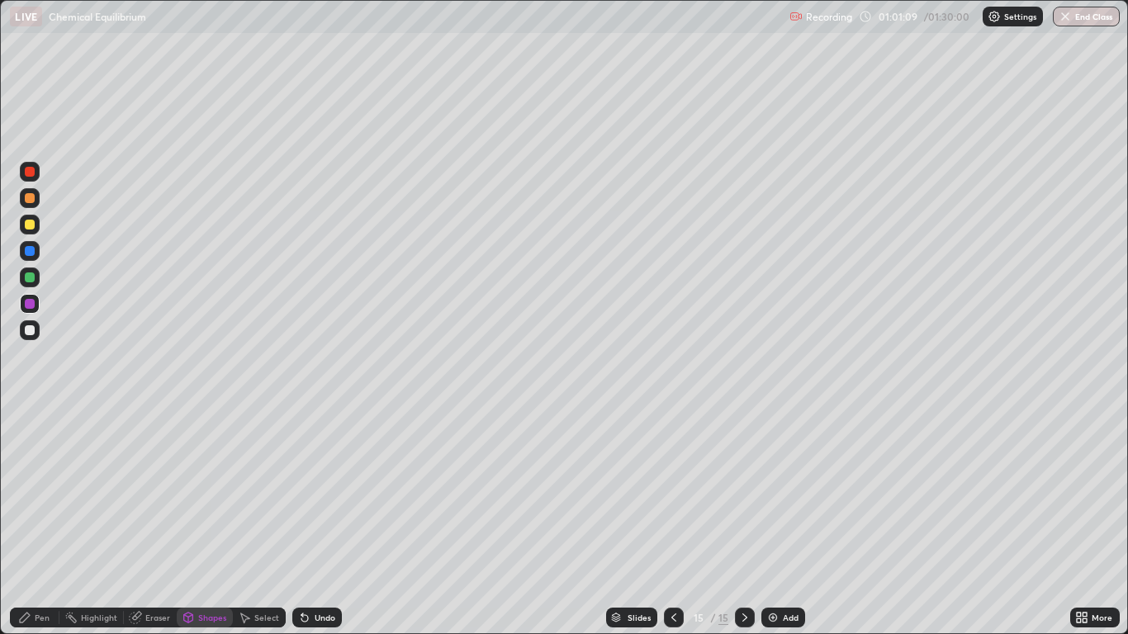
click at [42, 522] on div "Pen" at bounding box center [42, 617] width 15 height 8
click at [31, 225] on div at bounding box center [30, 225] width 10 height 10
click at [152, 522] on div "Eraser" at bounding box center [157, 617] width 25 height 8
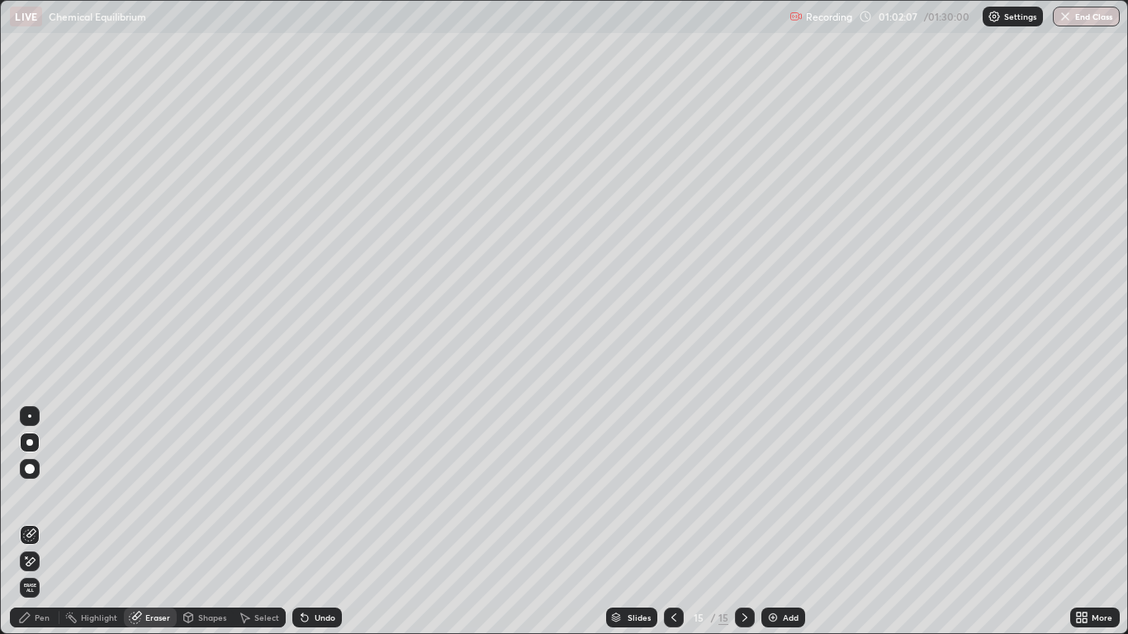
click at [39, 522] on div "Pen" at bounding box center [42, 617] width 15 height 8
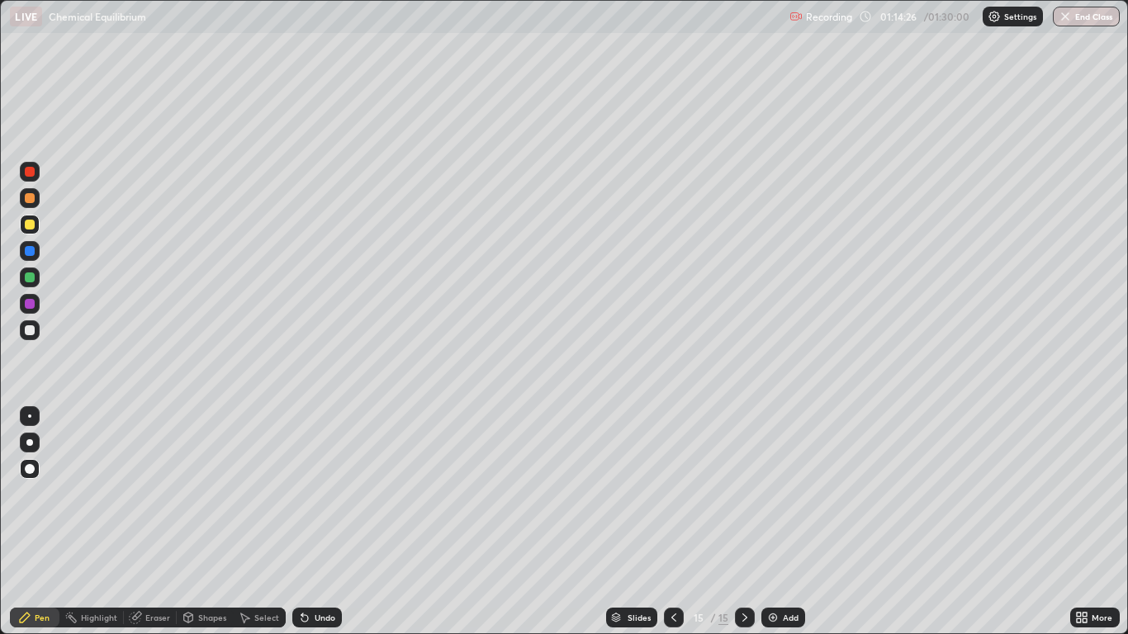
click at [784, 522] on div "Add" at bounding box center [791, 617] width 16 height 8
click at [209, 522] on div "Shapes" at bounding box center [212, 617] width 28 height 8
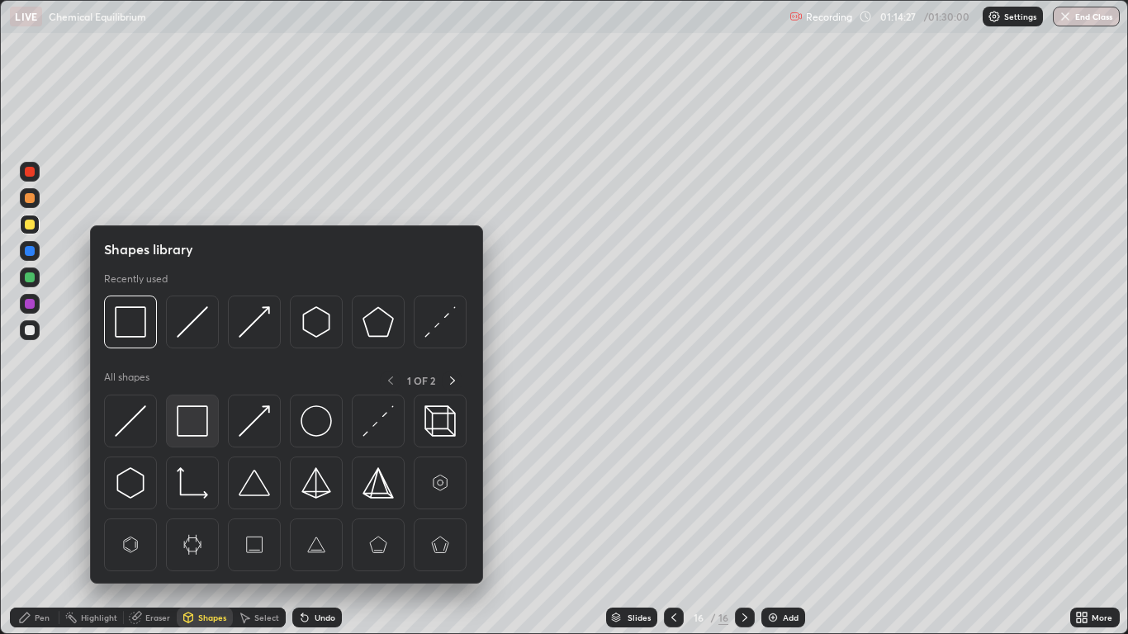
click at [196, 421] on img at bounding box center [192, 420] width 31 height 31
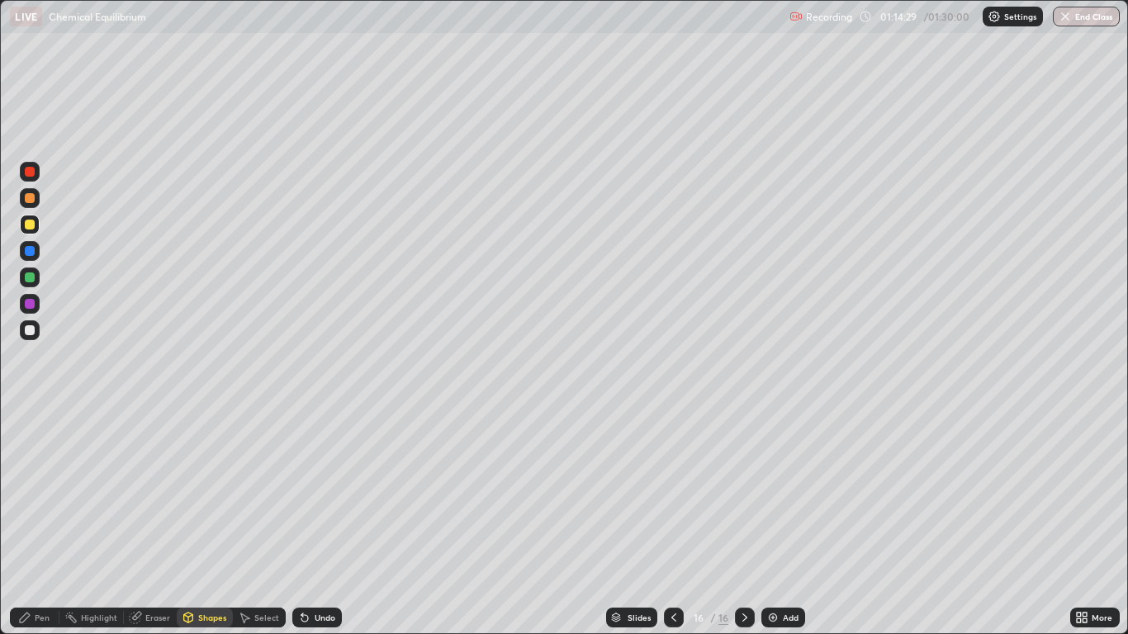
click at [51, 522] on div "Pen" at bounding box center [35, 618] width 50 height 20
click at [315, 522] on div "Undo" at bounding box center [325, 617] width 21 height 8
click at [1099, 24] on button "End Class" at bounding box center [1086, 17] width 65 height 20
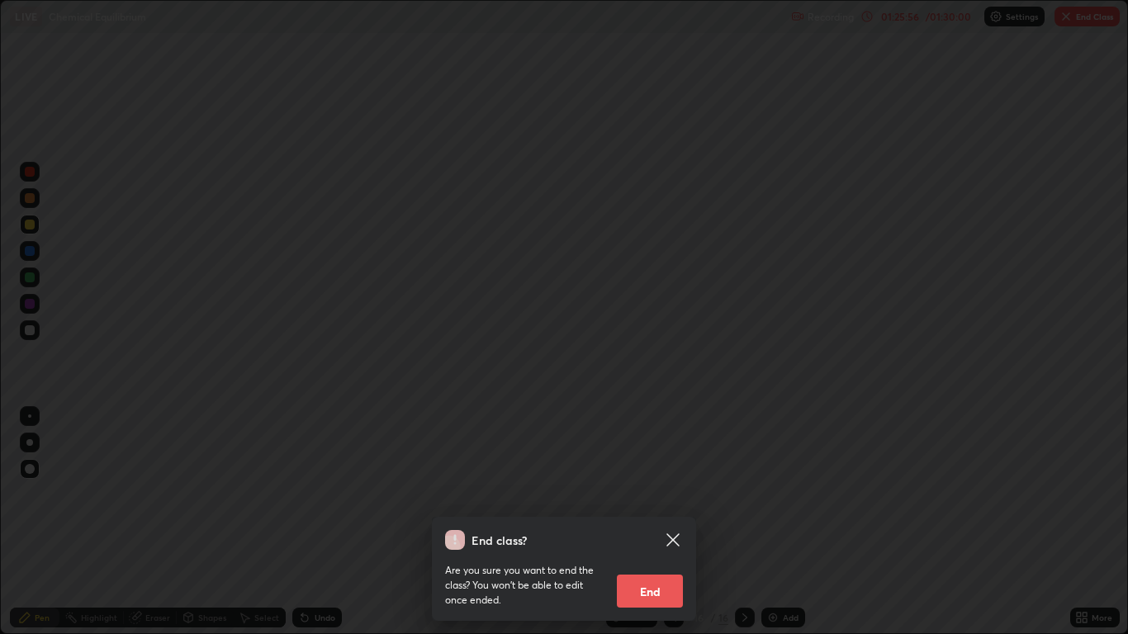
click at [664, 522] on button "End" at bounding box center [650, 591] width 66 height 33
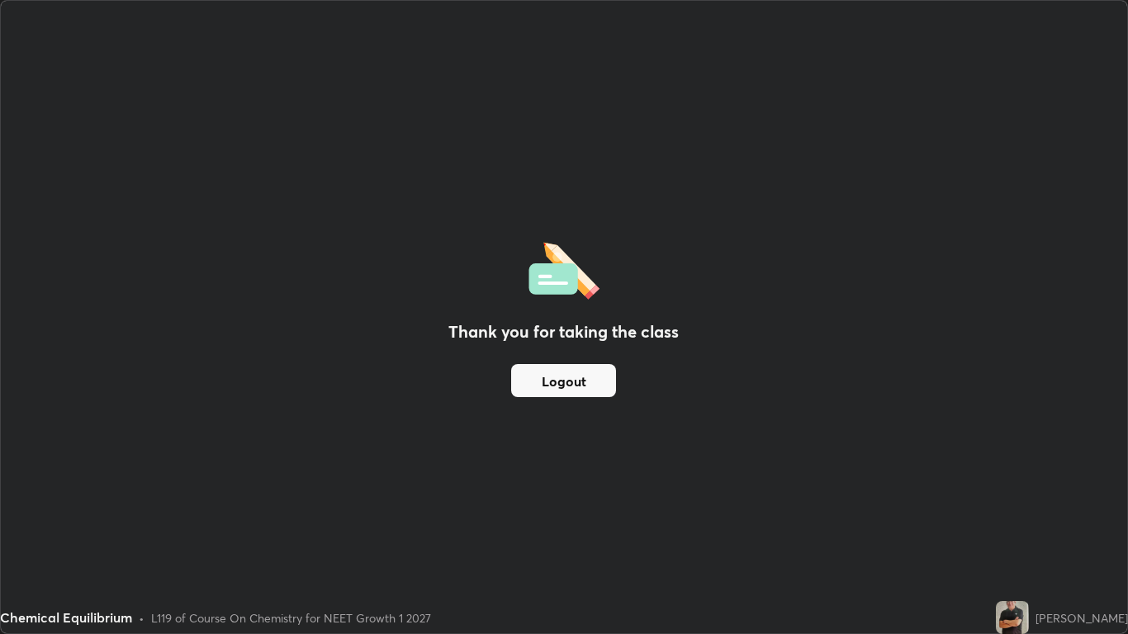
click at [595, 372] on button "Logout" at bounding box center [563, 380] width 105 height 33
